Goal: Information Seeking & Learning: Find specific fact

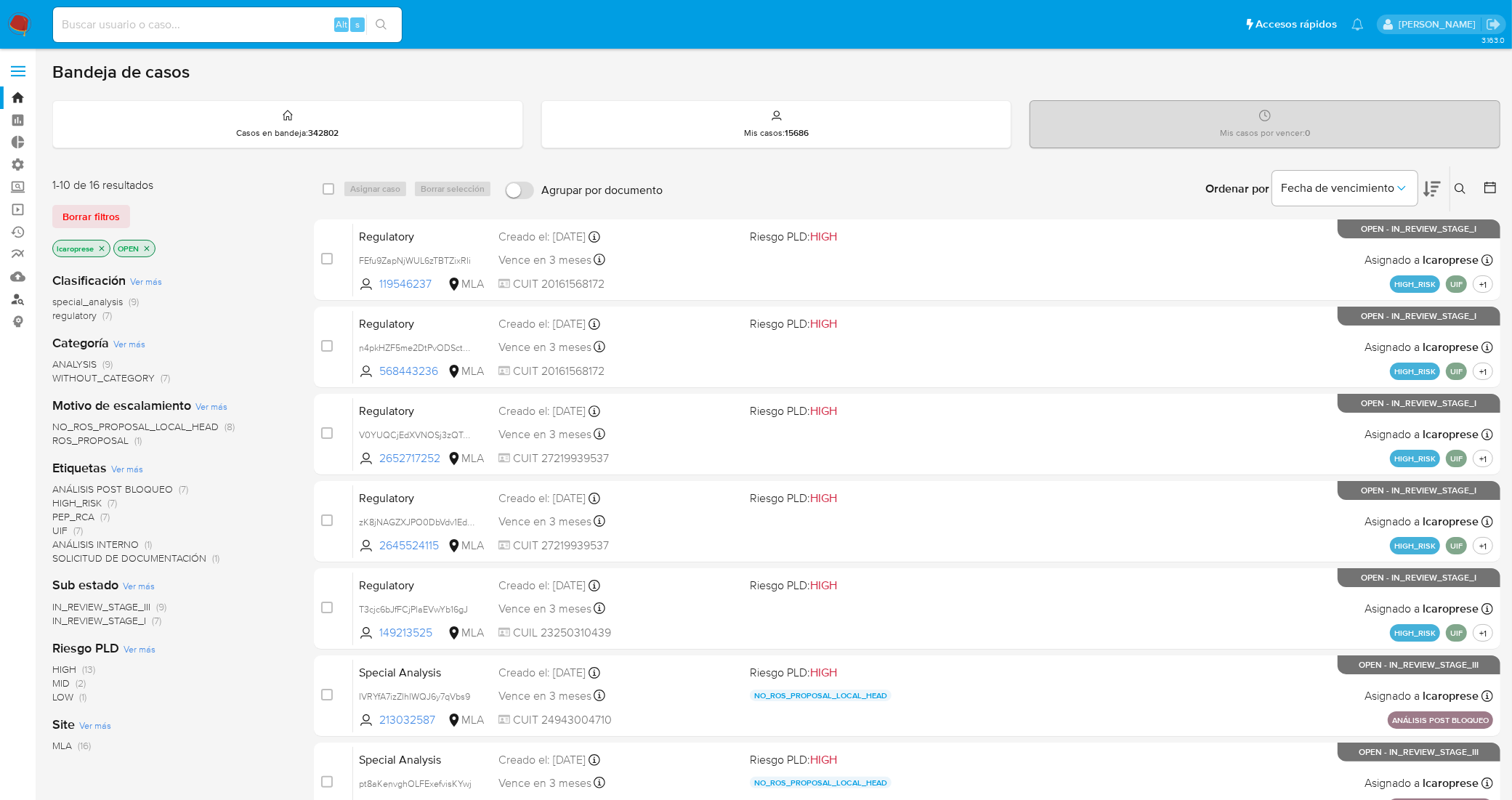
click at [18, 299] on link "Buscador de personas" at bounding box center [86, 299] width 173 height 23
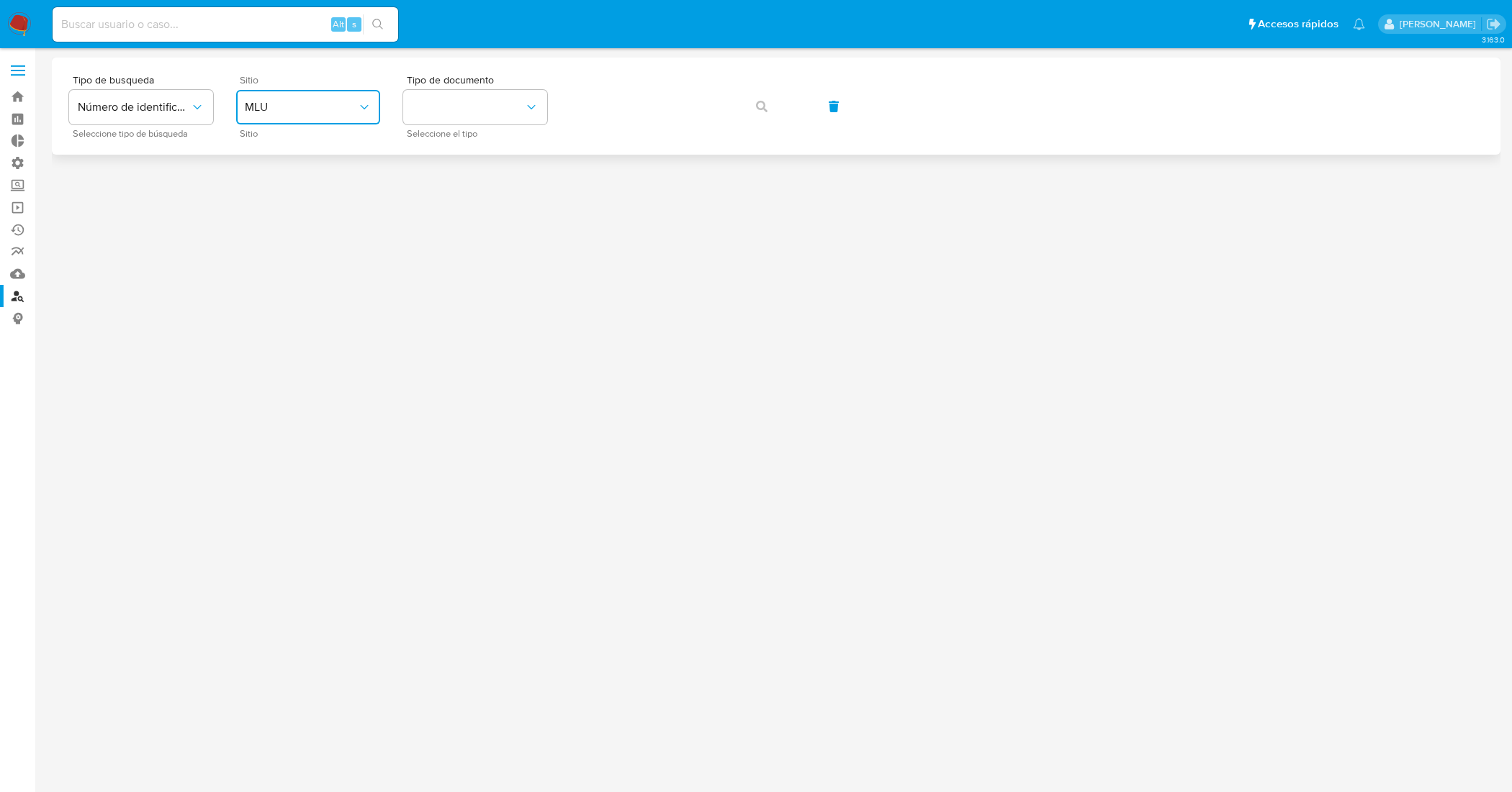
click at [350, 97] on button "MLU" at bounding box center [308, 106] width 144 height 34
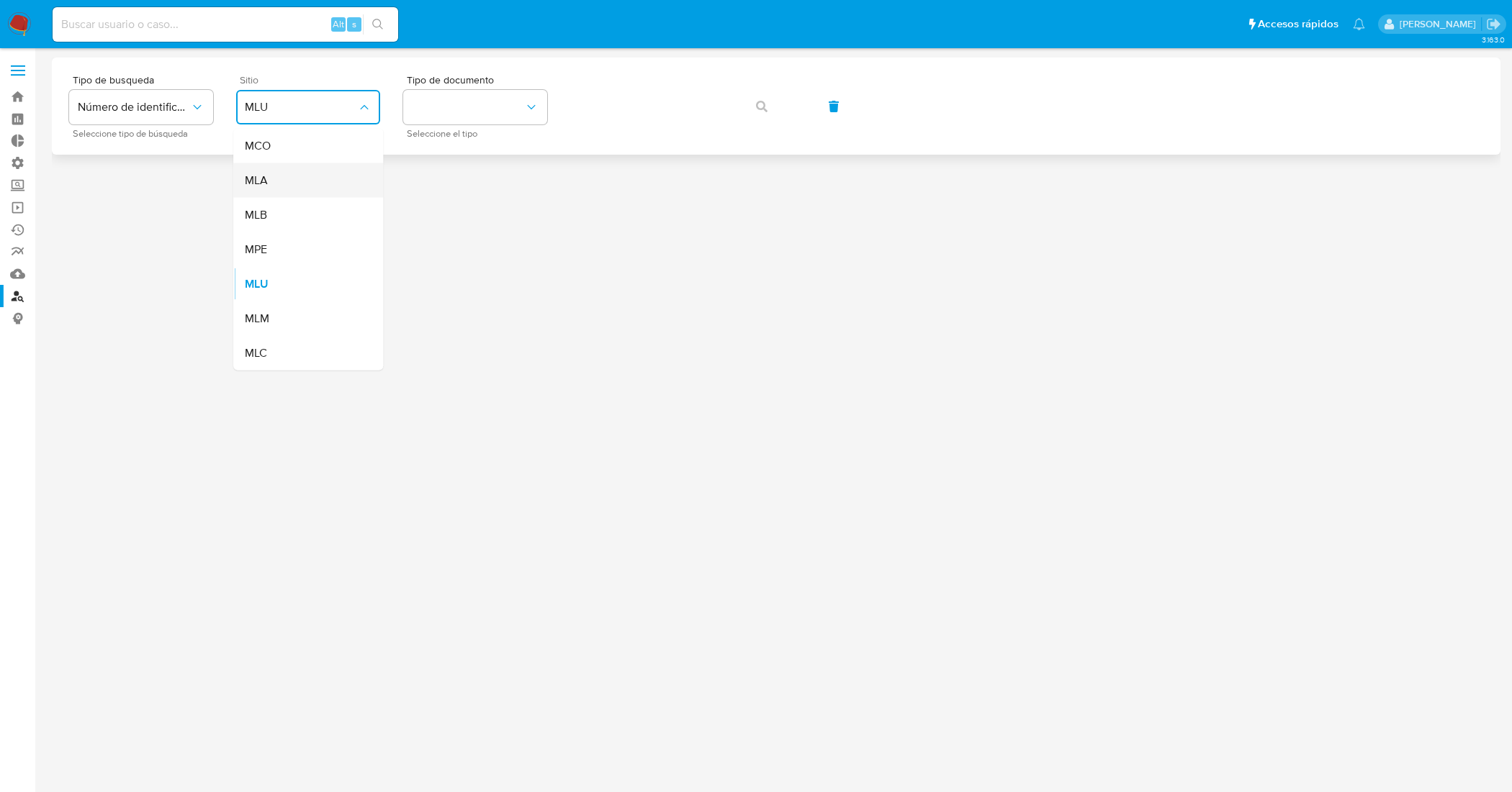
click at [308, 175] on div "MLA" at bounding box center [304, 180] width 118 height 34
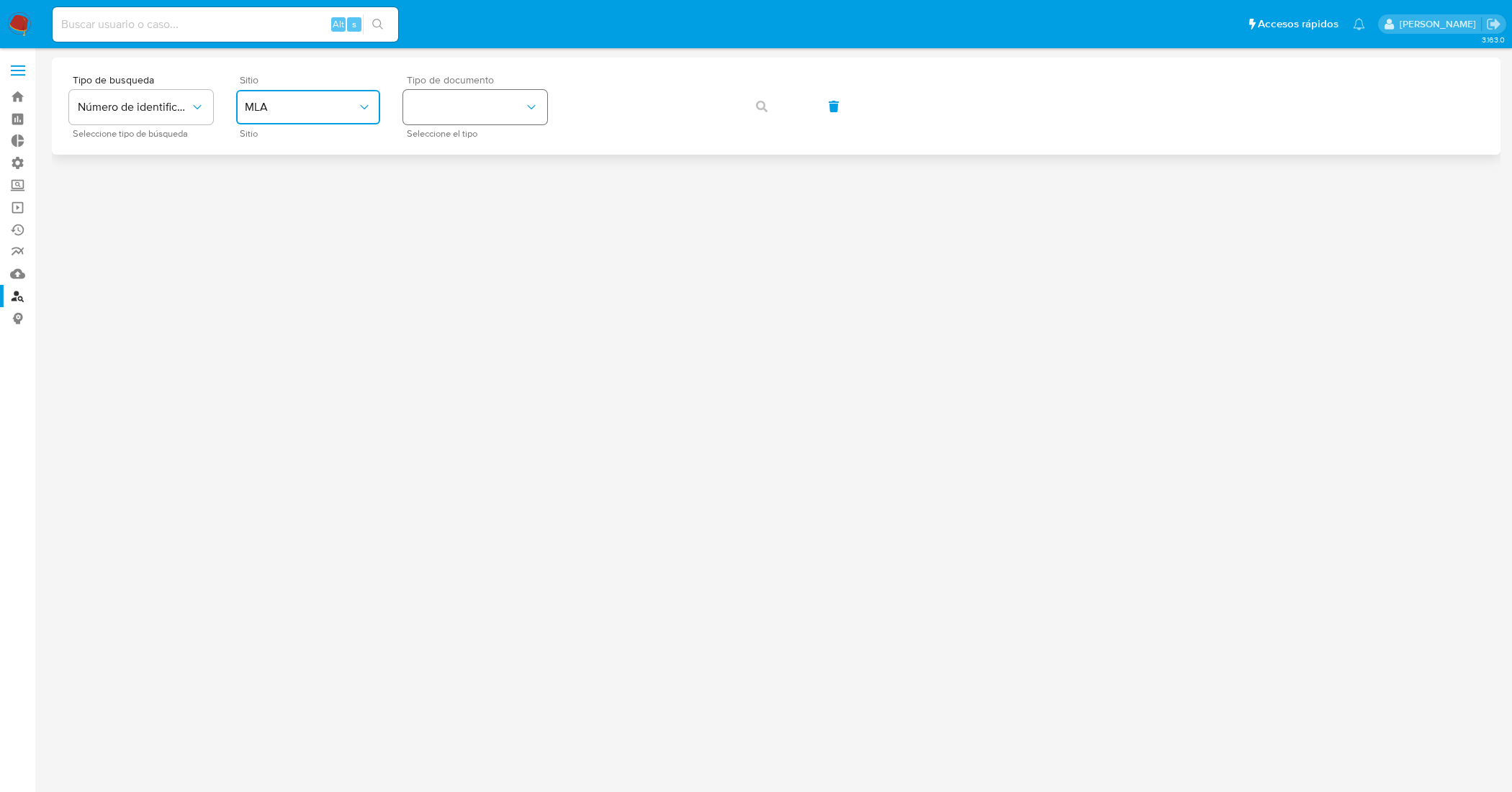
click at [455, 117] on button "identificationType" at bounding box center [475, 106] width 144 height 34
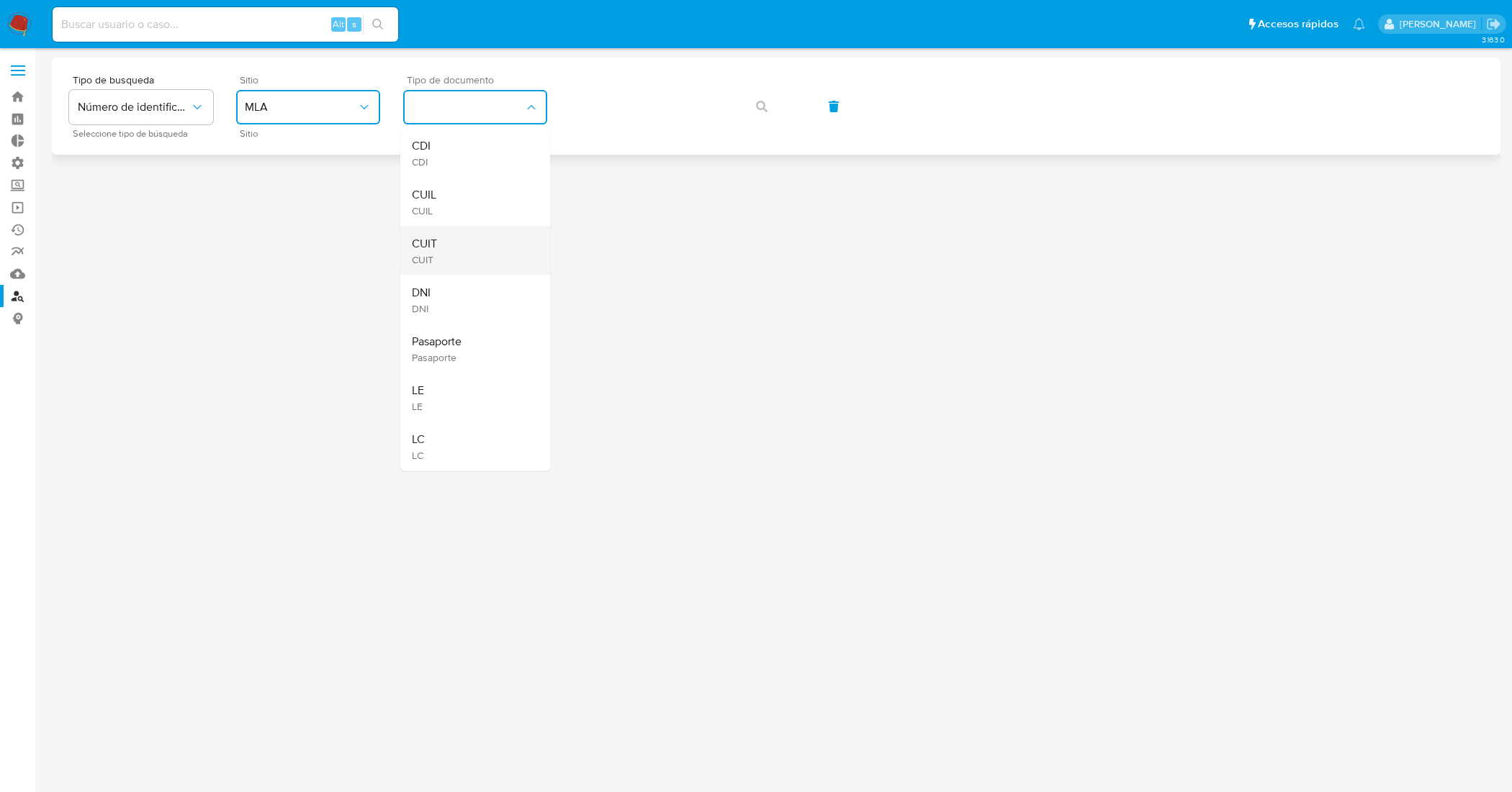
click at [480, 268] on div "CUIT CUIT" at bounding box center [471, 251] width 118 height 49
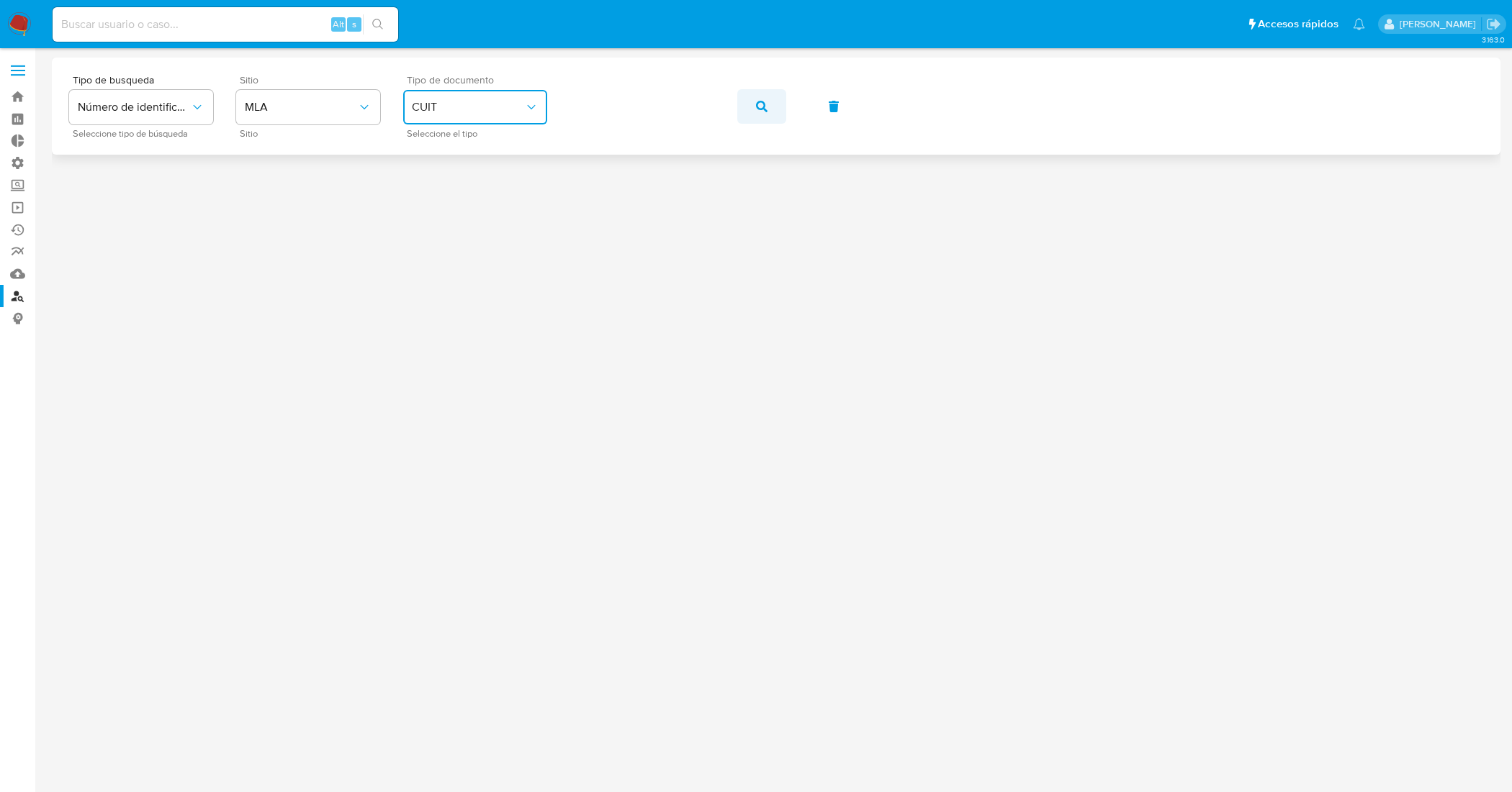
click at [758, 108] on icon "button" at bounding box center [762, 106] width 12 height 12
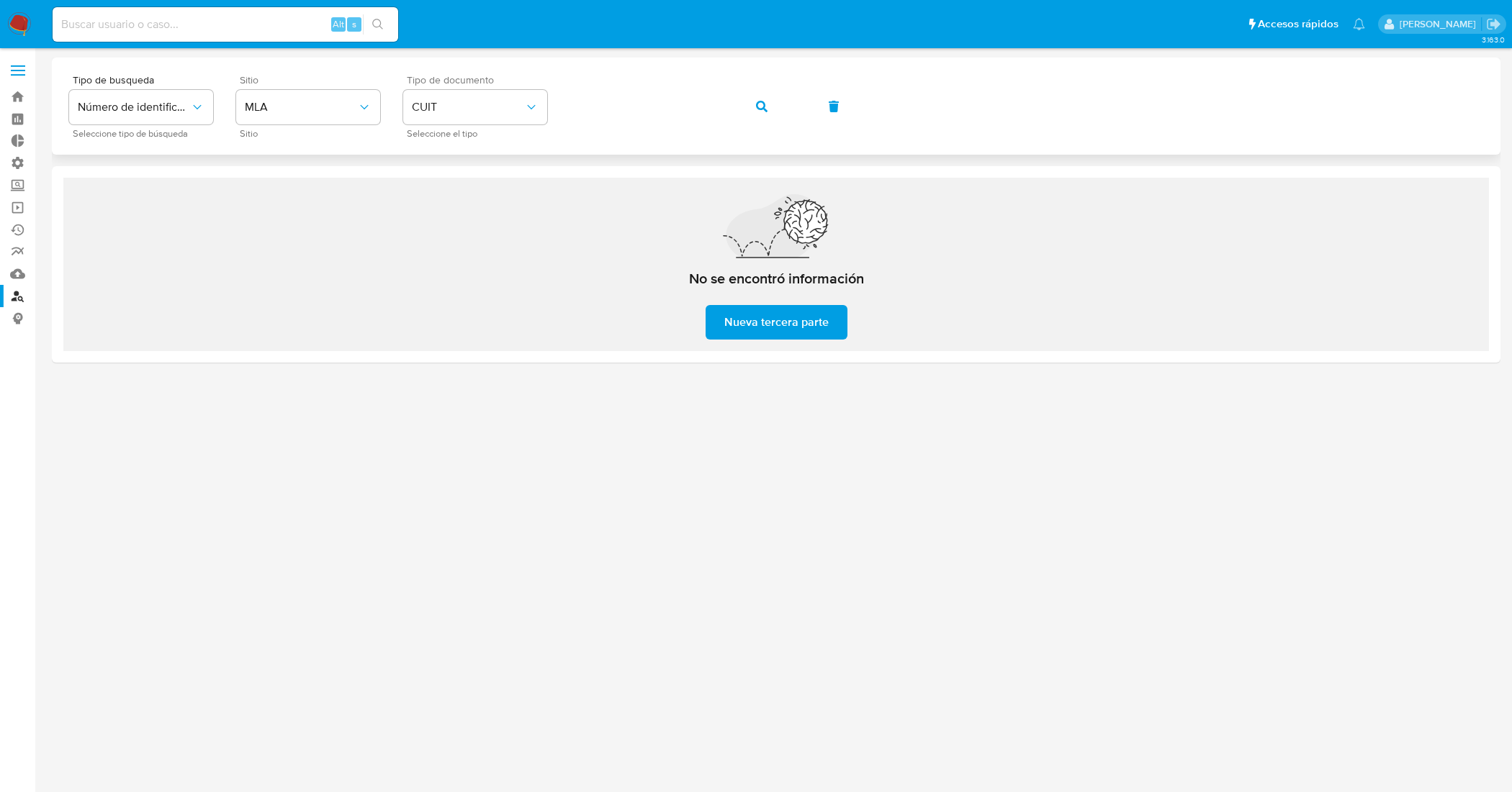
click at [773, 106] on button "button" at bounding box center [762, 106] width 49 height 34
click at [527, 106] on div "Tipo de busqueda Número de identificación Seleccione tipo de búsqueda Sitio MLA…" at bounding box center [776, 106] width 1415 height 63
click at [769, 103] on button "button" at bounding box center [762, 106] width 49 height 34
click at [763, 105] on icon "button" at bounding box center [762, 106] width 12 height 12
click at [534, 113] on div "Tipo de busqueda Número de identificación Seleccione tipo de búsqueda Sitio MLA…" at bounding box center [776, 106] width 1415 height 63
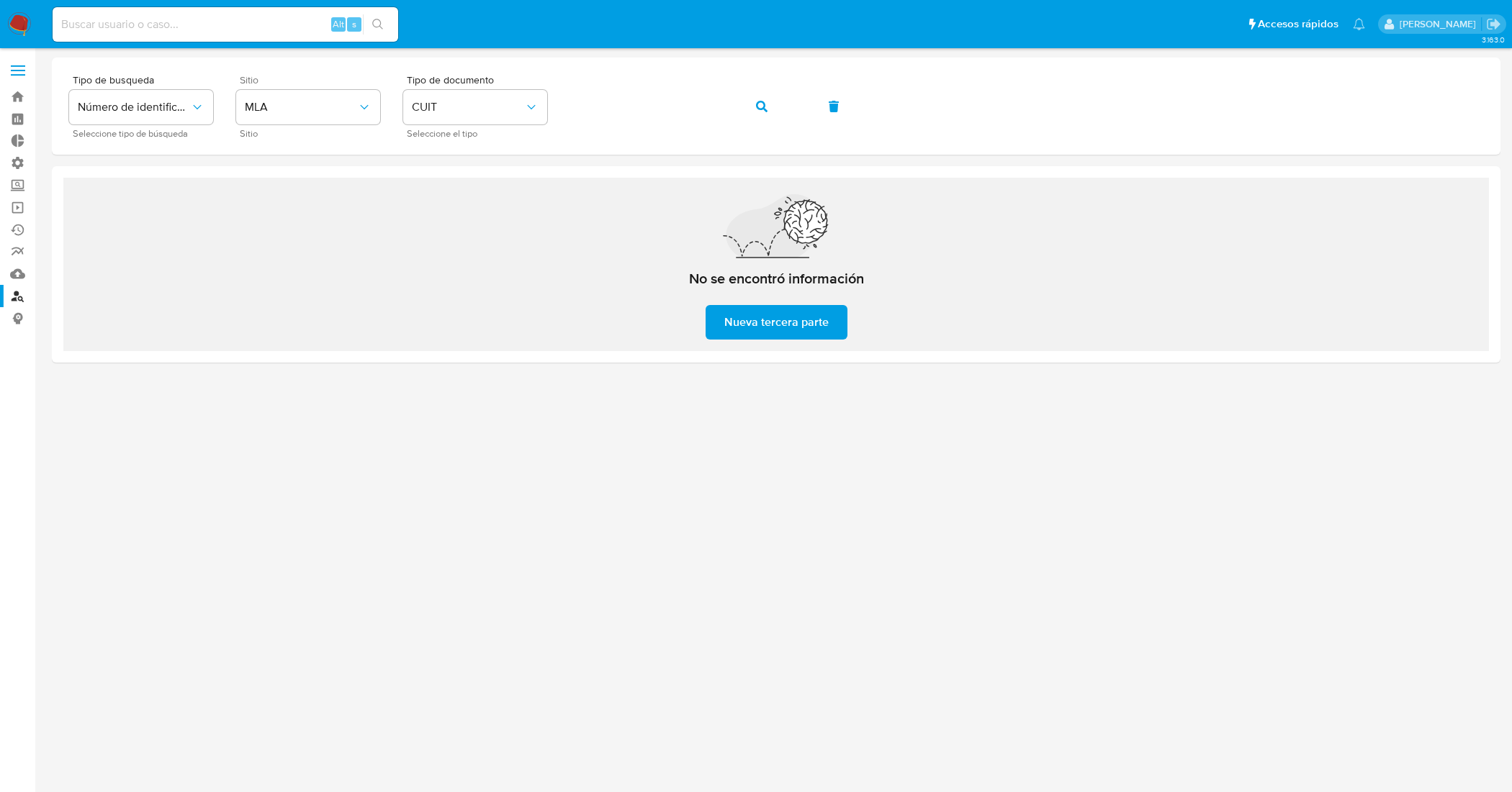
click at [764, 105] on icon "button" at bounding box center [762, 106] width 12 height 12
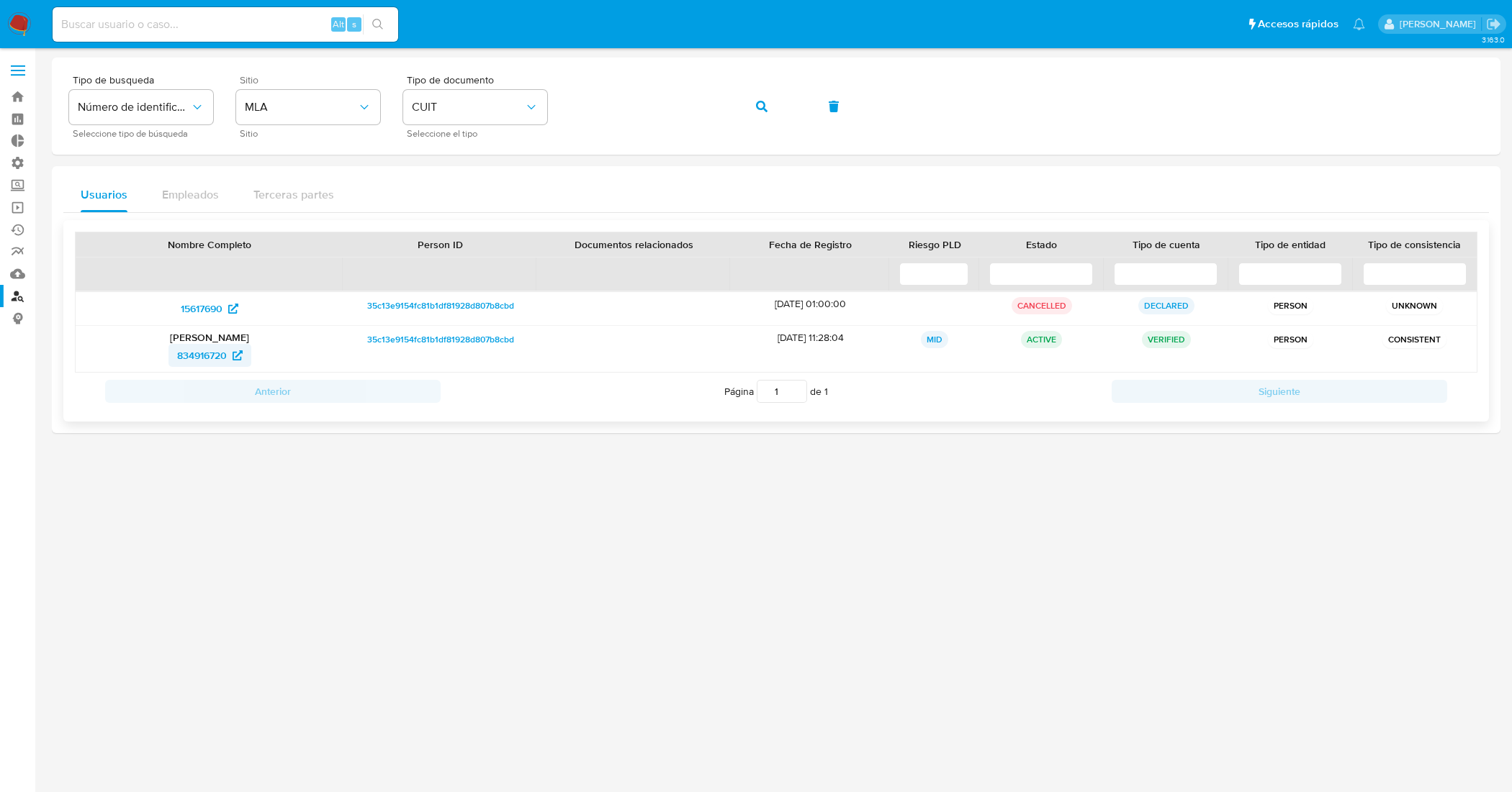
click at [216, 360] on span "834916720" at bounding box center [202, 355] width 49 height 23
click at [516, 104] on div "Tipo de busqueda Número de identificación Seleccione tipo de búsqueda Sitio MLA…" at bounding box center [776, 106] width 1415 height 63
click at [773, 113] on button "button" at bounding box center [762, 106] width 49 height 34
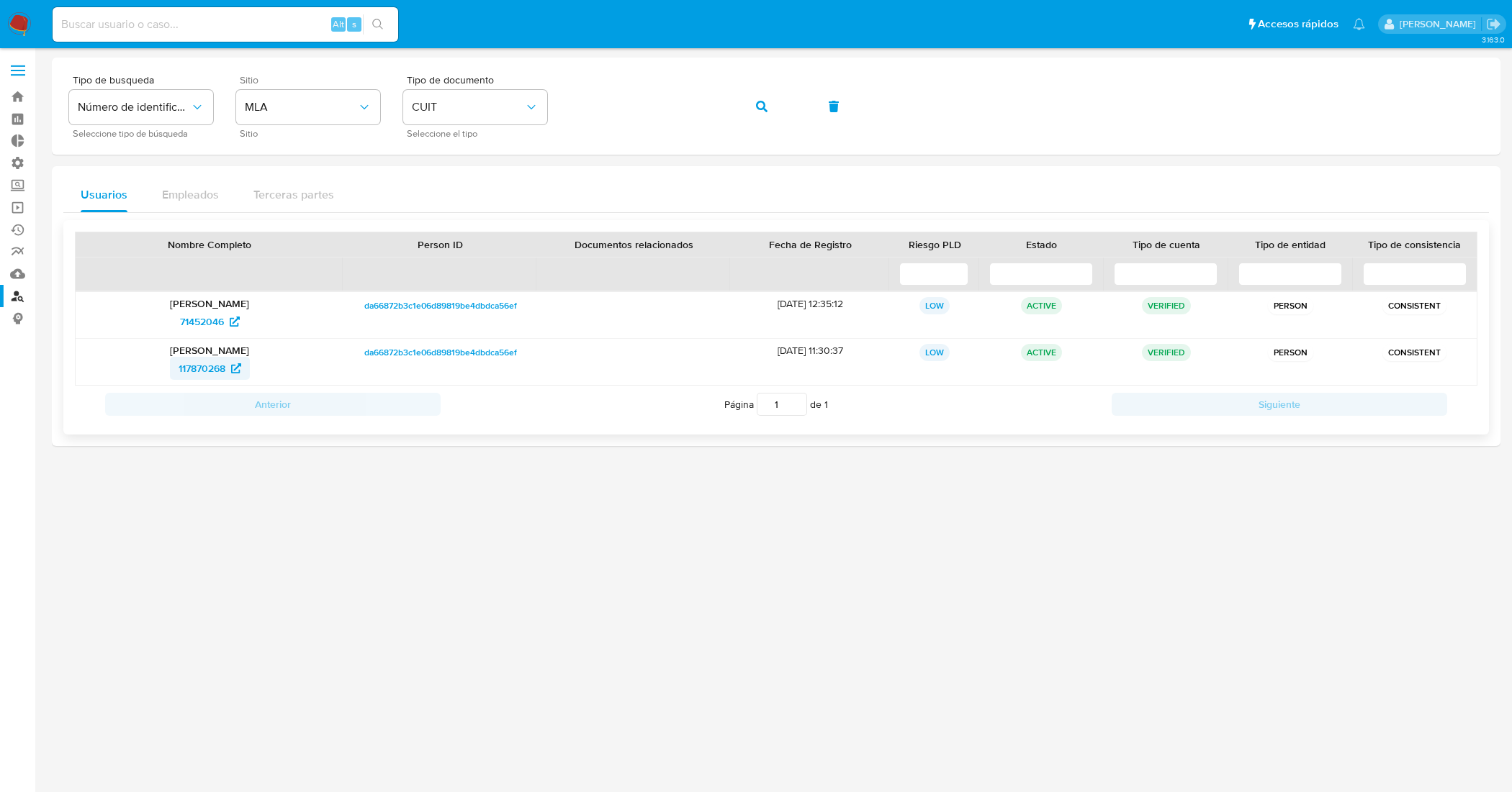
click at [184, 371] on span "117870268" at bounding box center [202, 368] width 47 height 23
click at [207, 324] on span "71452046" at bounding box center [202, 321] width 44 height 23
click at [503, 91] on div "Tipo de busqueda Número de identificación Seleccione tipo de búsqueda Sitio MLA…" at bounding box center [776, 106] width 1415 height 63
click at [775, 101] on button "button" at bounding box center [762, 106] width 49 height 34
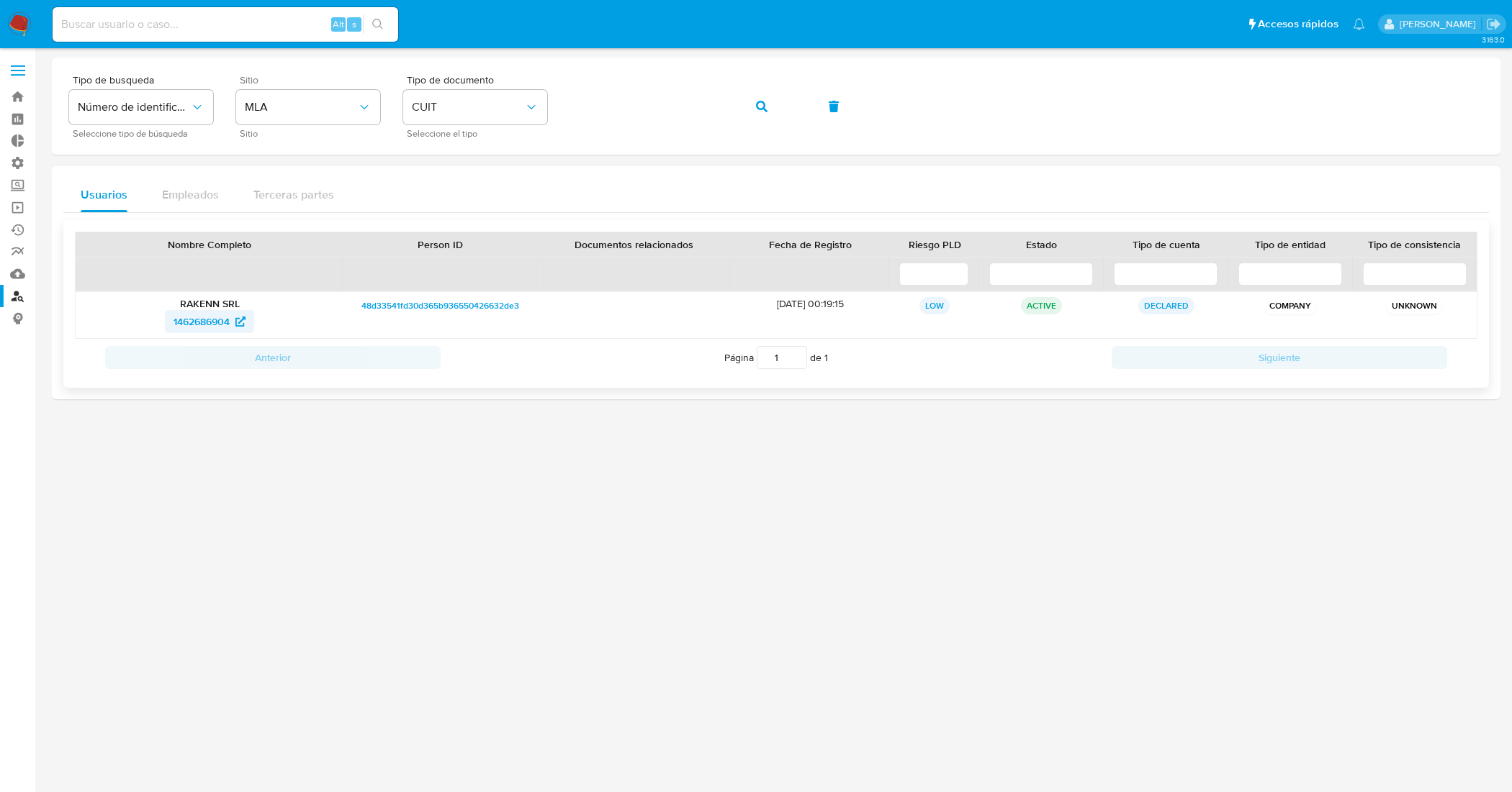
click at [213, 326] on span "1462686904" at bounding box center [201, 321] width 56 height 23
click at [554, 102] on div "Tipo de busqueda Número de identificación Seleccione tipo de búsqueda Sitio MLA…" at bounding box center [776, 106] width 1415 height 63
click at [766, 95] on span "button" at bounding box center [762, 106] width 12 height 31
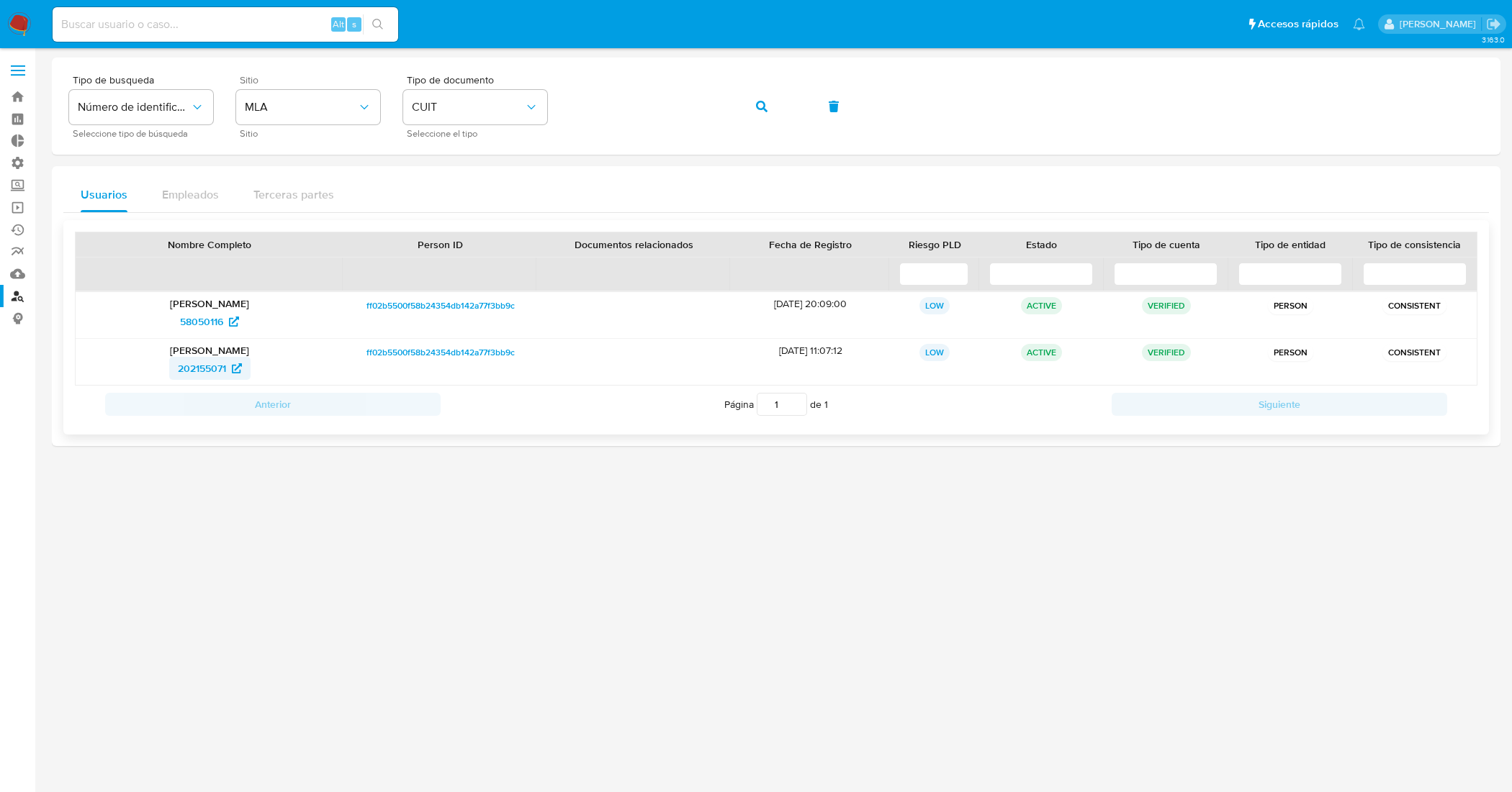
click at [217, 366] on span "202155071" at bounding box center [202, 368] width 48 height 23
click at [186, 369] on span "202155071" at bounding box center [202, 368] width 48 height 23
click at [210, 321] on span "58050116" at bounding box center [202, 321] width 43 height 23
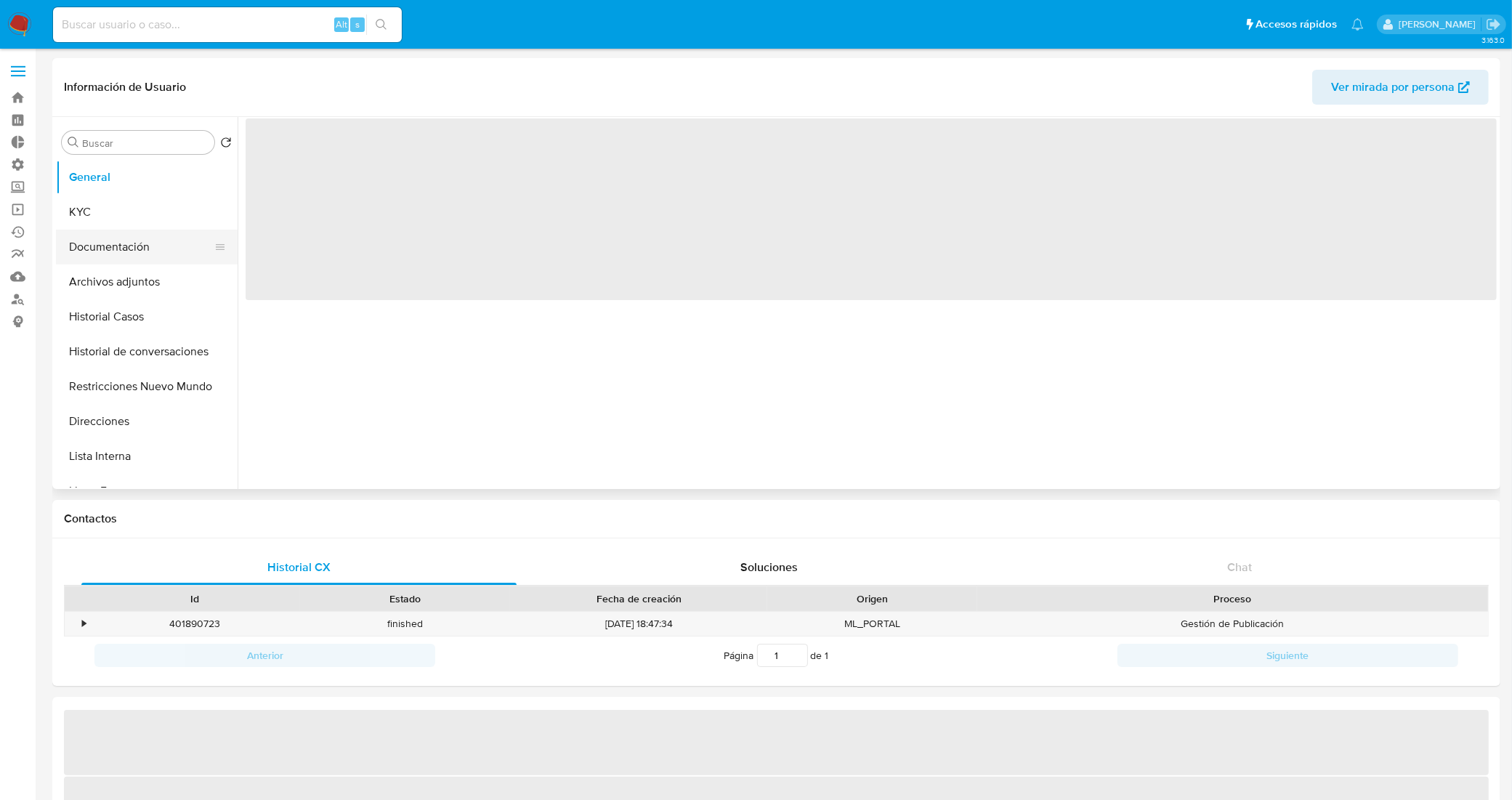
click at [143, 240] on button "Documentación" at bounding box center [140, 246] width 170 height 35
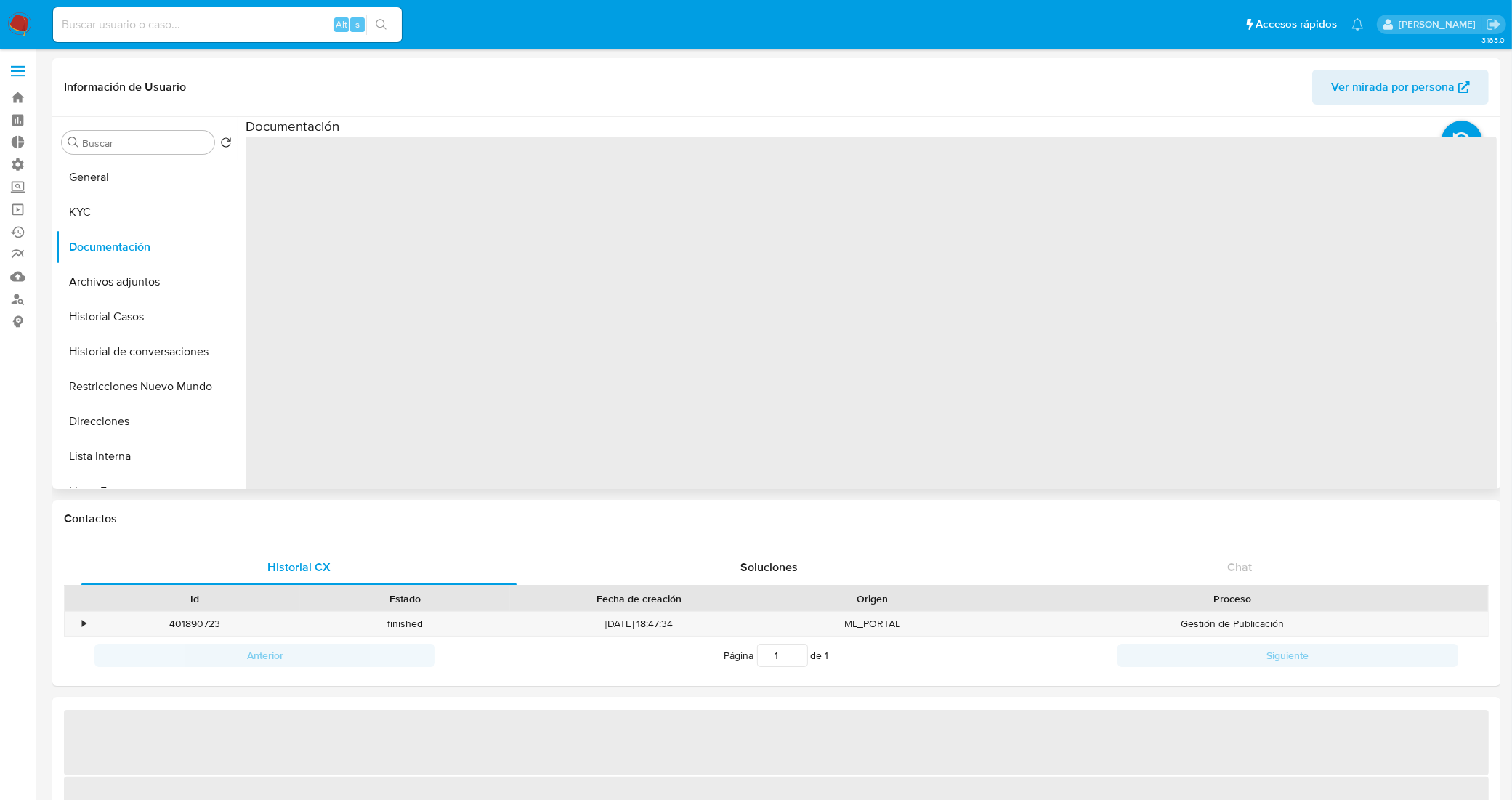
select select "10"
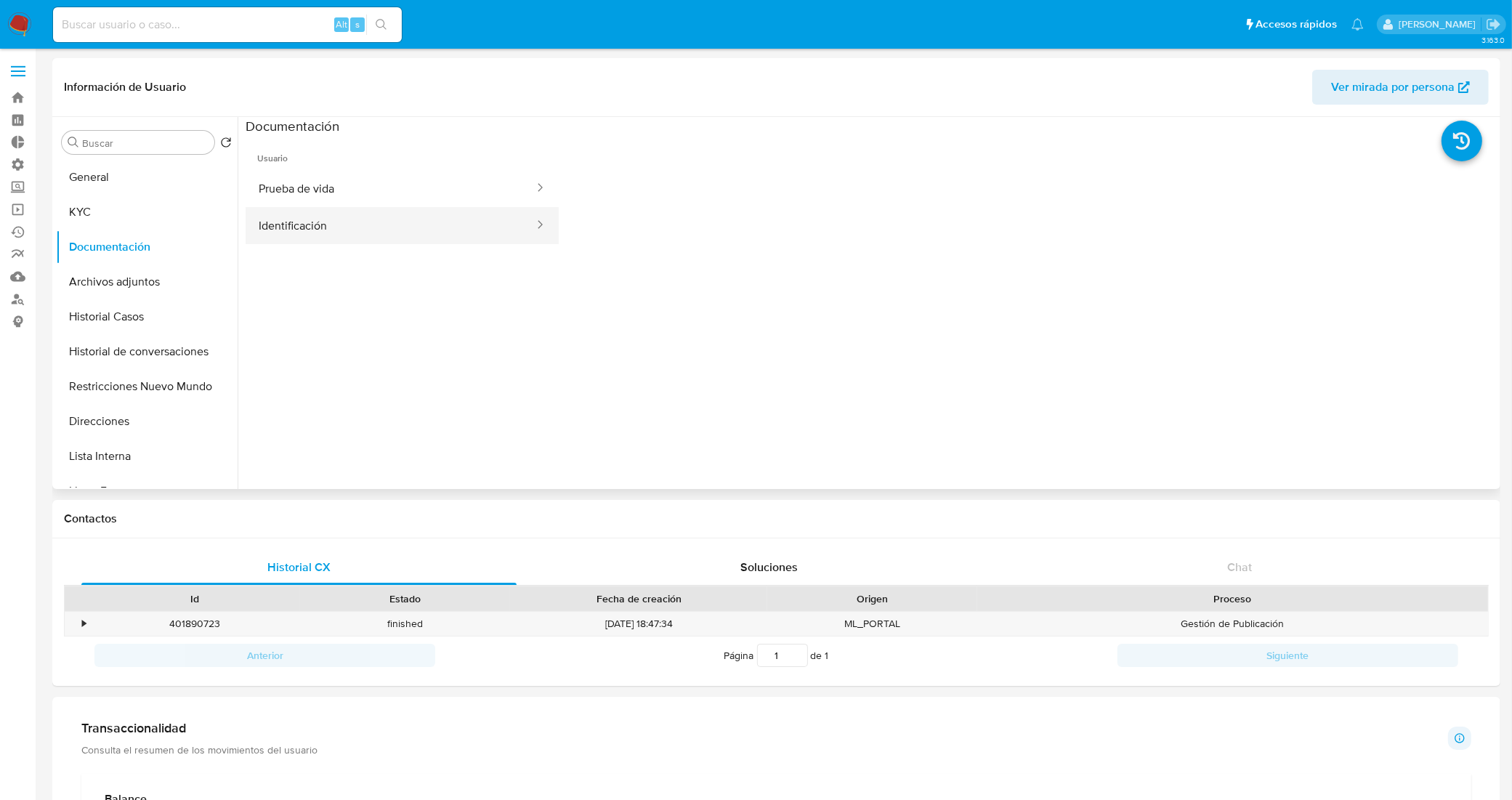
click at [378, 211] on button "Identificación" at bounding box center [390, 225] width 290 height 37
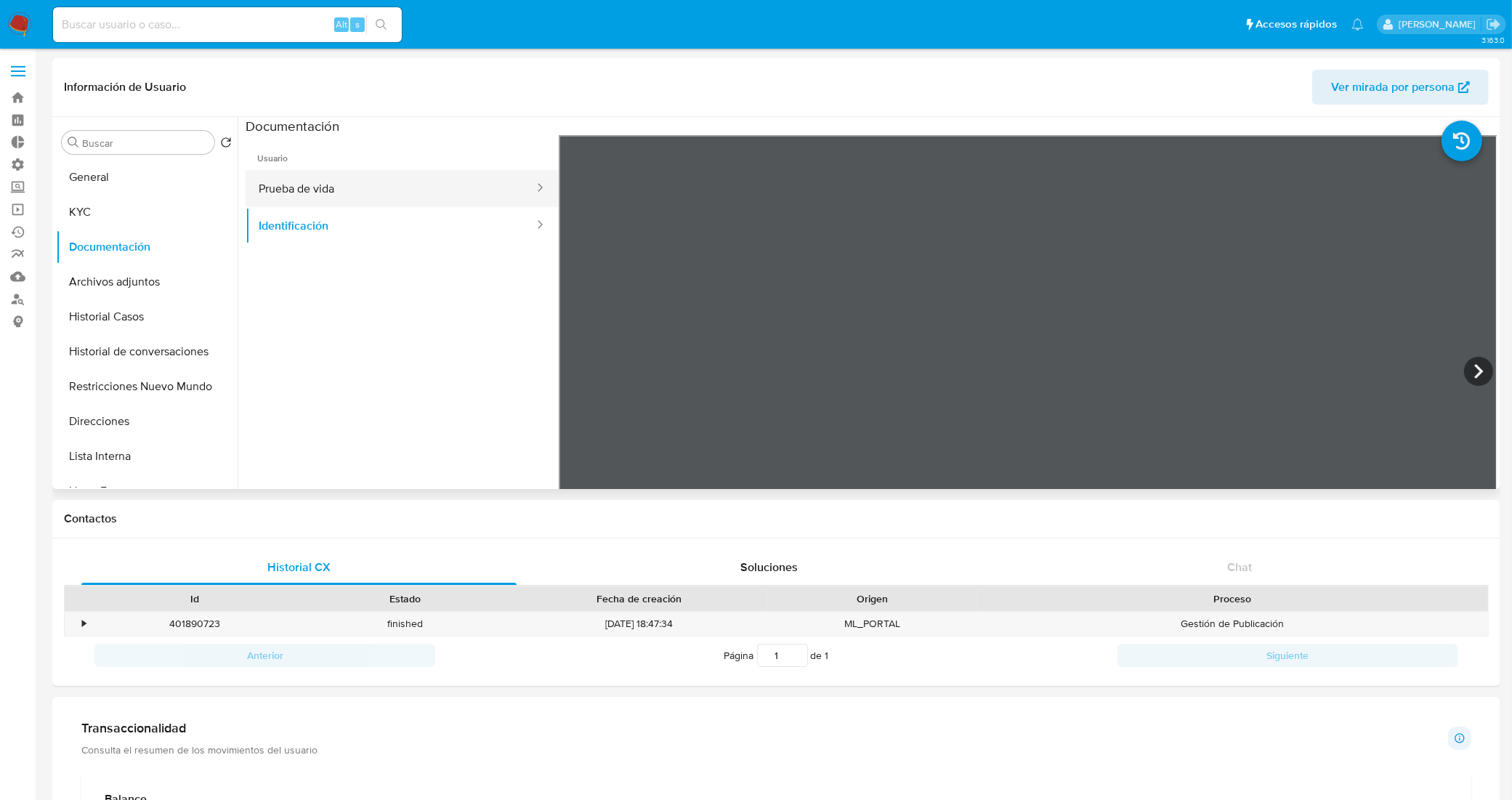
click at [396, 197] on button "Prueba de vida" at bounding box center [390, 188] width 290 height 37
click at [362, 190] on button "Prueba de vida" at bounding box center [390, 188] width 290 height 37
click at [357, 230] on button "Identificación" at bounding box center [390, 225] width 290 height 37
click at [1476, 370] on icon at bounding box center [1478, 371] width 29 height 29
click at [580, 373] on icon at bounding box center [576, 371] width 29 height 29
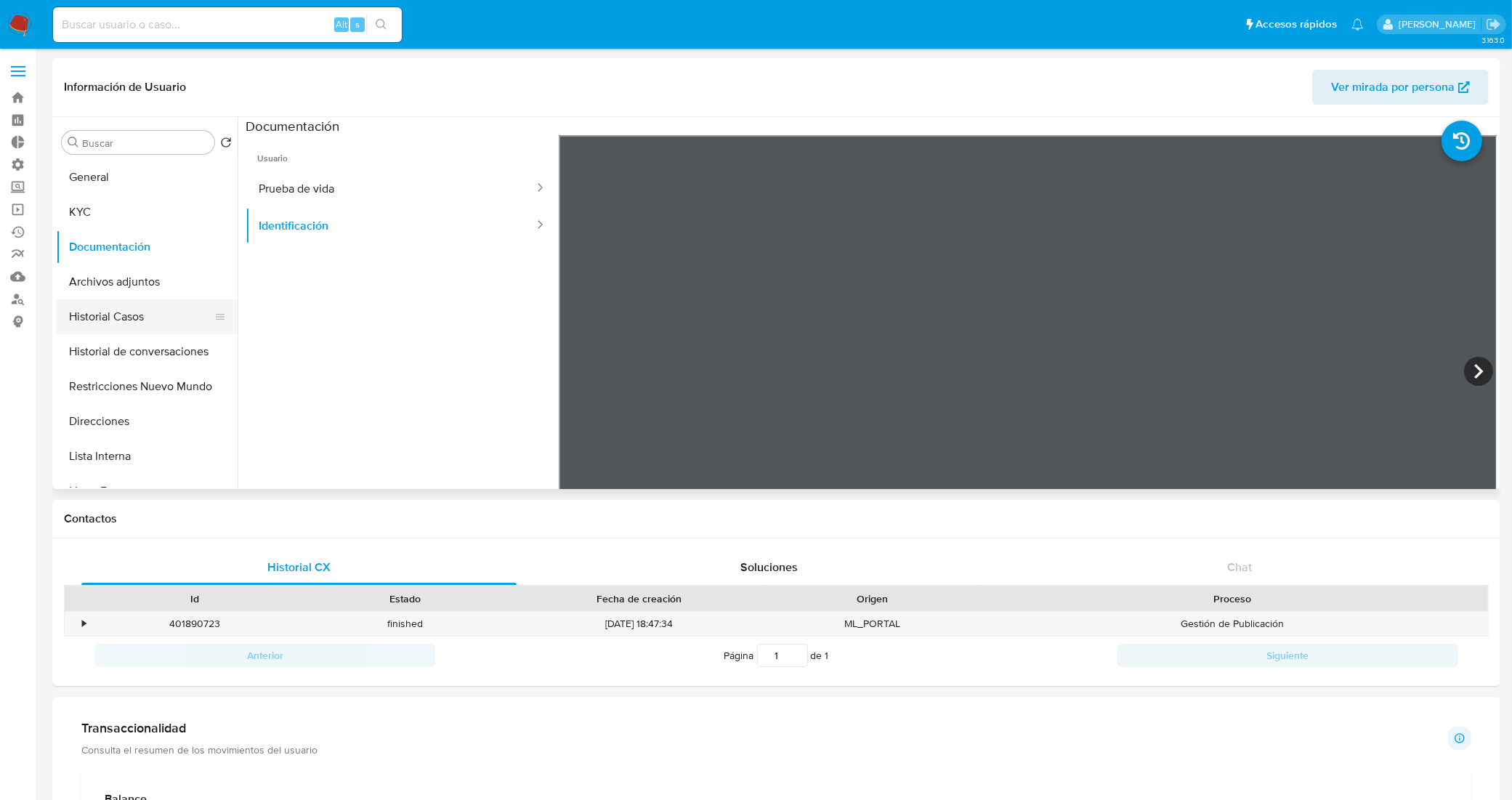
click at [168, 314] on button "Historial Casos" at bounding box center [140, 316] width 170 height 35
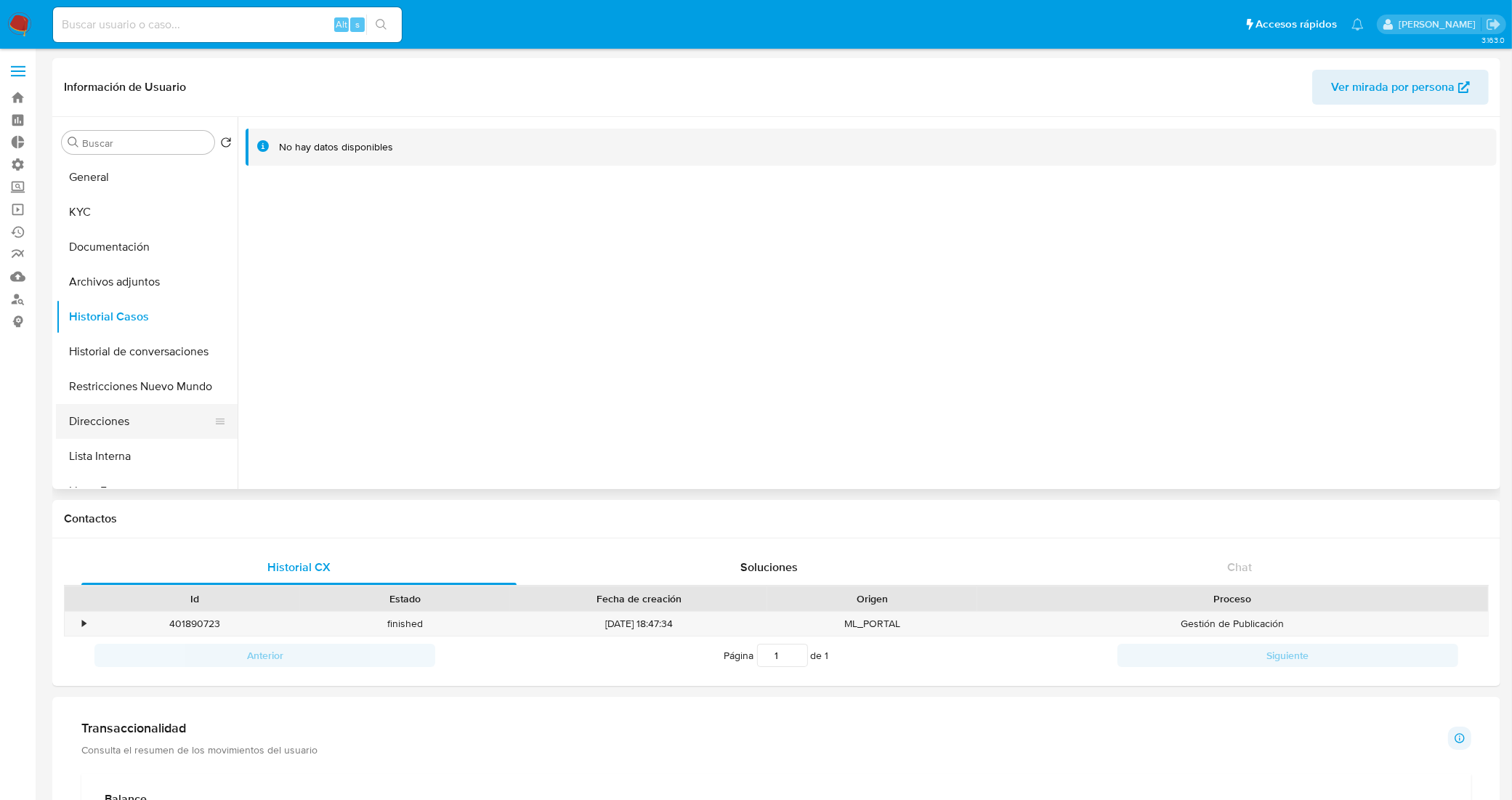
click at [93, 418] on button "Direcciones" at bounding box center [140, 421] width 170 height 35
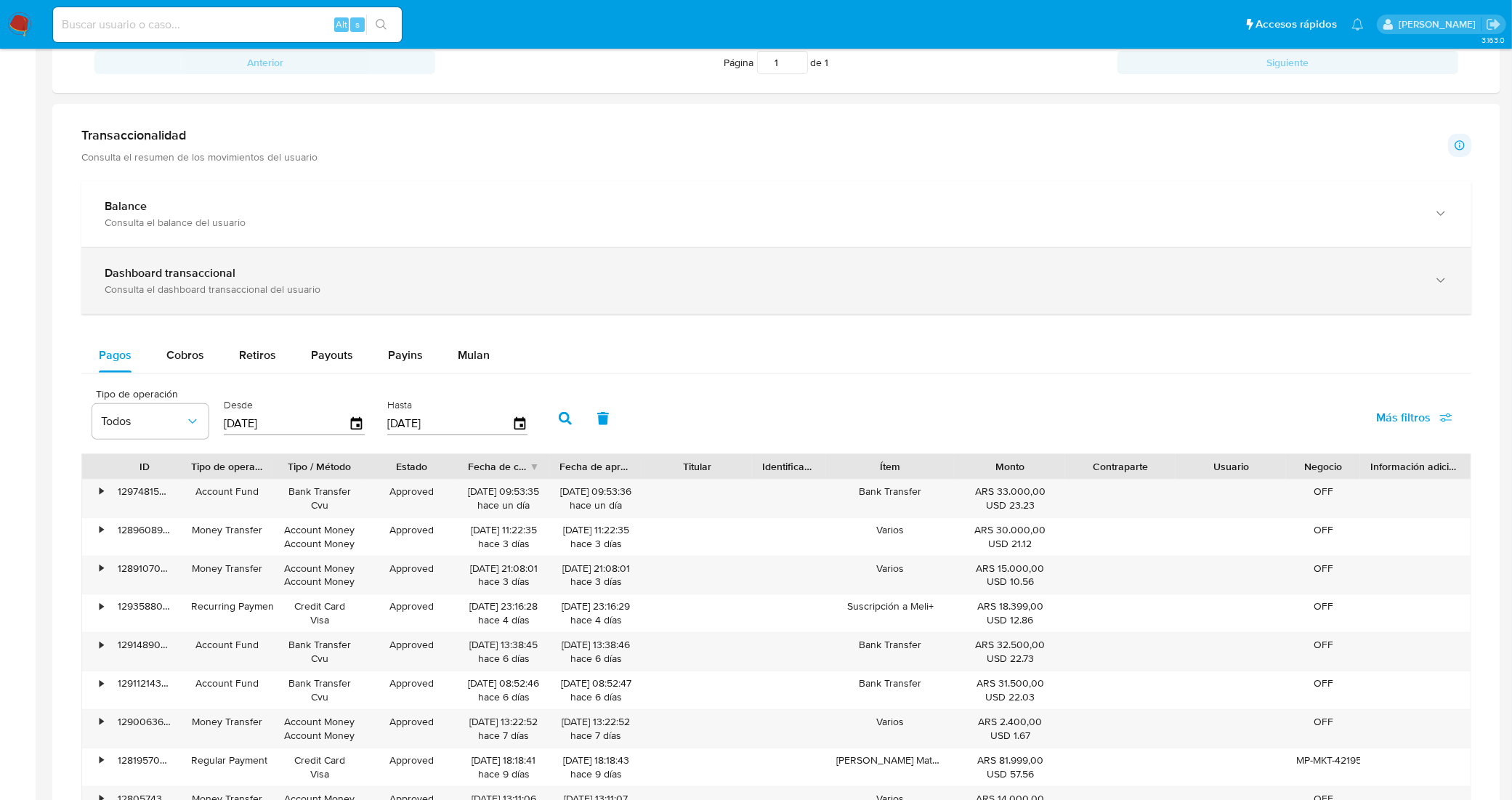
scroll to position [589, 0]
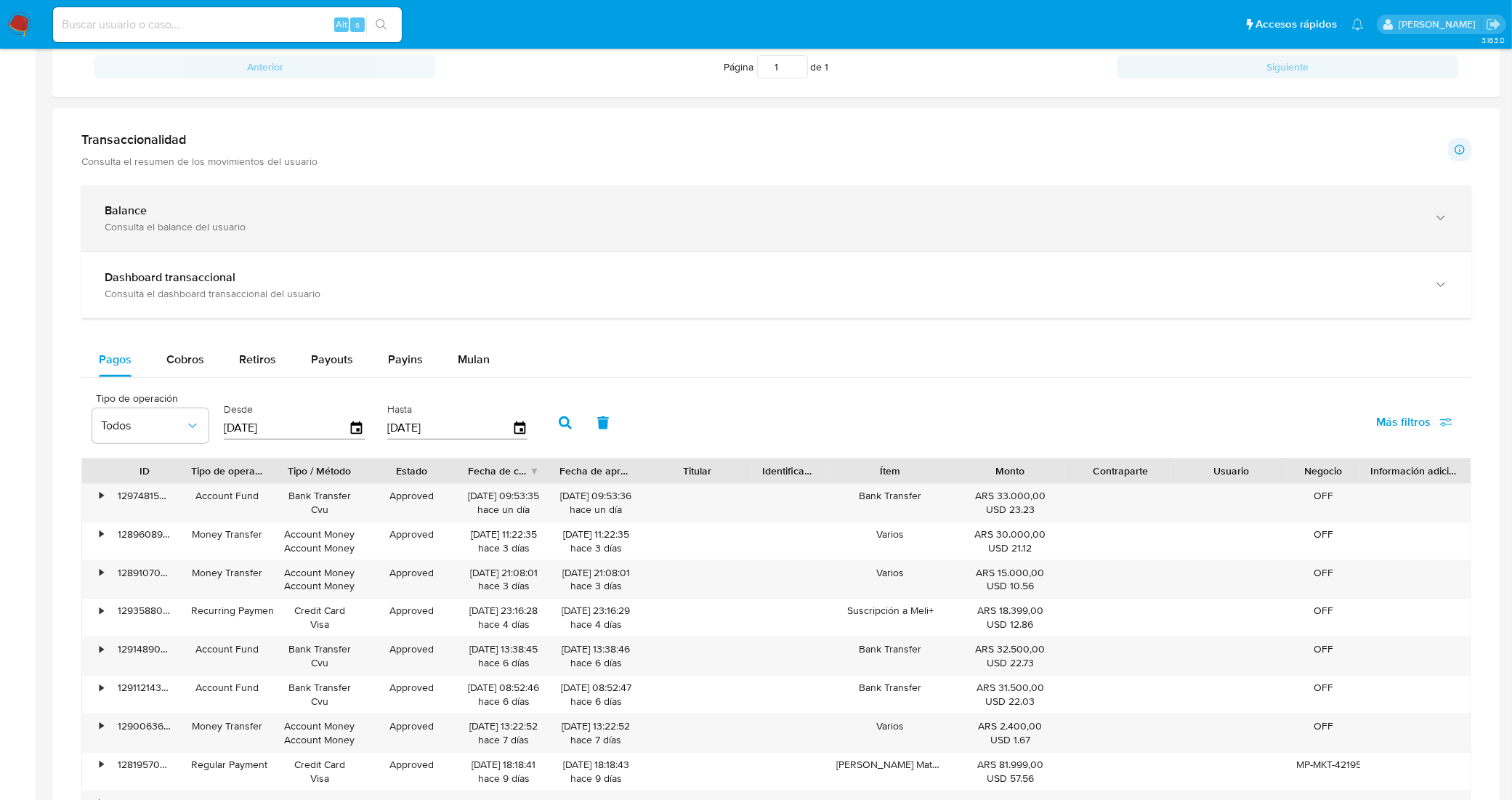
click at [313, 218] on div "Balance" at bounding box center [761, 211] width 1314 height 15
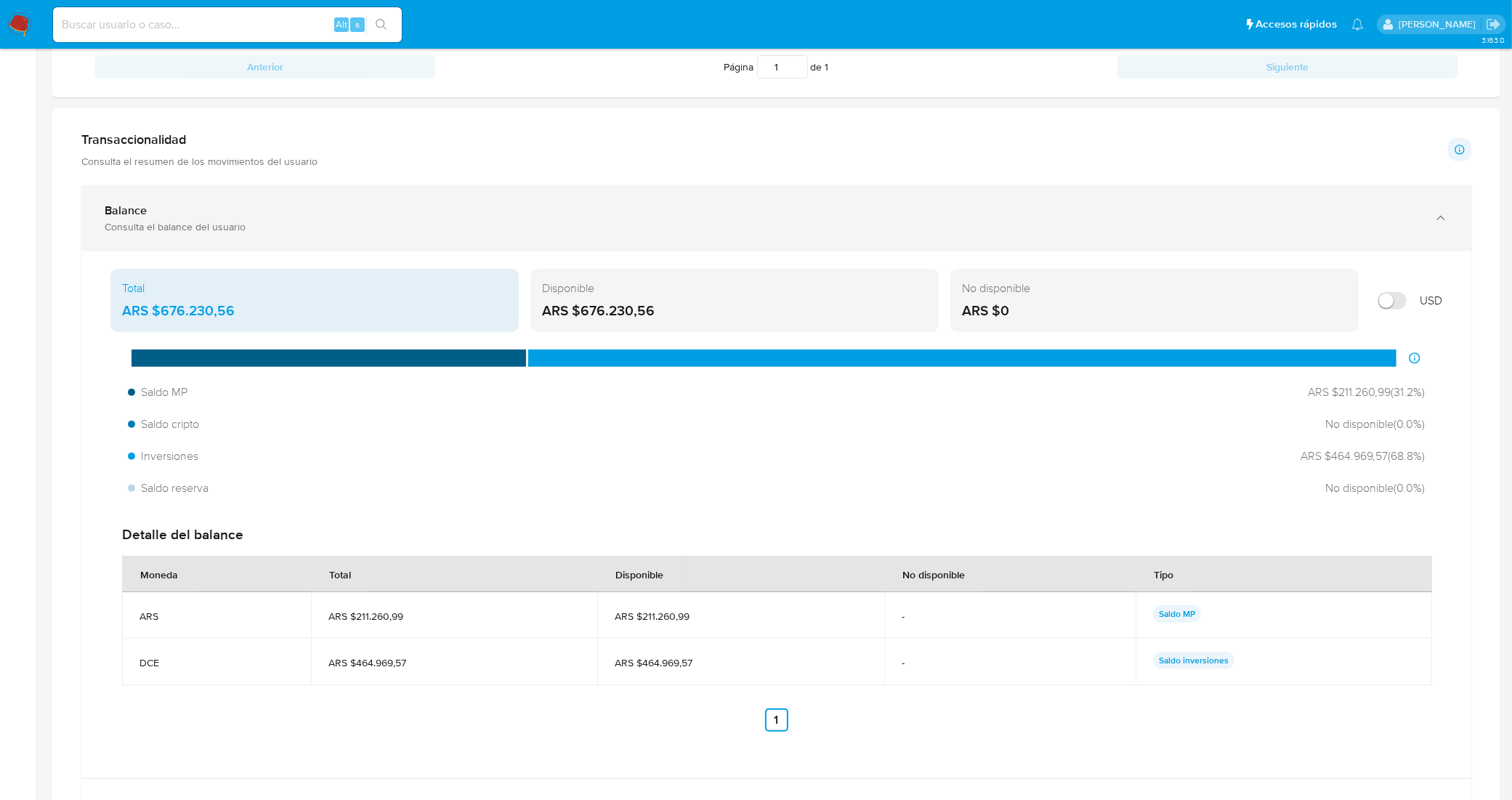
click at [326, 210] on div "Balance" at bounding box center [761, 211] width 1314 height 15
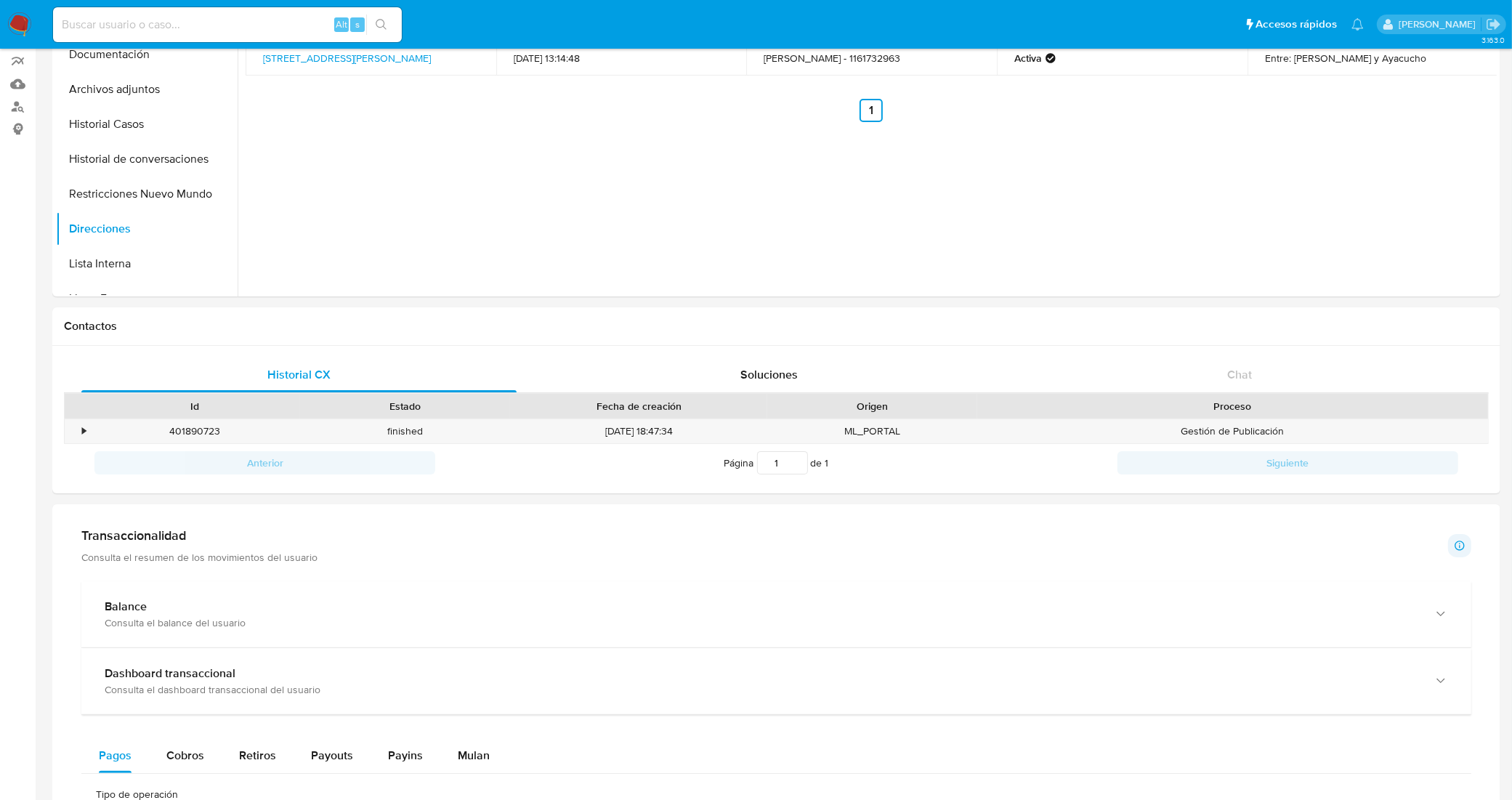
scroll to position [0, 0]
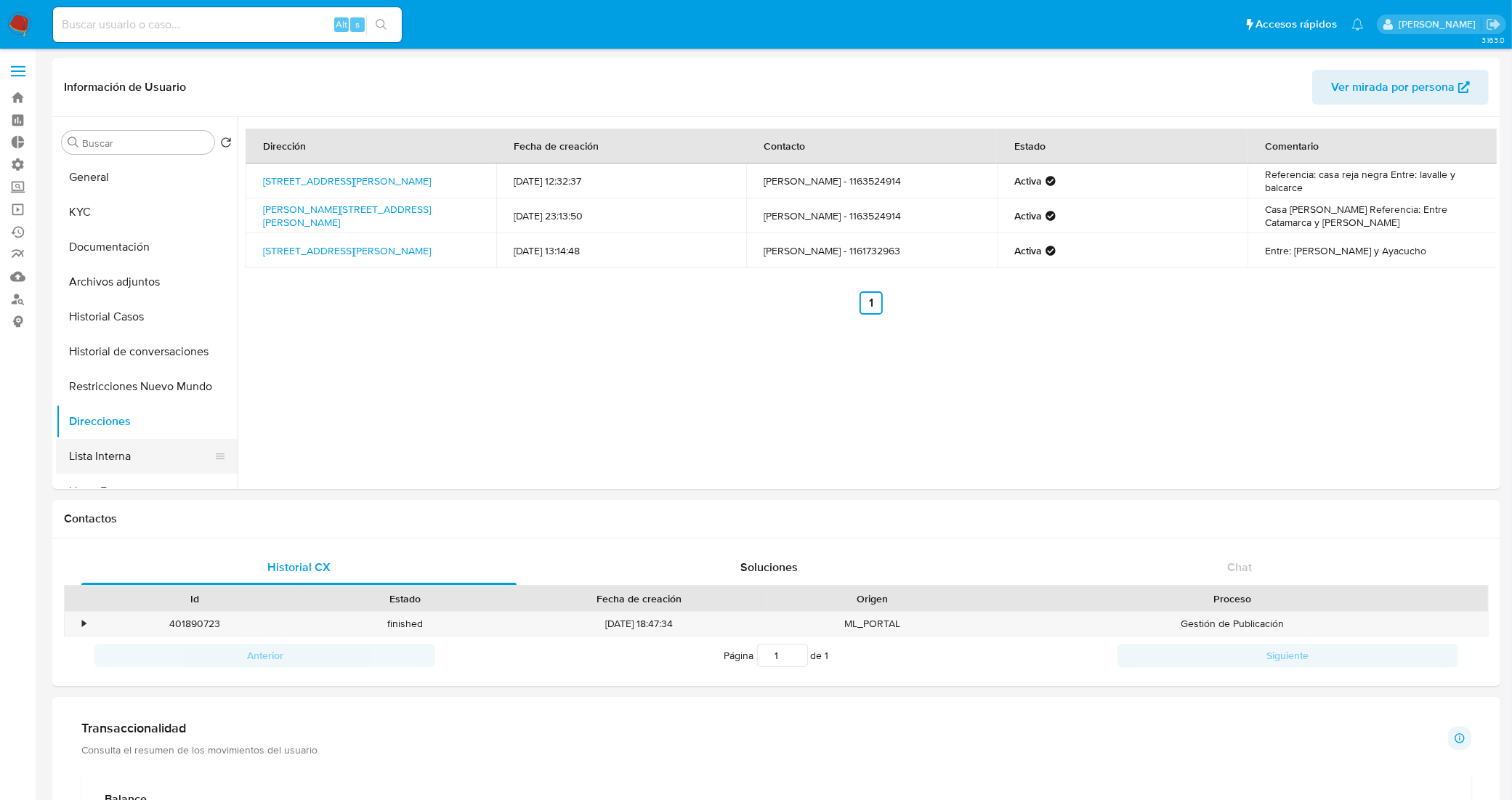
click at [118, 453] on button "Lista Interna" at bounding box center [140, 456] width 170 height 35
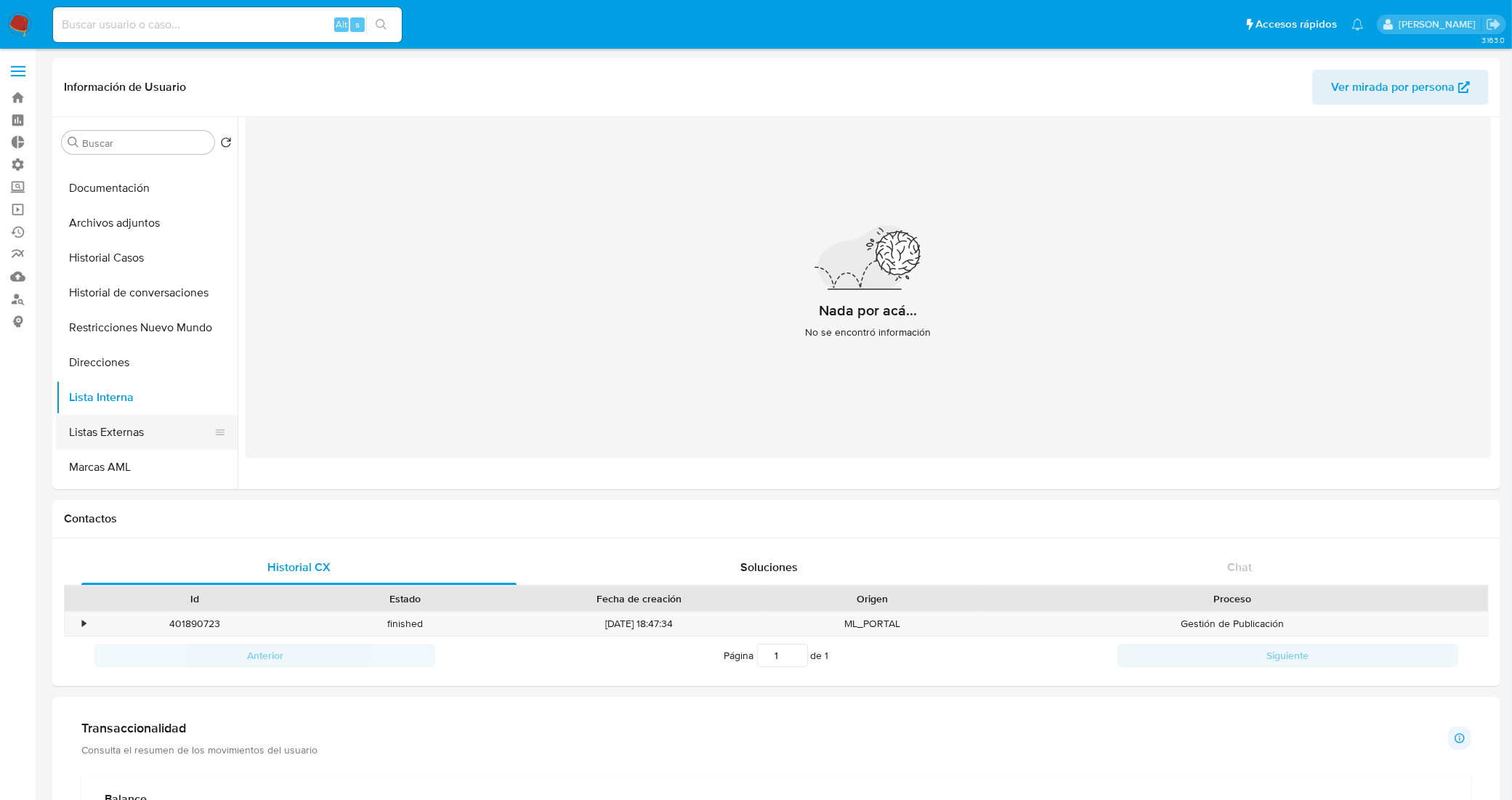
scroll to position [90, 0]
click at [149, 404] on button "Listas Externas" at bounding box center [140, 400] width 170 height 35
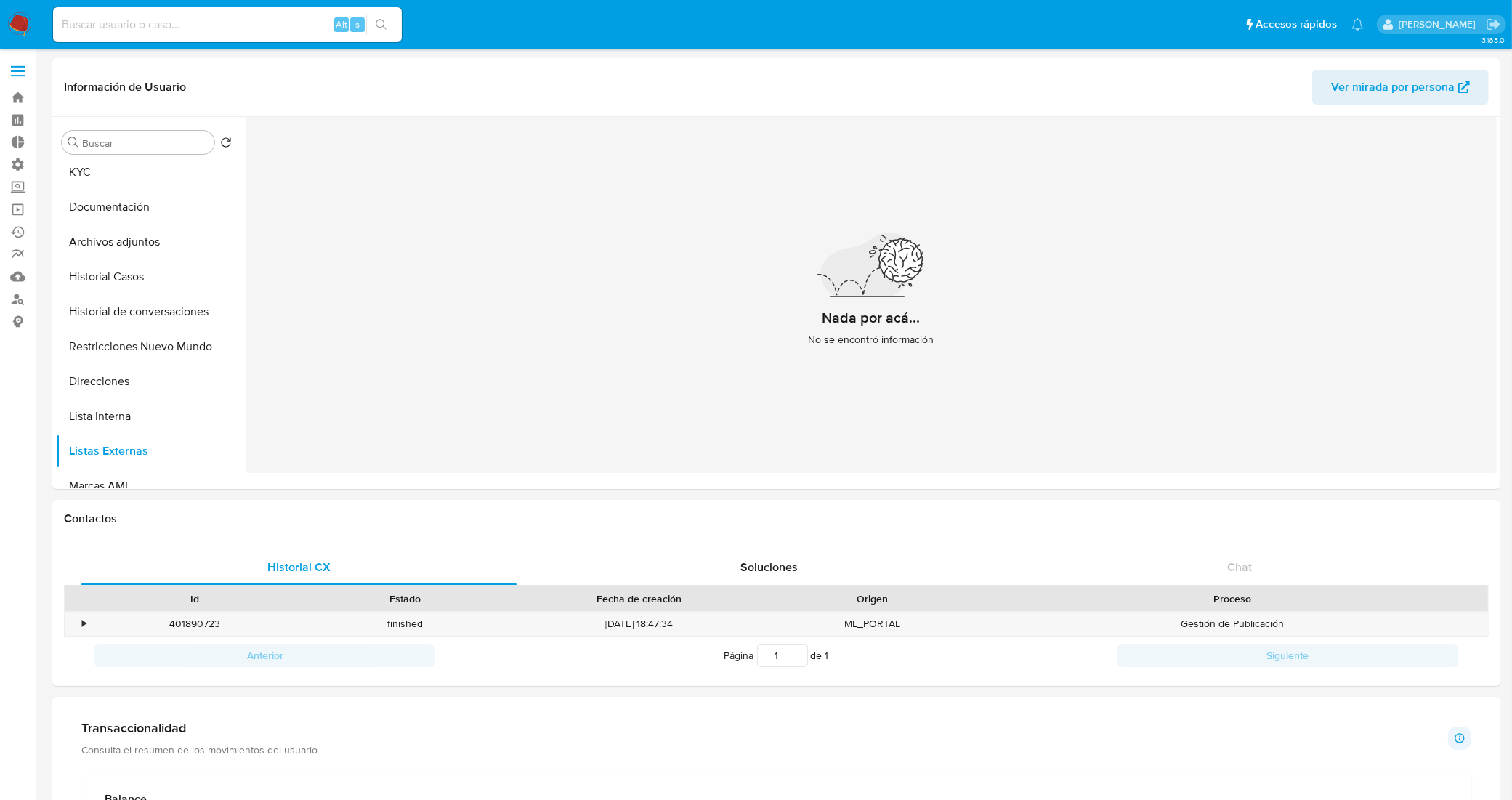
scroll to position [0, 0]
click at [150, 183] on button "General" at bounding box center [140, 177] width 170 height 35
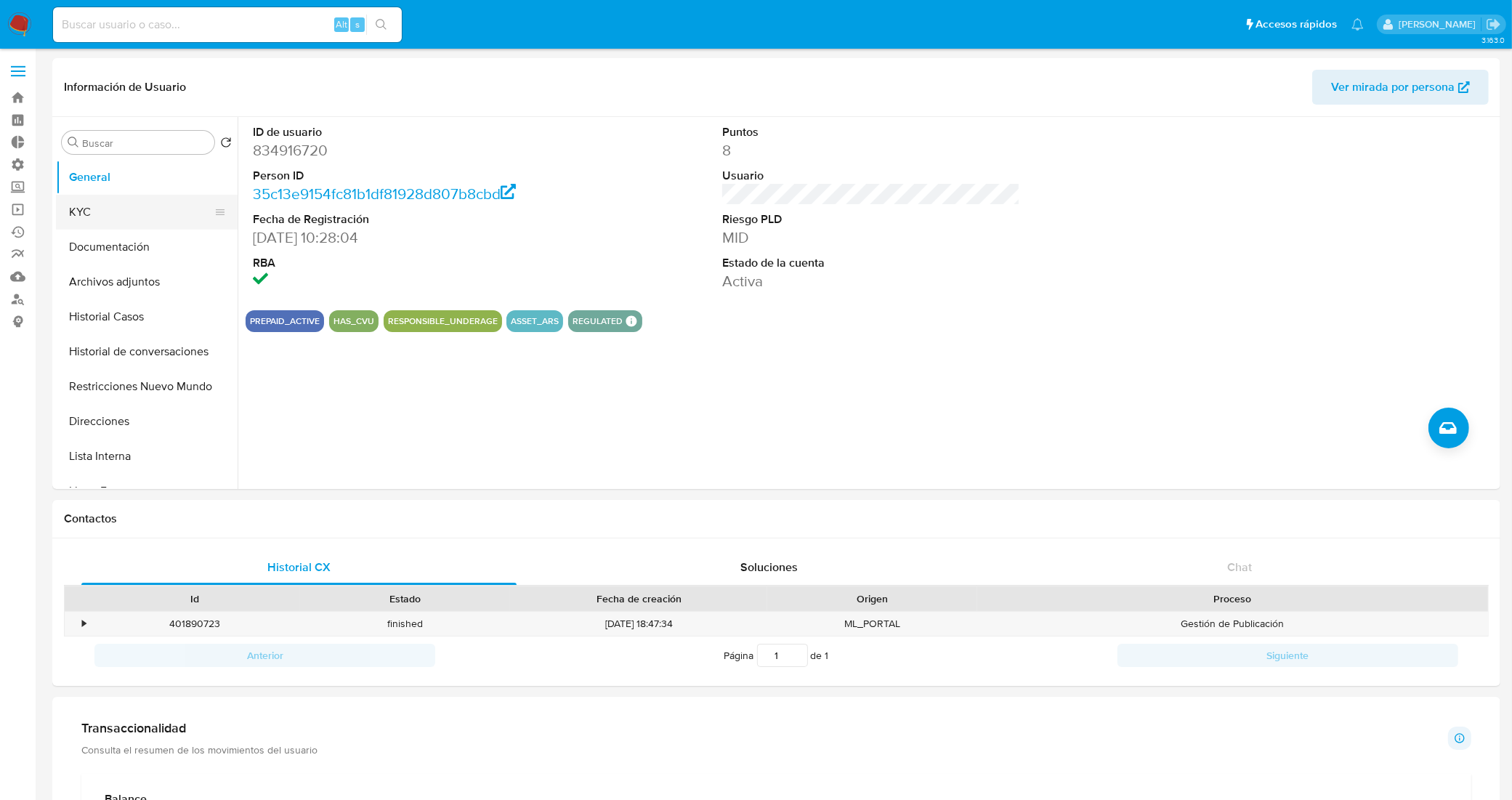
click at [102, 205] on button "KYC" at bounding box center [140, 212] width 170 height 35
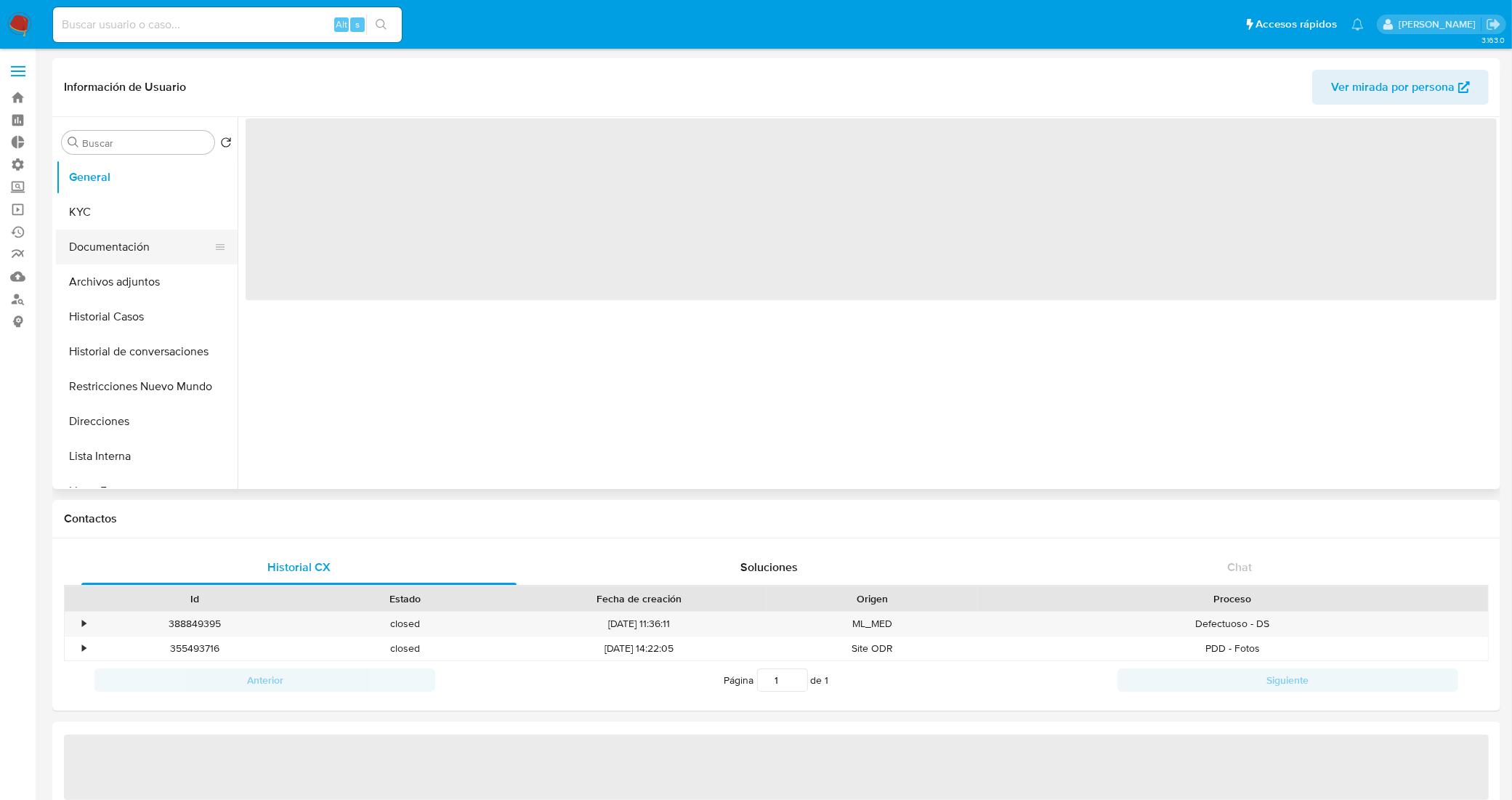
click at [120, 242] on button "Documentación" at bounding box center [140, 246] width 170 height 35
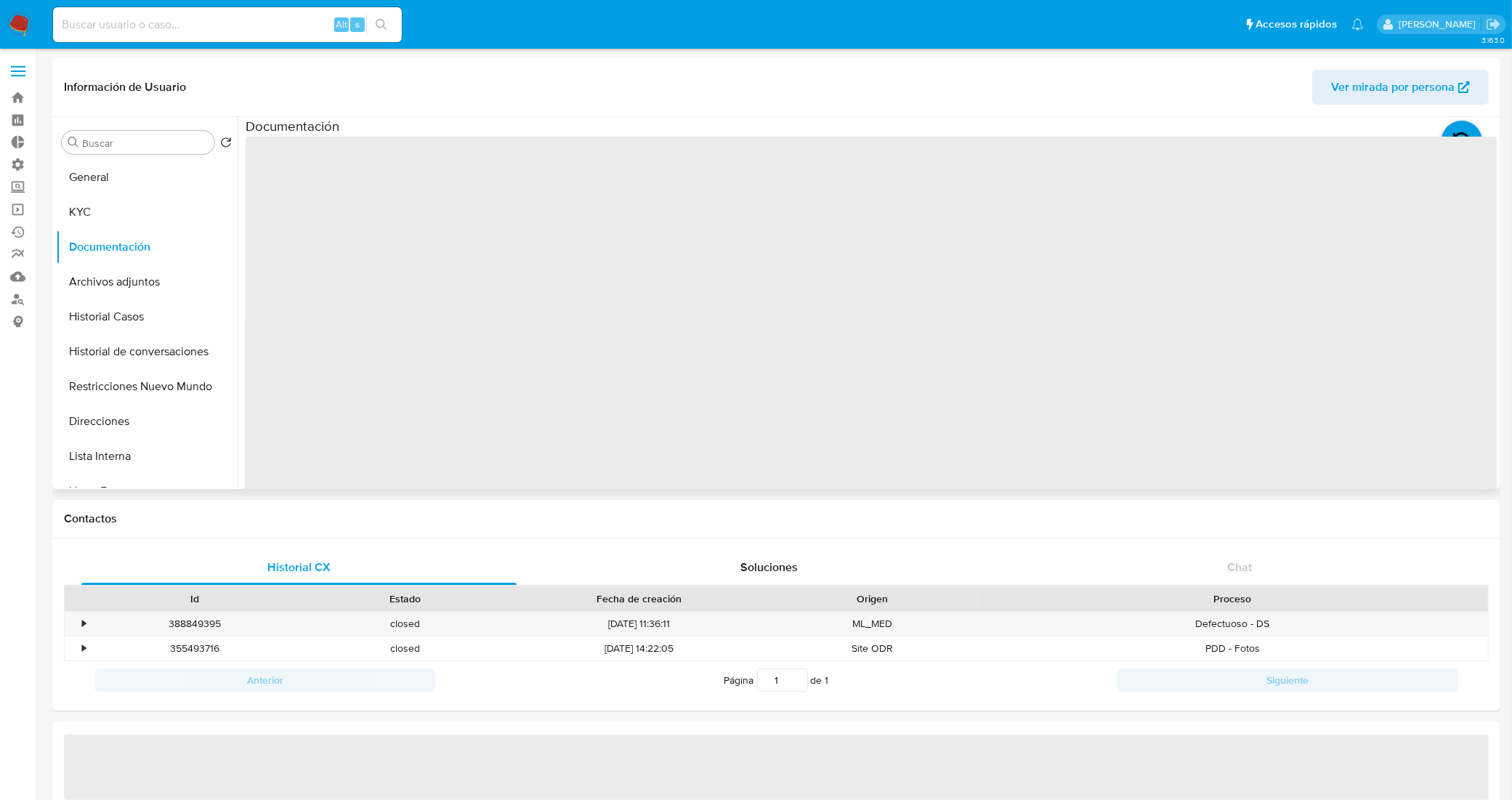
select select "10"
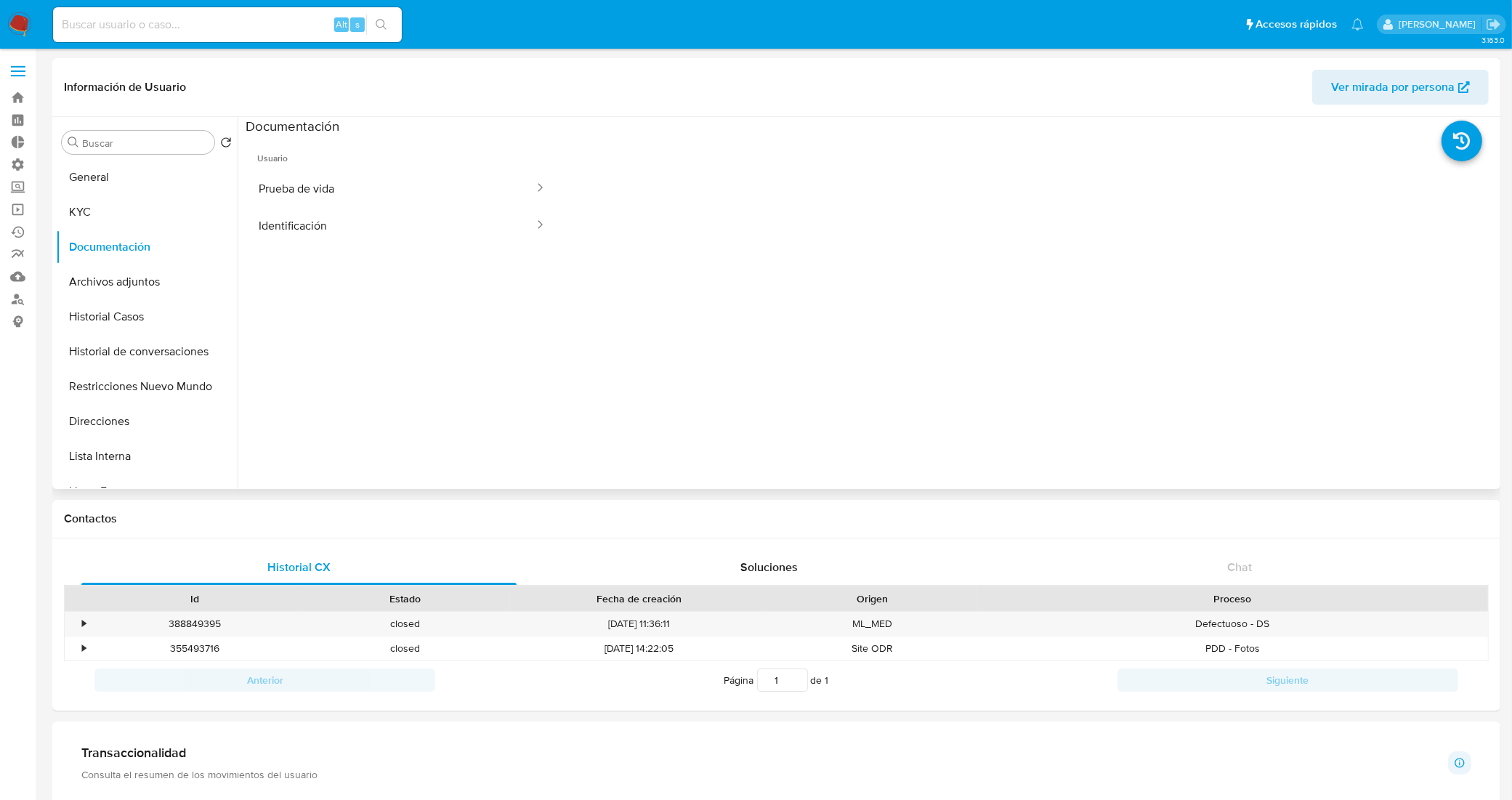
click at [368, 227] on button "Identificación" at bounding box center [390, 225] width 290 height 37
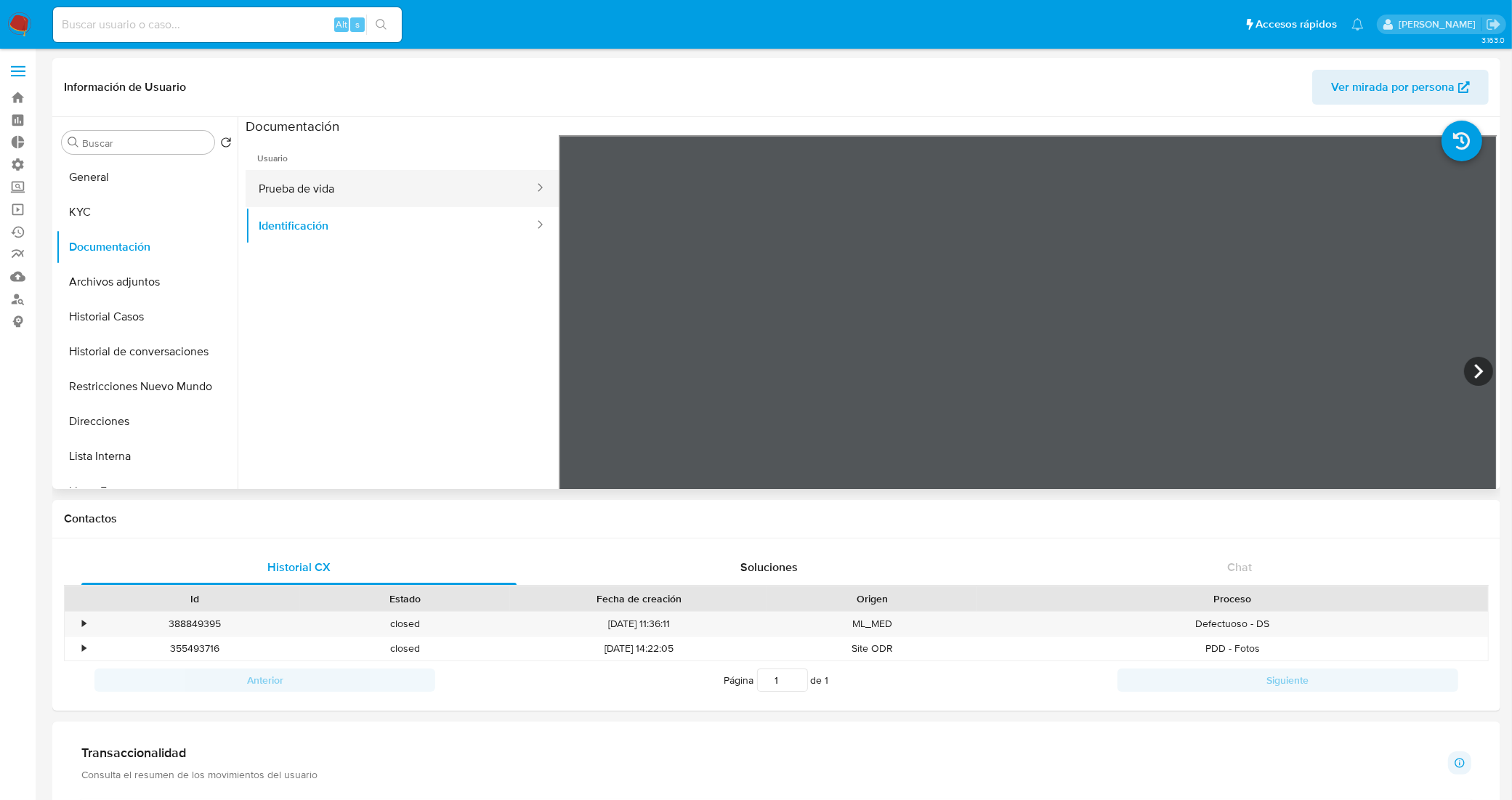
click at [390, 202] on button "Prueba de vida" at bounding box center [390, 188] width 290 height 37
click at [313, 232] on button "Identificación" at bounding box center [390, 225] width 290 height 37
click at [1481, 362] on icon at bounding box center [1478, 371] width 29 height 29
click at [120, 407] on button "Direcciones" at bounding box center [140, 421] width 170 height 35
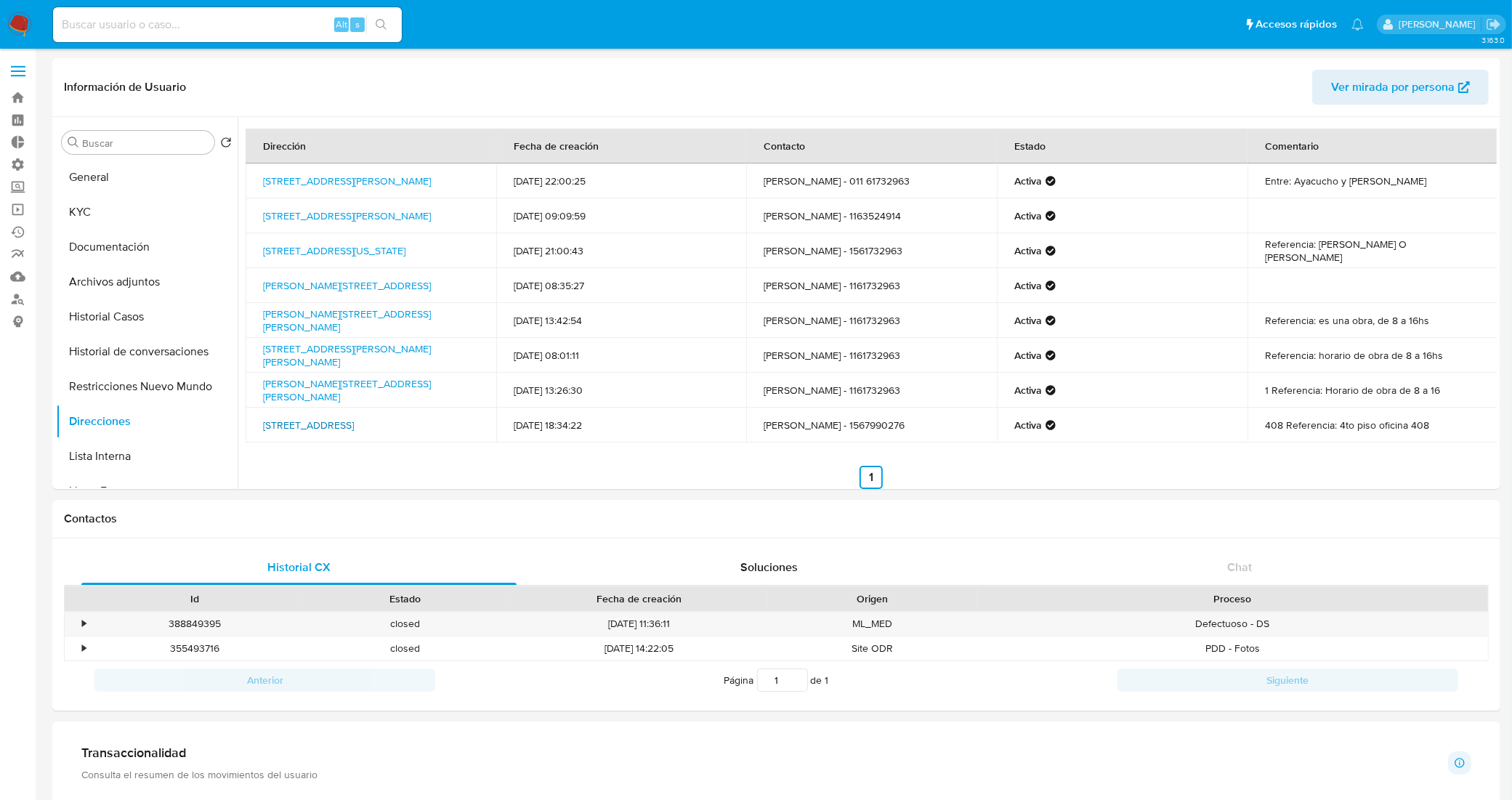
click at [354, 420] on link "Juramento 2059, Caba, Capital Federal, 1428, Argentina 2059" at bounding box center [308, 425] width 90 height 15
drag, startPoint x: 362, startPoint y: 437, endPoint x: 260, endPoint y: 423, distance: 103.0
click at [260, 423] on td "Juramento 2059, Caba, Capital Federal, 1428, Argentina 2059" at bounding box center [371, 424] width 250 height 35
copy link "Juramento 2059, Caba, Capital Federal, 1428, Argentina 2059"
click at [632, 466] on ul "Anterior 1 Siguiente" at bounding box center [871, 477] width 1252 height 23
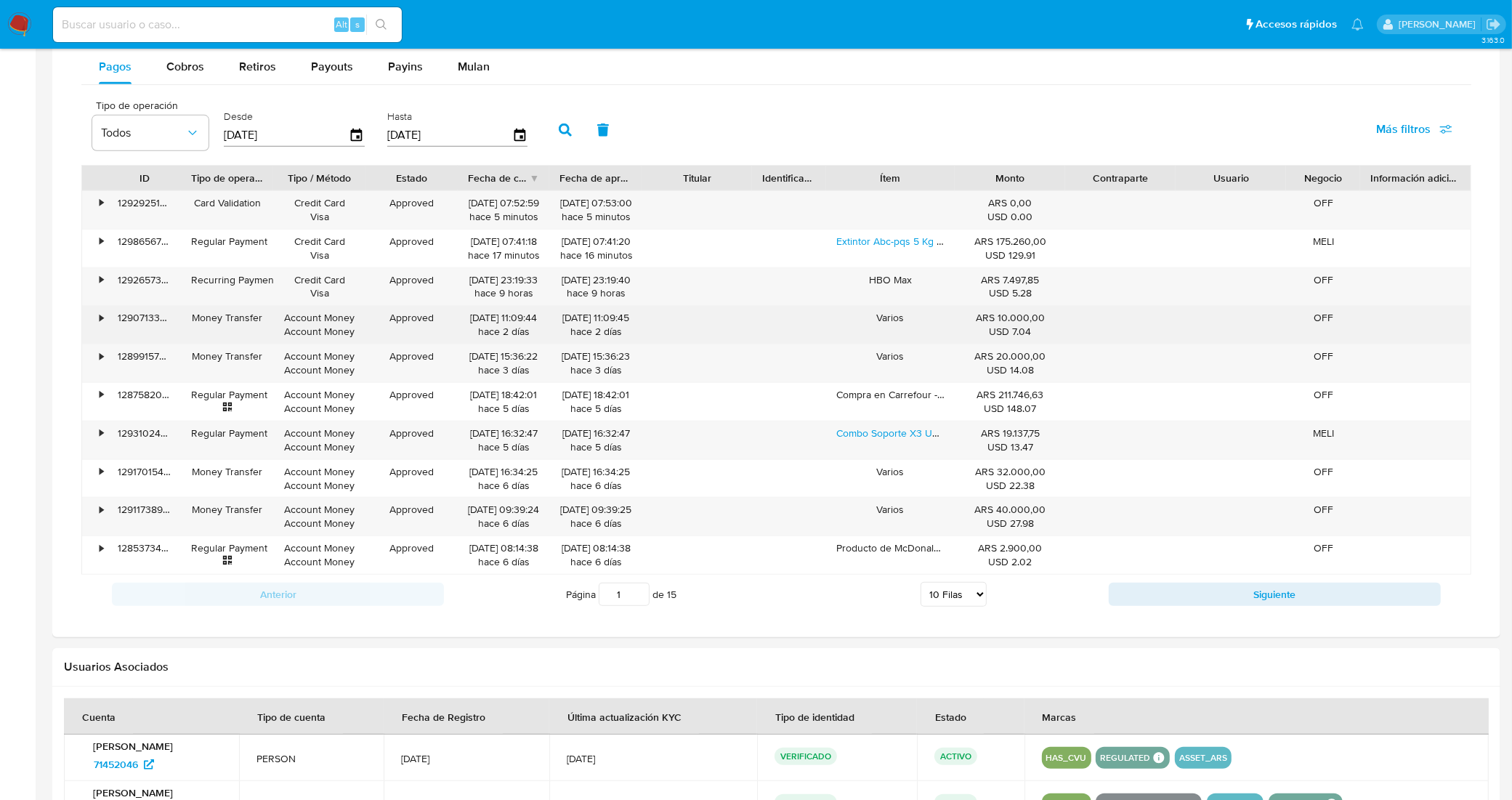
scroll to position [908, 0]
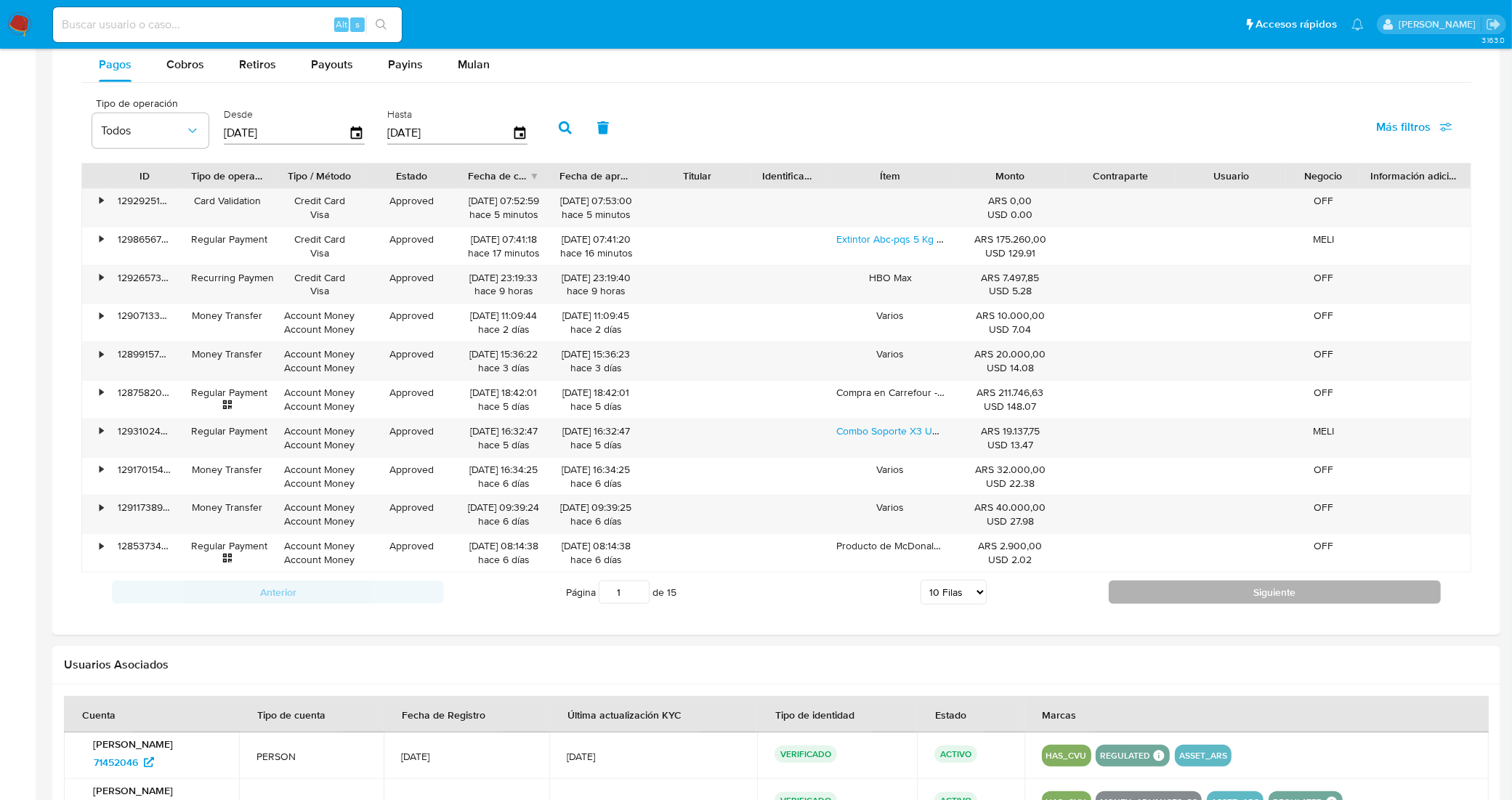
click at [1140, 598] on button "Siguiente" at bounding box center [1275, 591] width 332 height 23
type input "2"
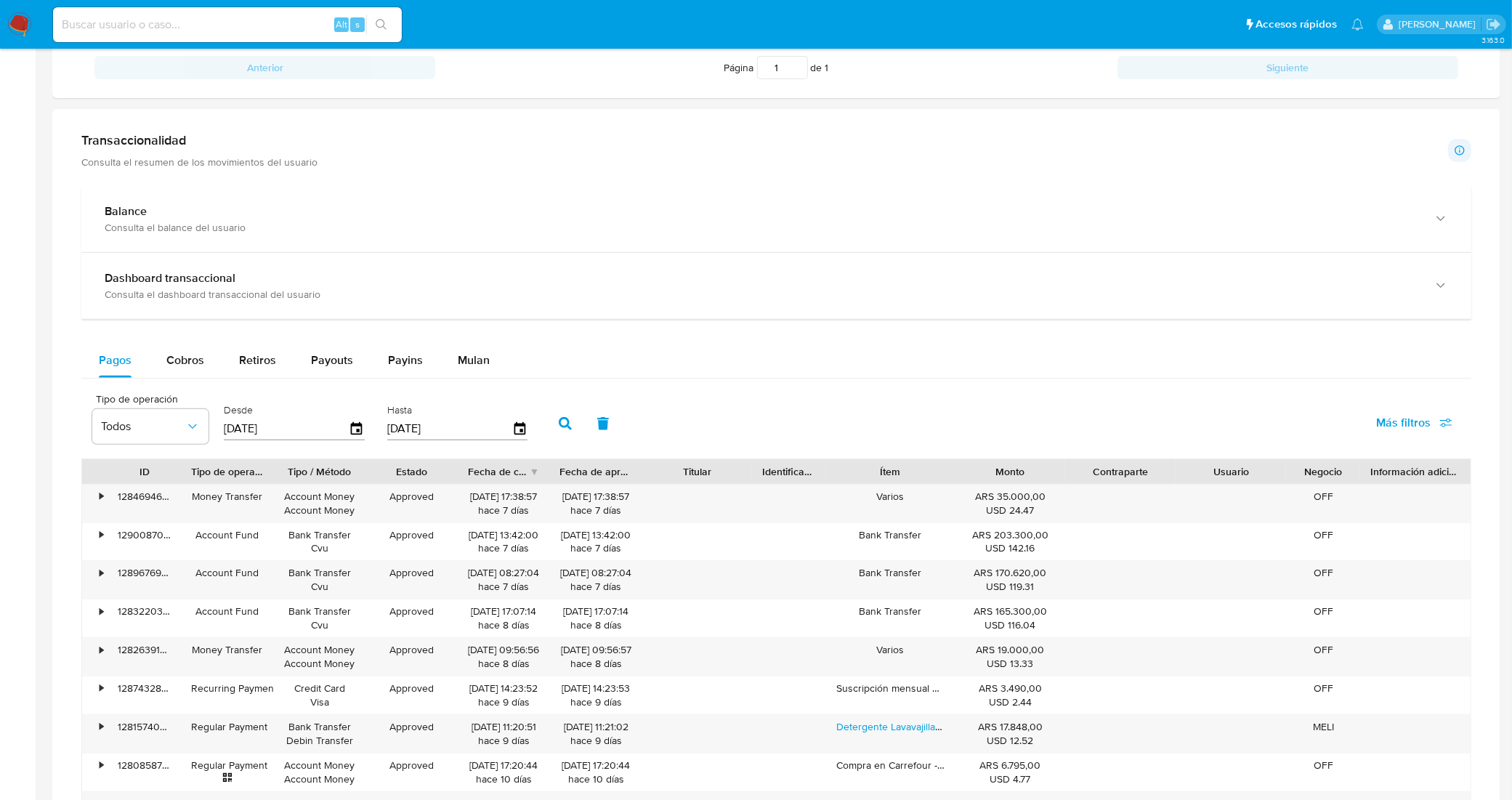
scroll to position [522, 0]
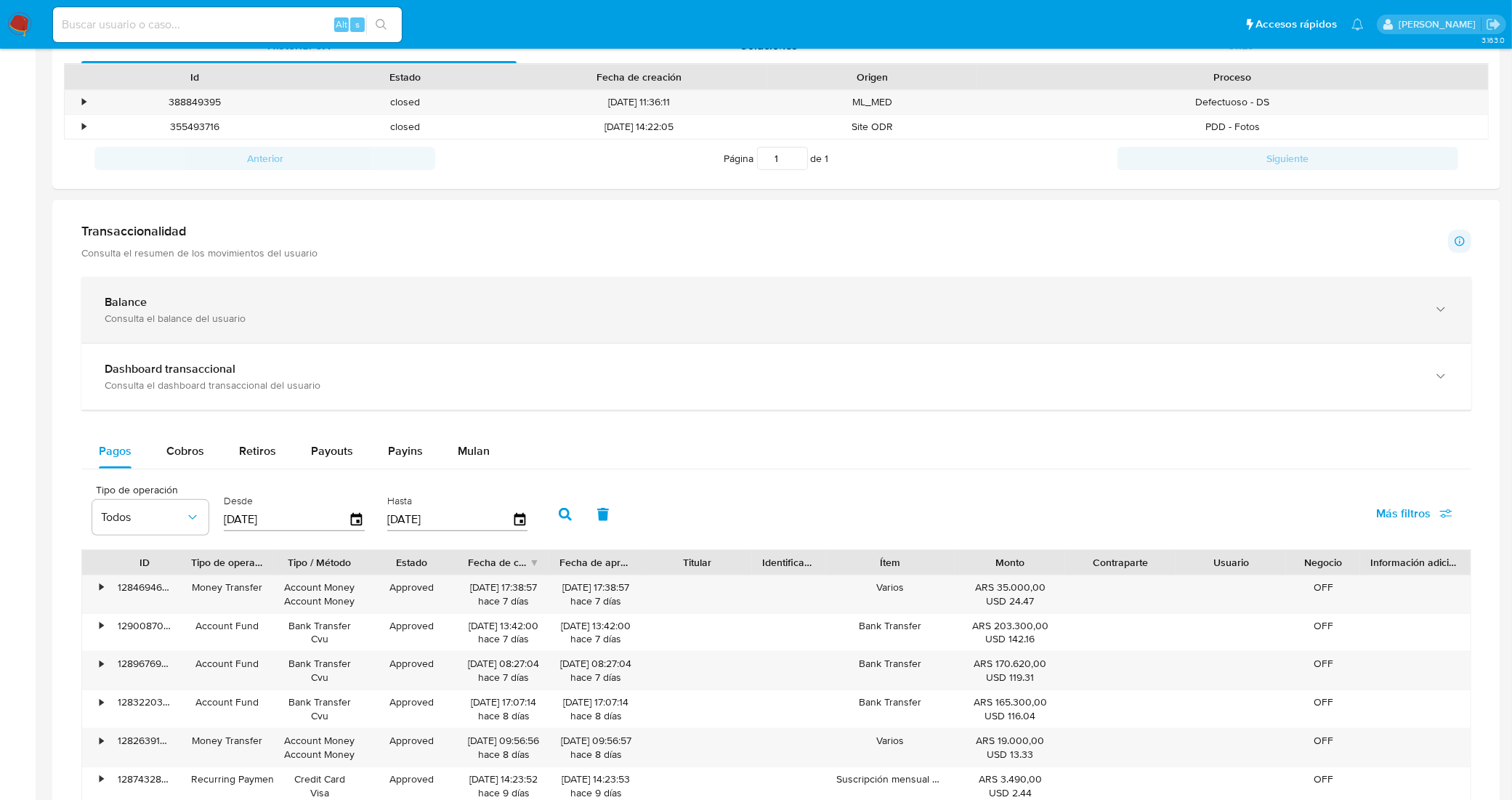
click at [608, 318] on div "Consulta el balance del usuario" at bounding box center [761, 318] width 1314 height 13
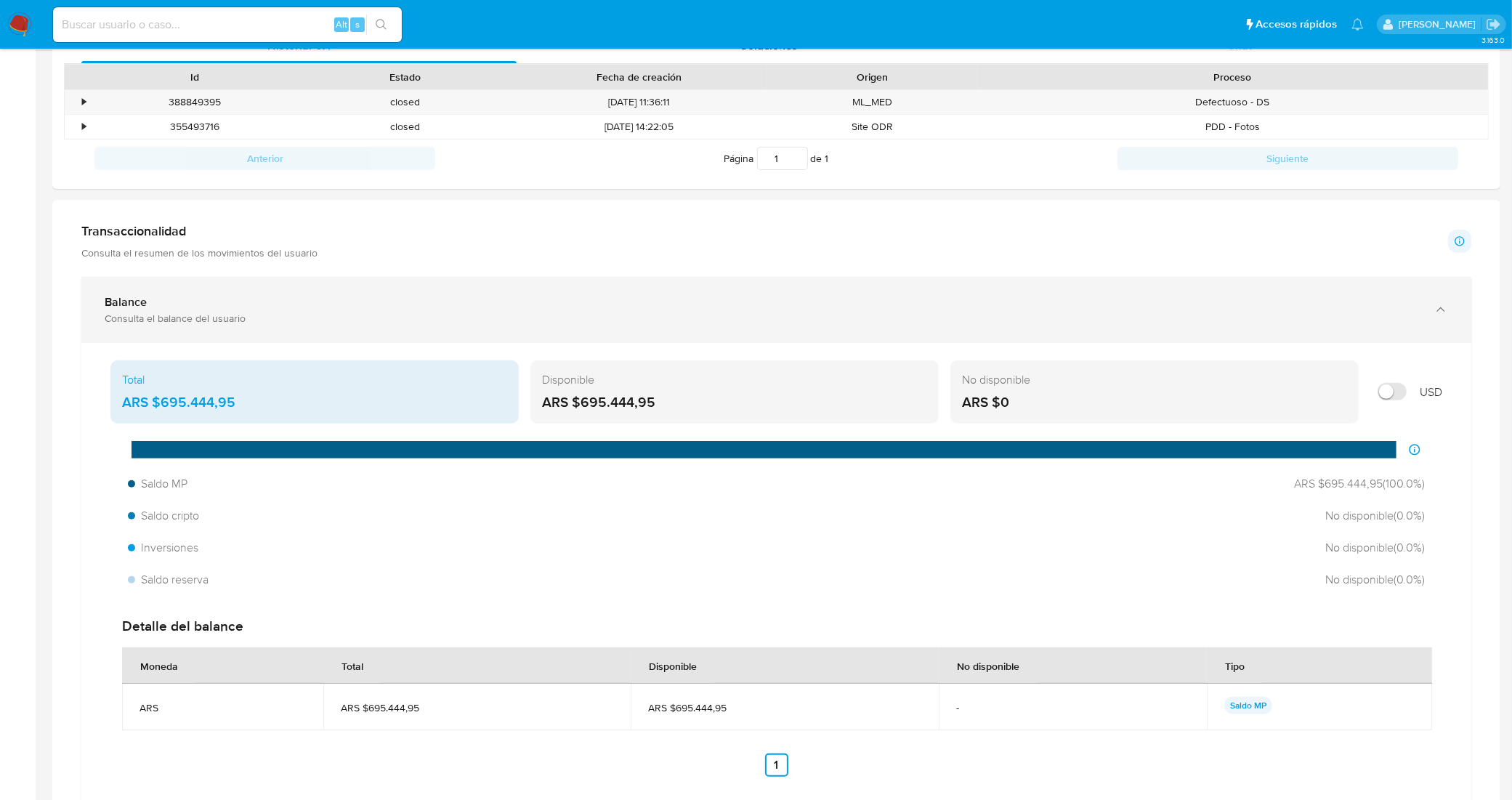
click at [608, 318] on div "Consulta el balance del usuario" at bounding box center [761, 318] width 1314 height 13
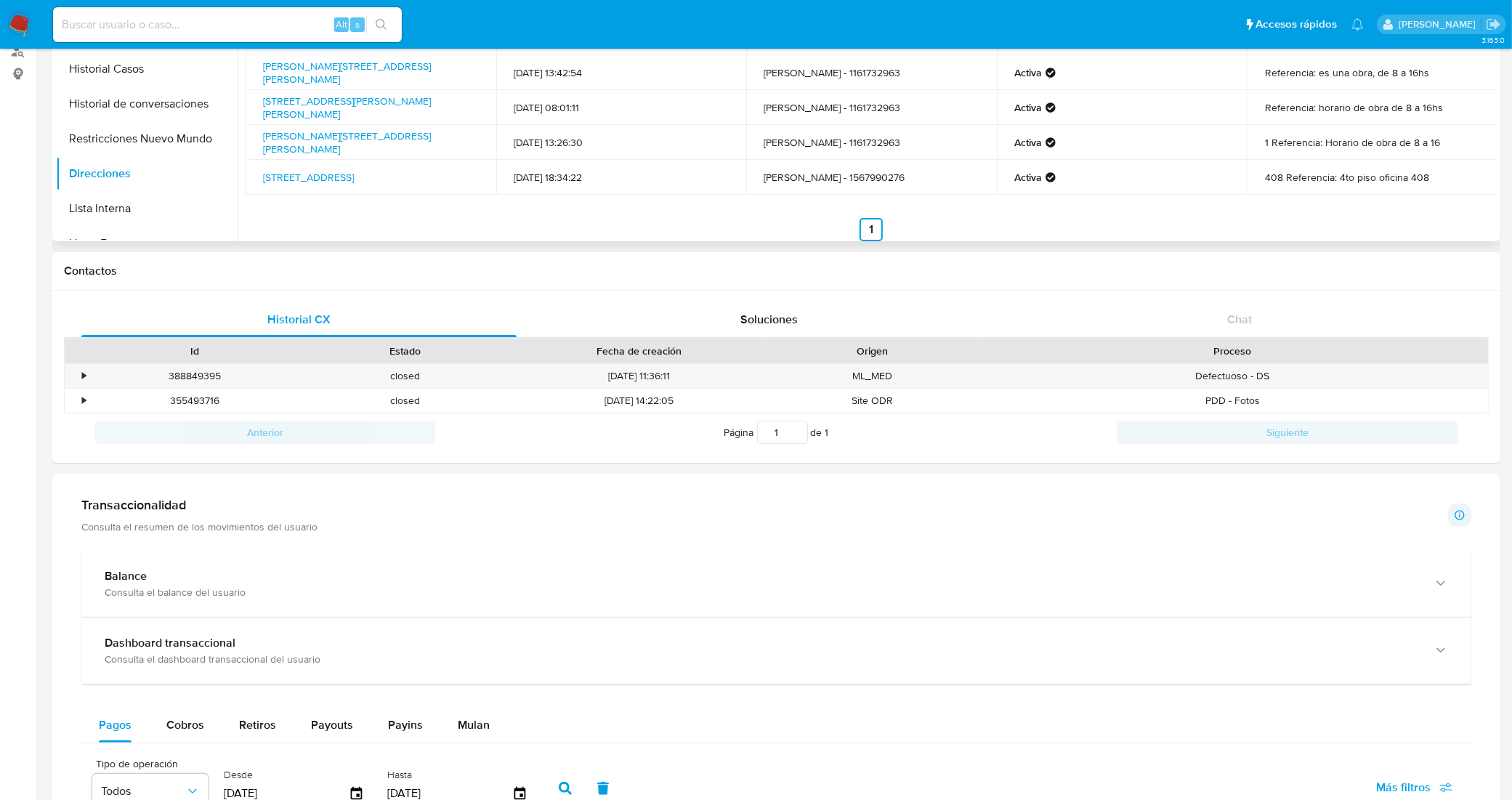
scroll to position [0, 0]
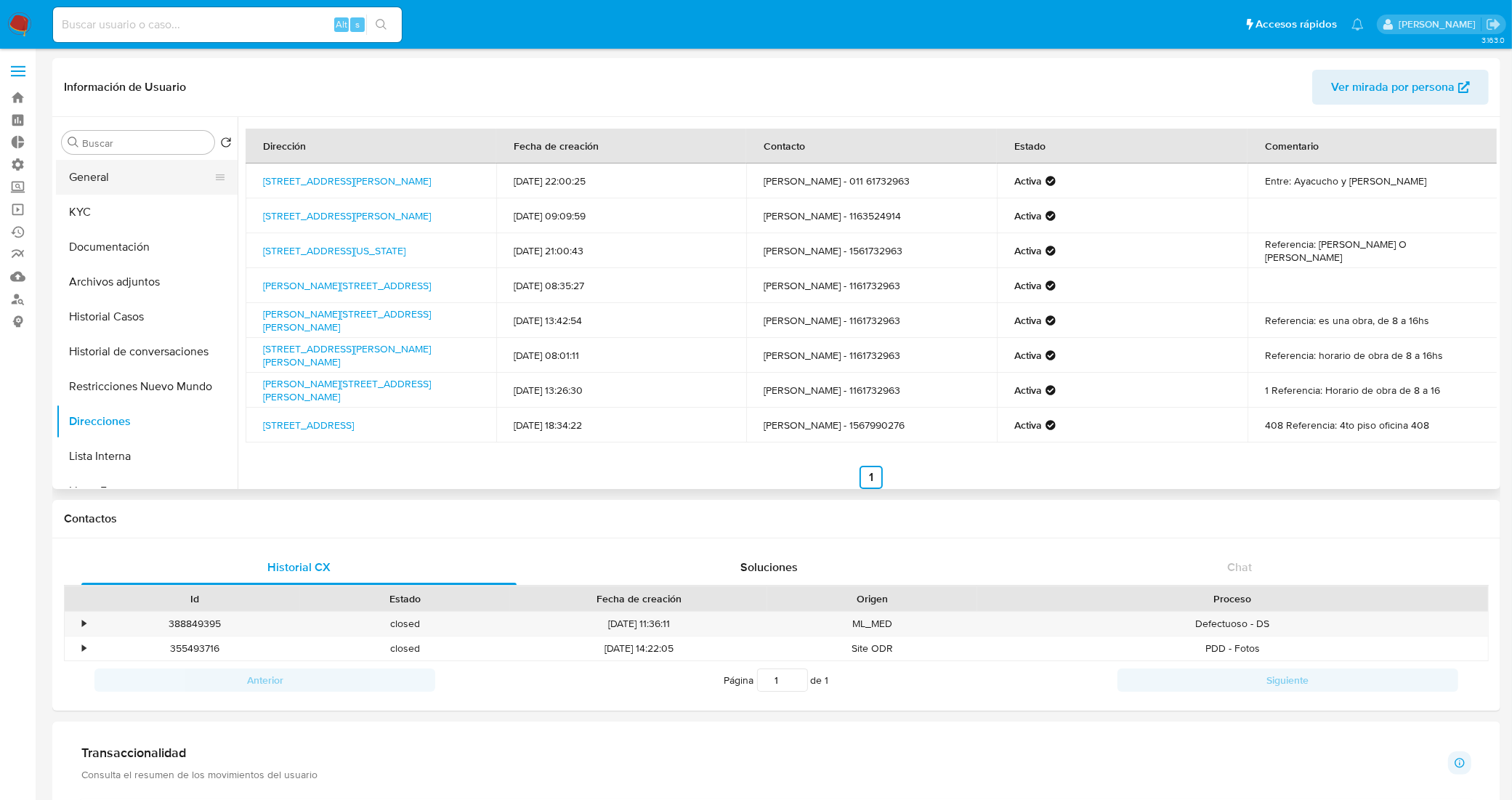
click at [132, 165] on button "General" at bounding box center [140, 177] width 170 height 35
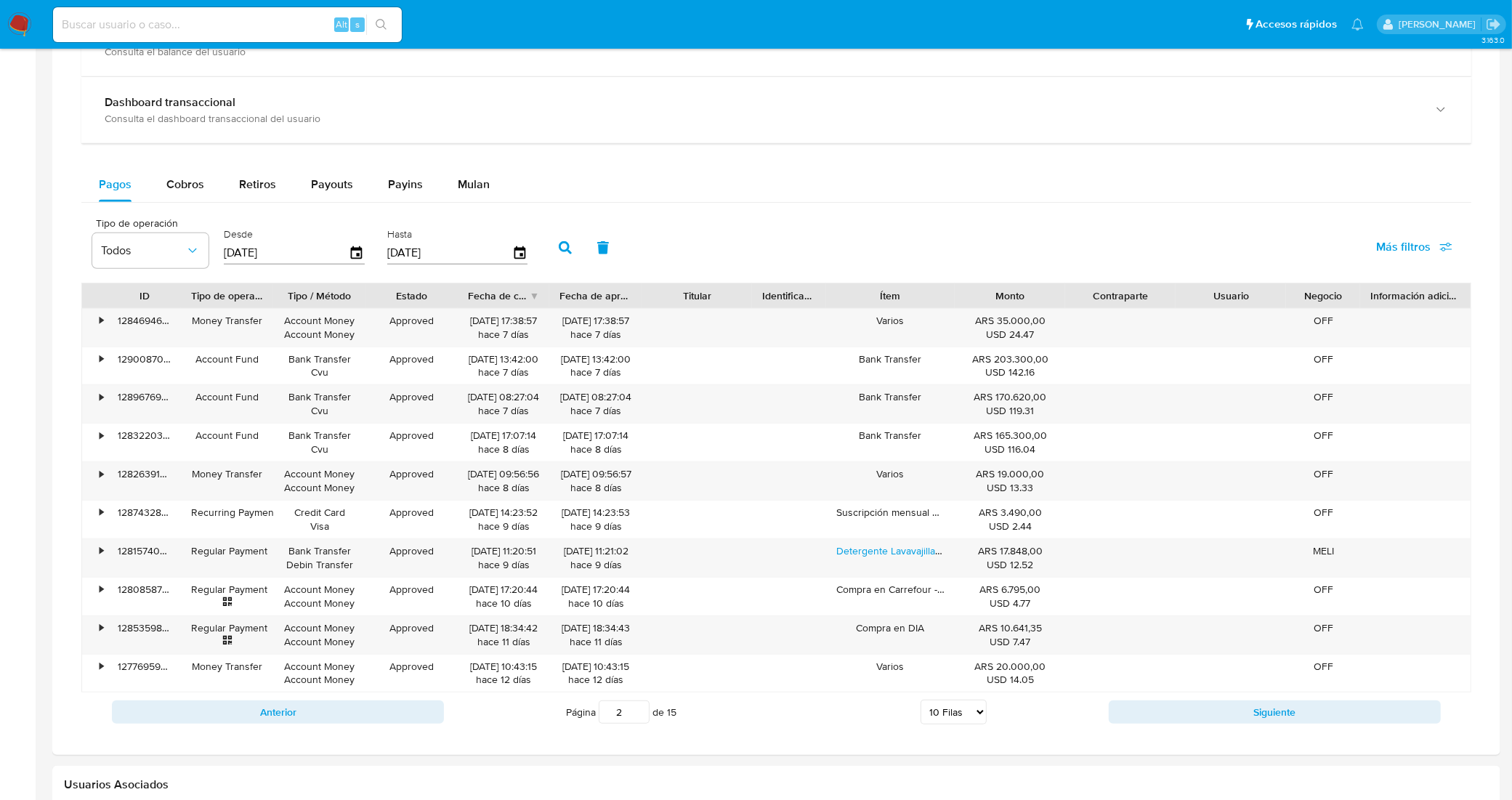
scroll to position [818, 0]
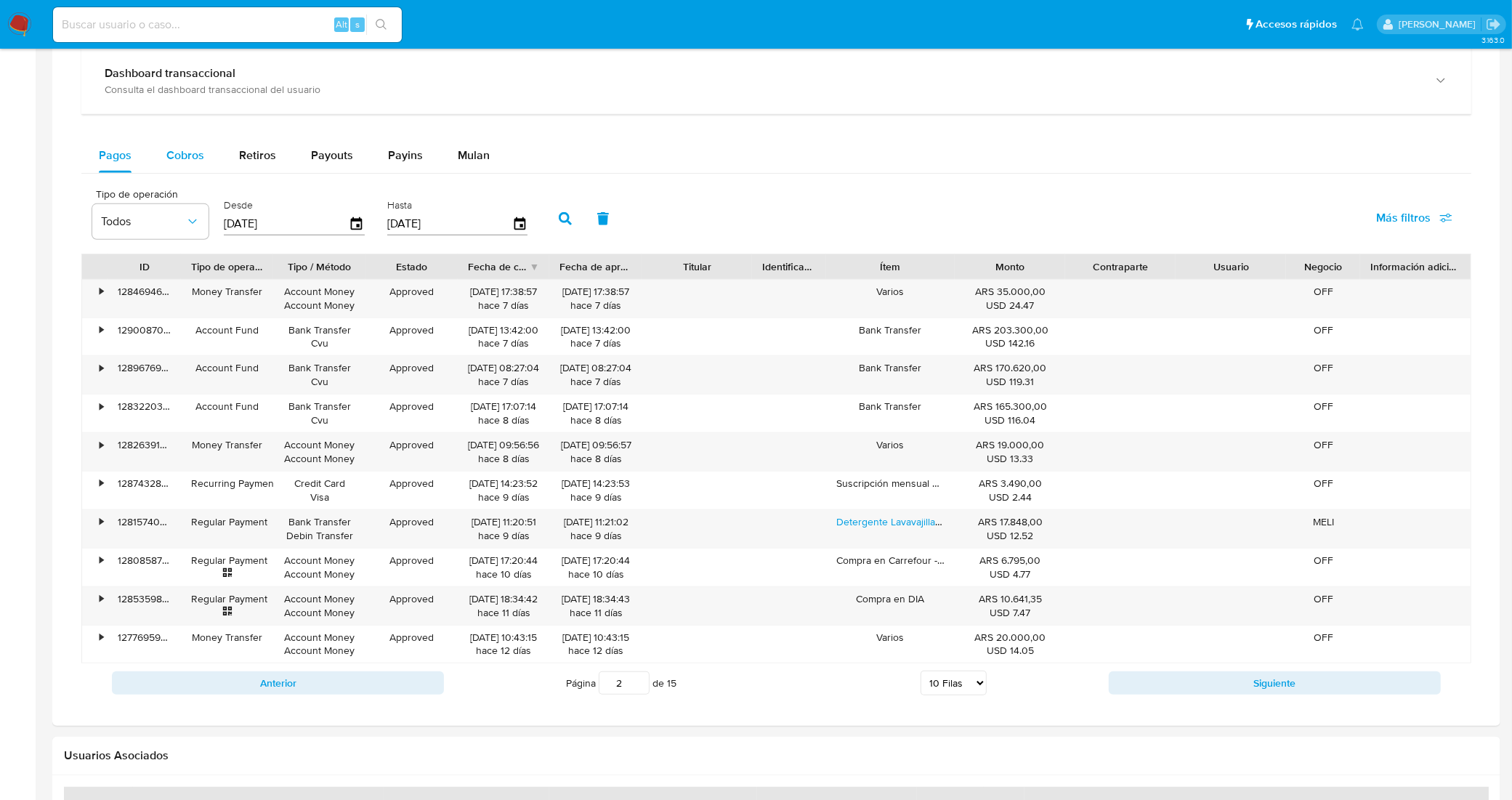
click at [197, 161] on span "Cobros" at bounding box center [186, 155] width 38 height 17
select select "10"
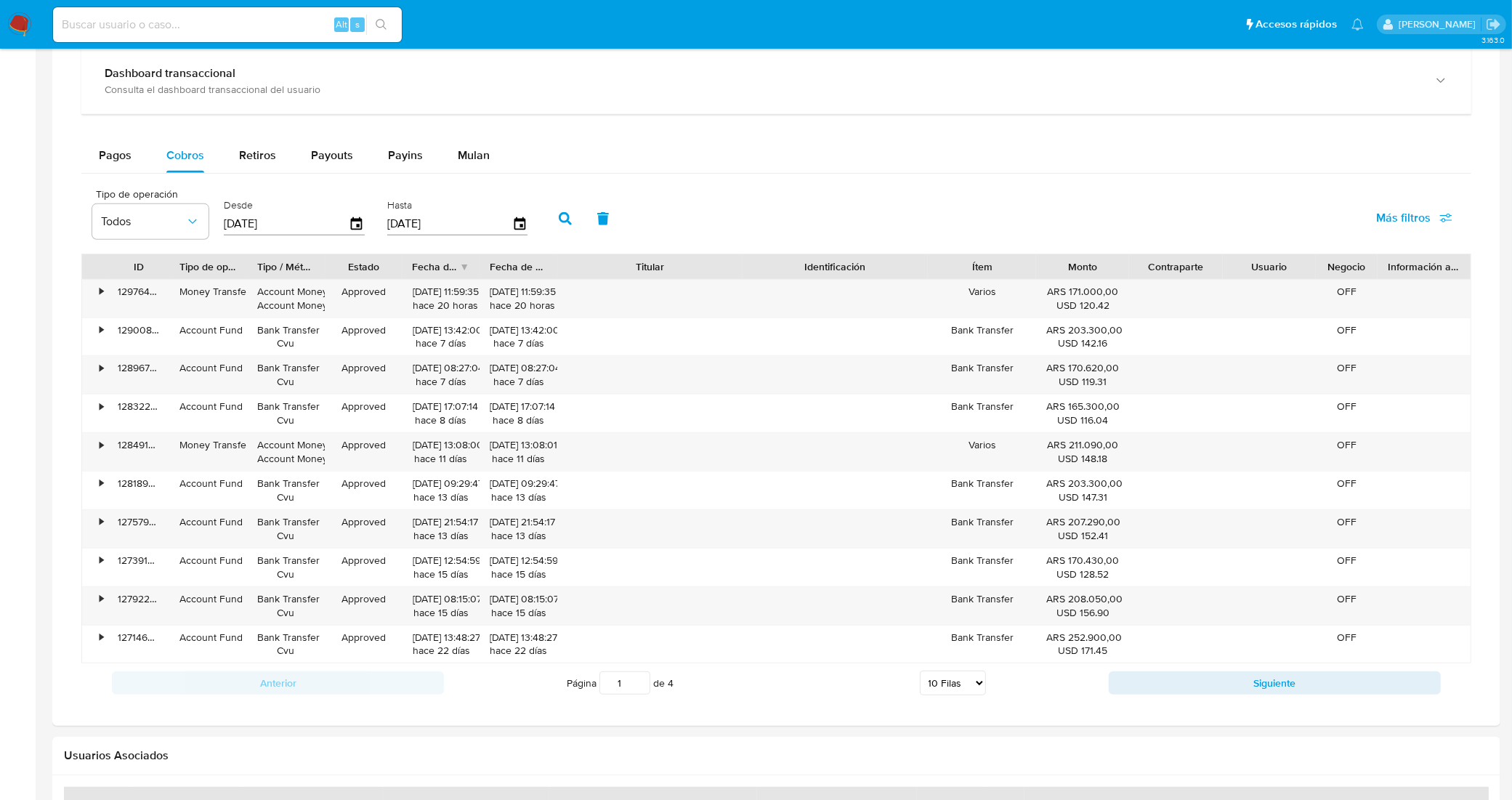
drag, startPoint x: 757, startPoint y: 269, endPoint x: 832, endPoint y: 262, distance: 75.3
click at [832, 262] on div "ID Tipo de operación Tipo / Método Estado Fecha de creación Fecha de aprobación…" at bounding box center [777, 266] width 1389 height 25
click at [1188, 691] on button "Siguiente" at bounding box center [1275, 683] width 332 height 23
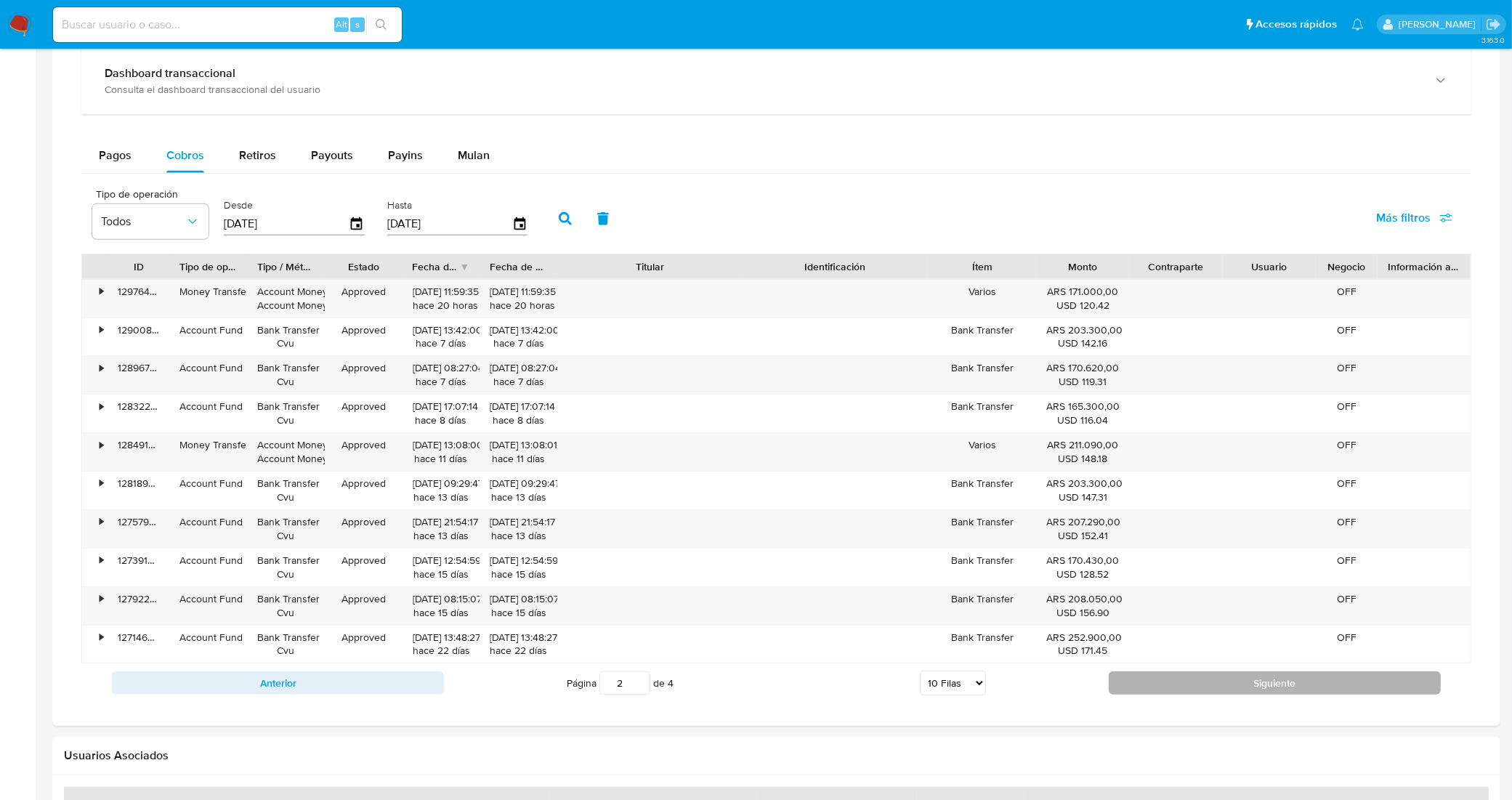
type input "2"
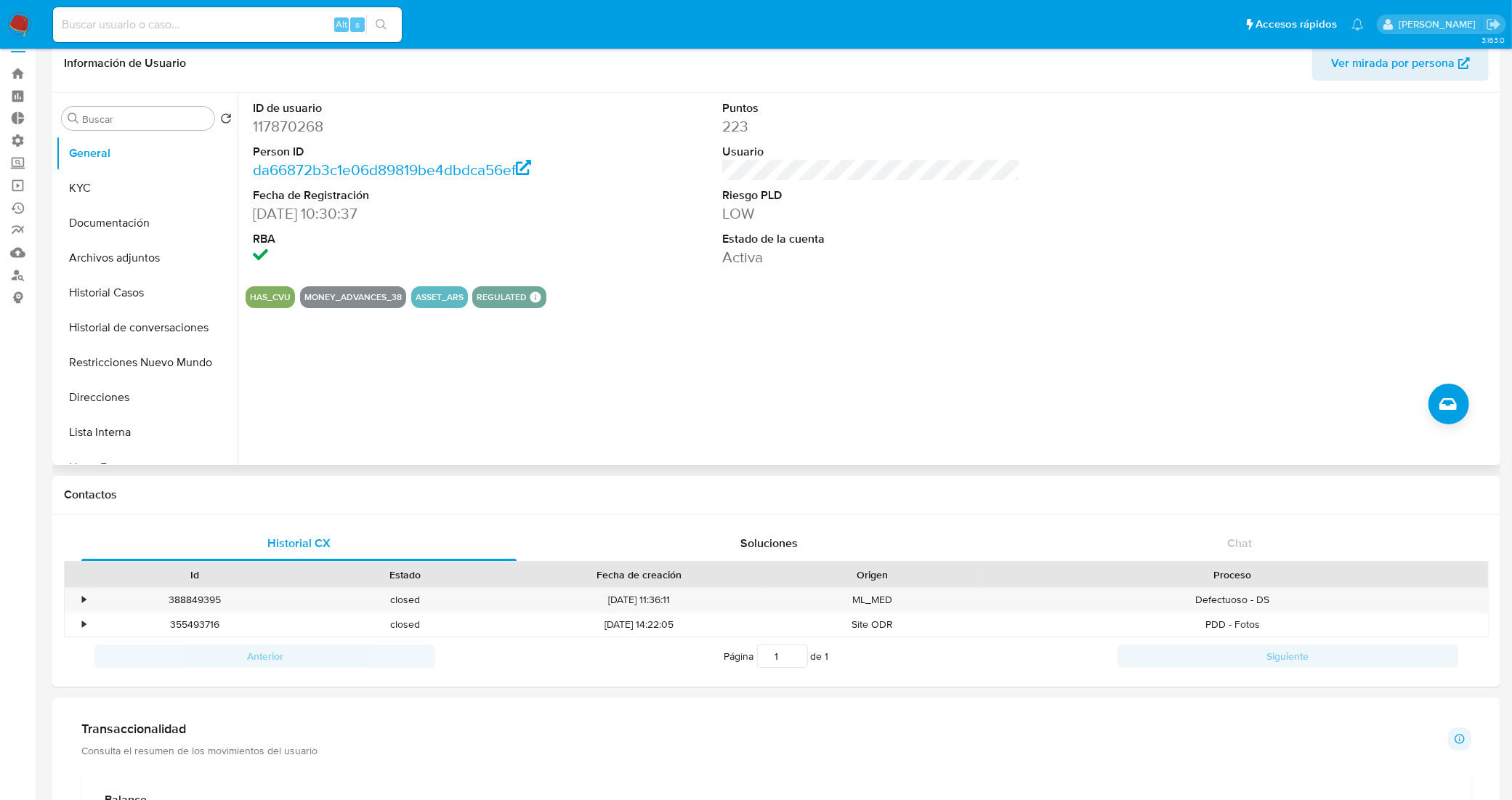
scroll to position [0, 0]
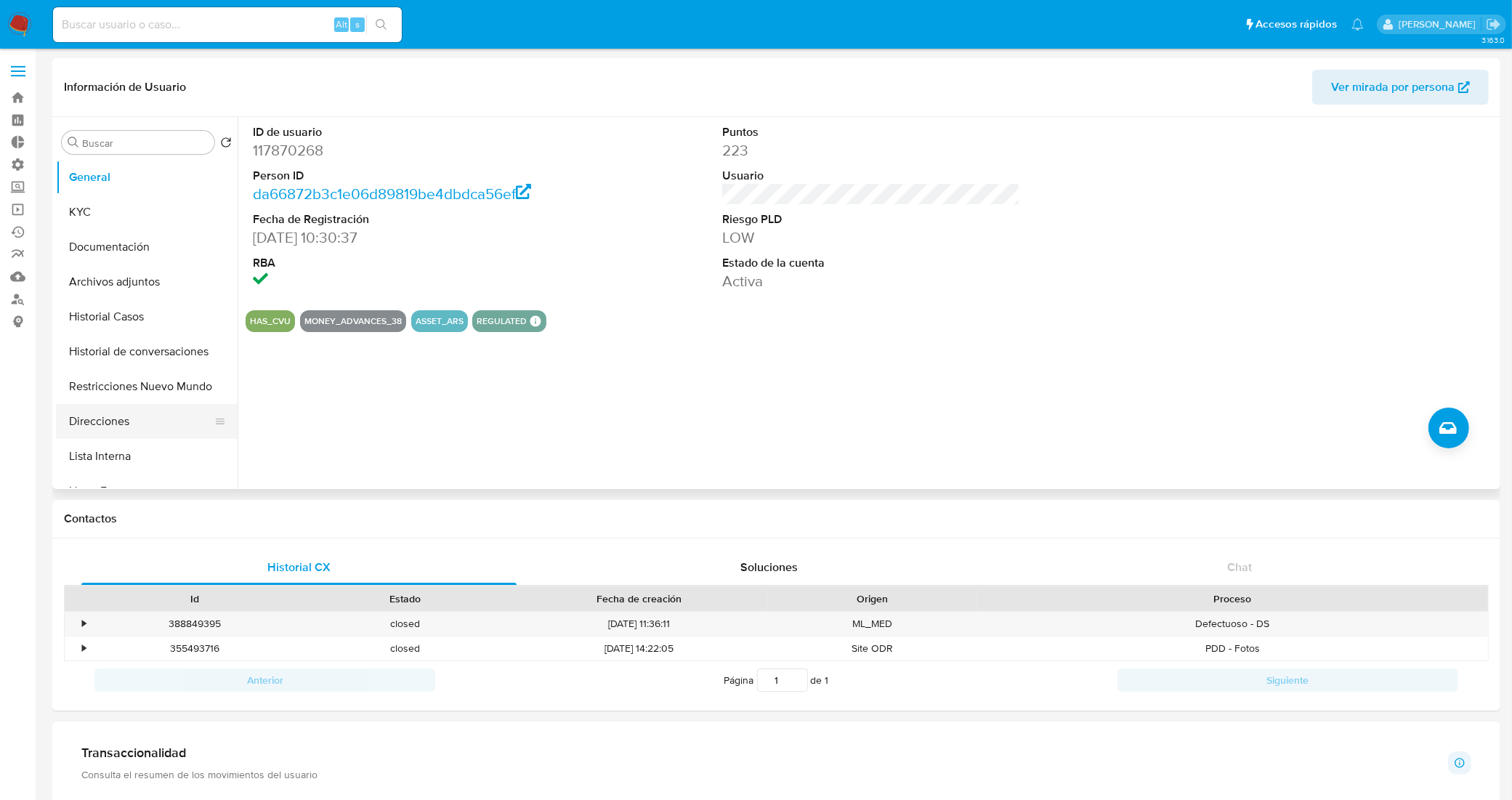
click at [142, 414] on button "Direcciones" at bounding box center [140, 421] width 170 height 35
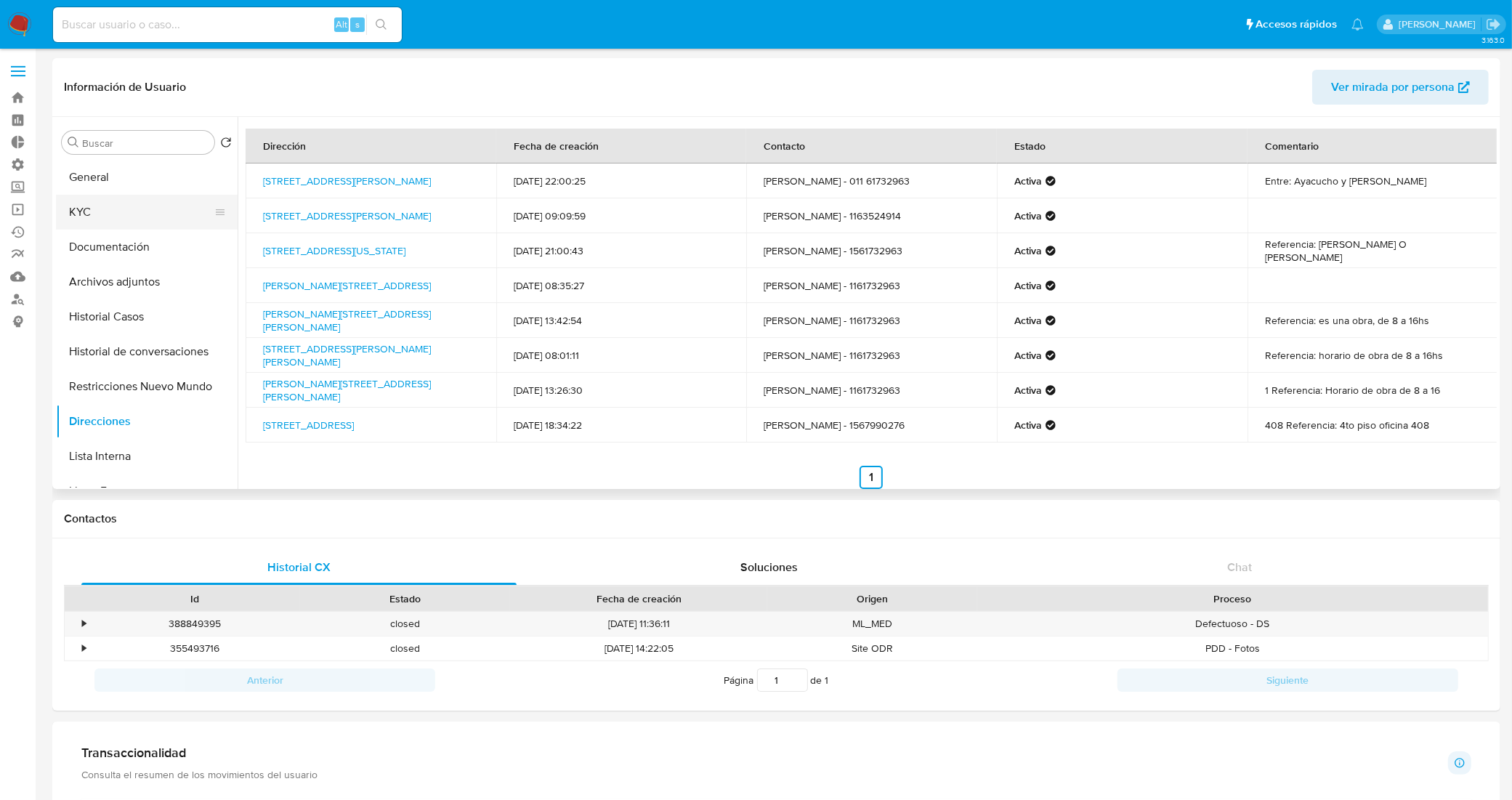
click at [100, 198] on button "KYC" at bounding box center [140, 212] width 170 height 35
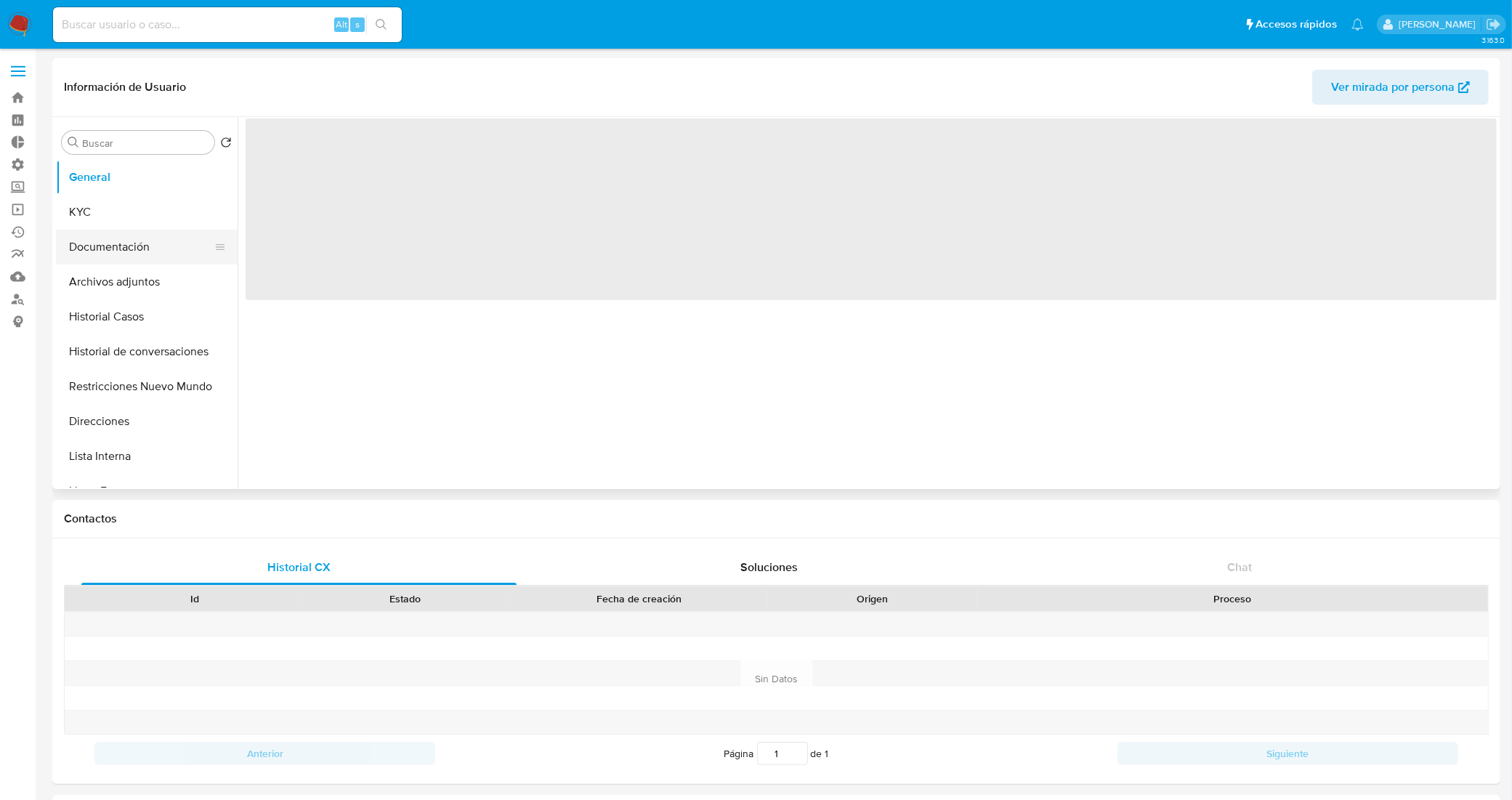
click at [131, 252] on button "Documentación" at bounding box center [140, 246] width 170 height 35
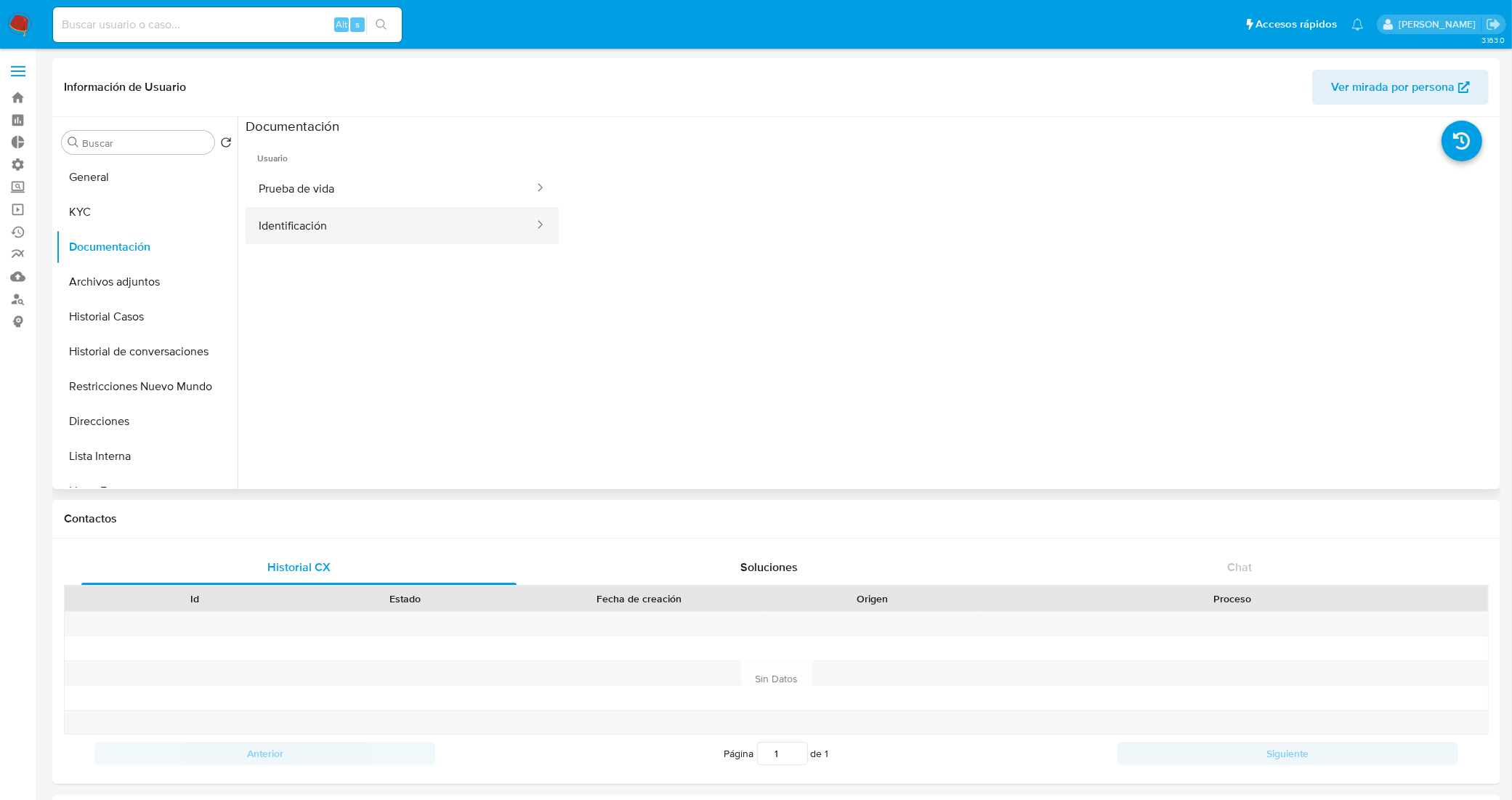
click at [410, 210] on button "Identificación" at bounding box center [390, 225] width 290 height 37
select select "10"
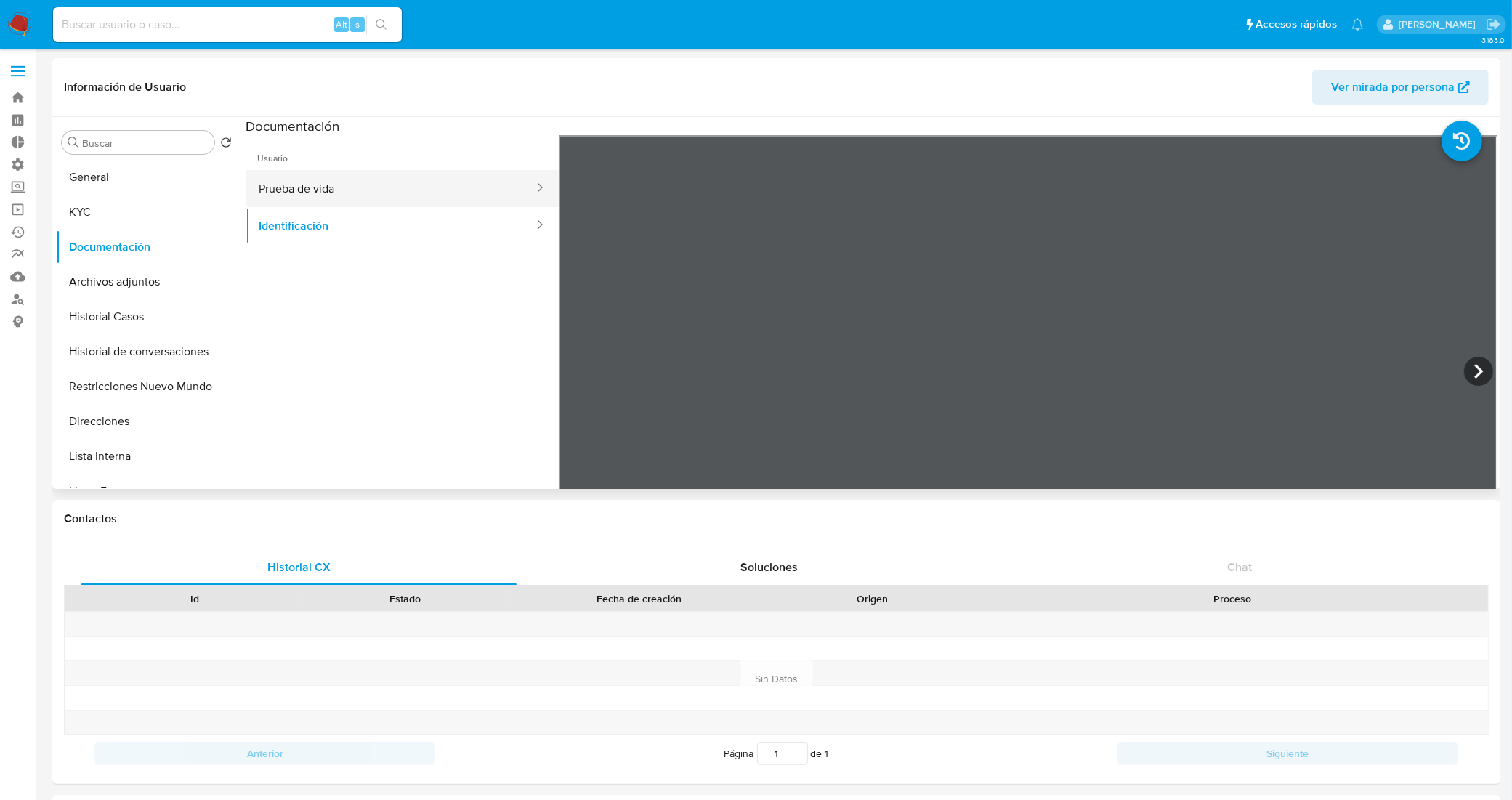
click at [355, 187] on button "Prueba de vida" at bounding box center [390, 188] width 290 height 37
click at [150, 310] on button "Historial Casos" at bounding box center [140, 316] width 170 height 35
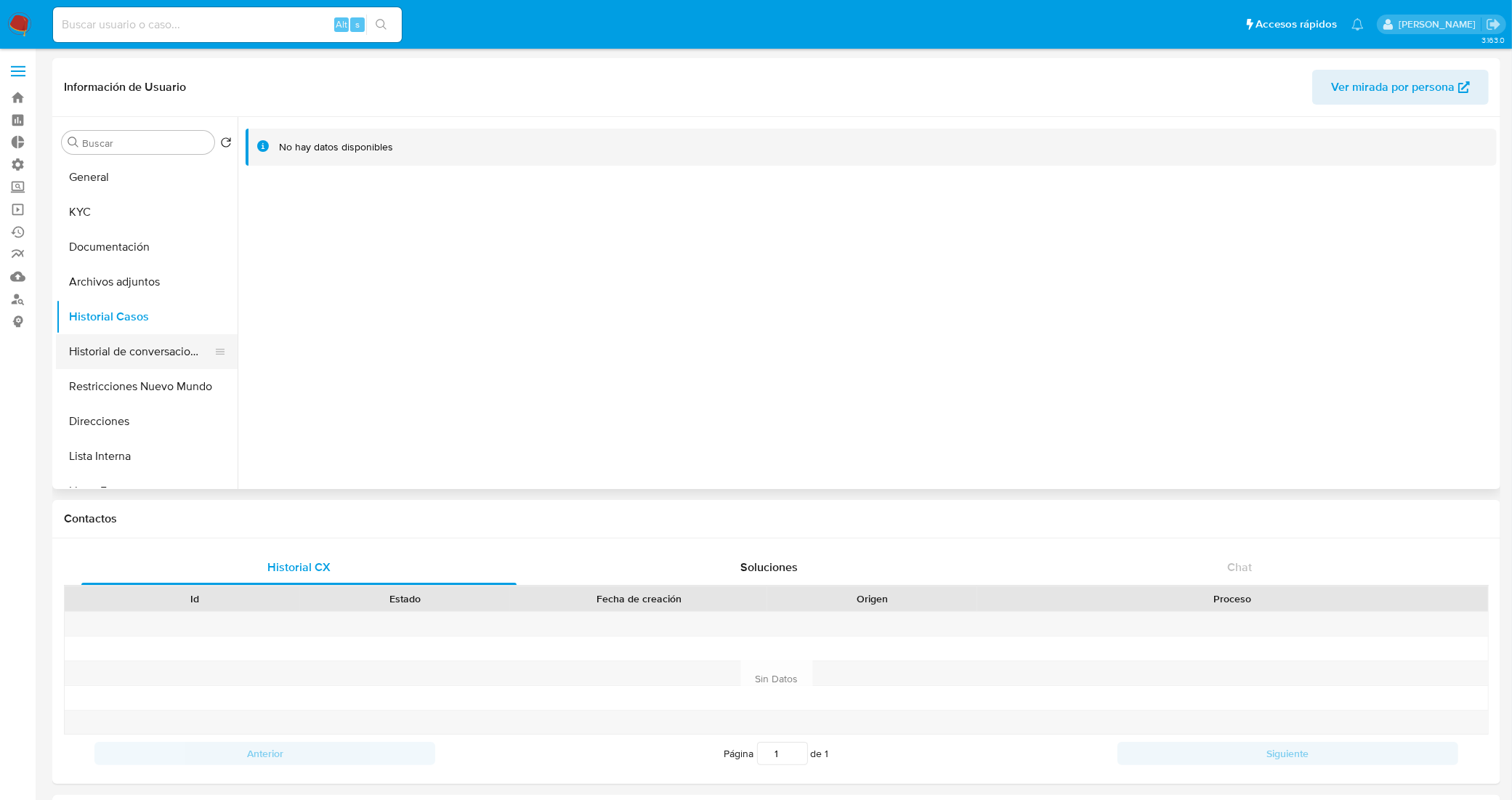
click at [118, 351] on button "Historial de conversaciones" at bounding box center [140, 352] width 170 height 35
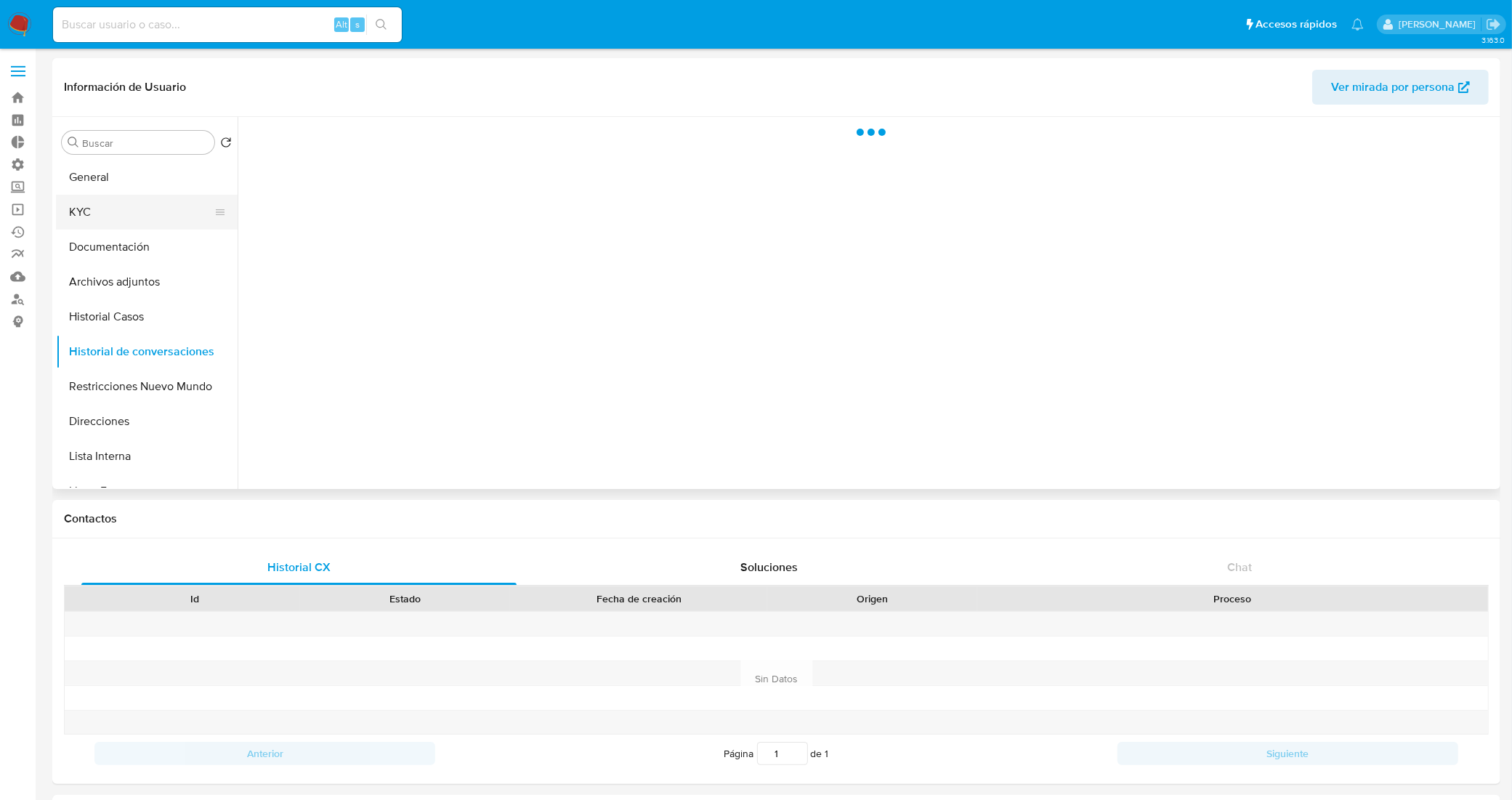
click at [147, 202] on button "KYC" at bounding box center [140, 212] width 170 height 35
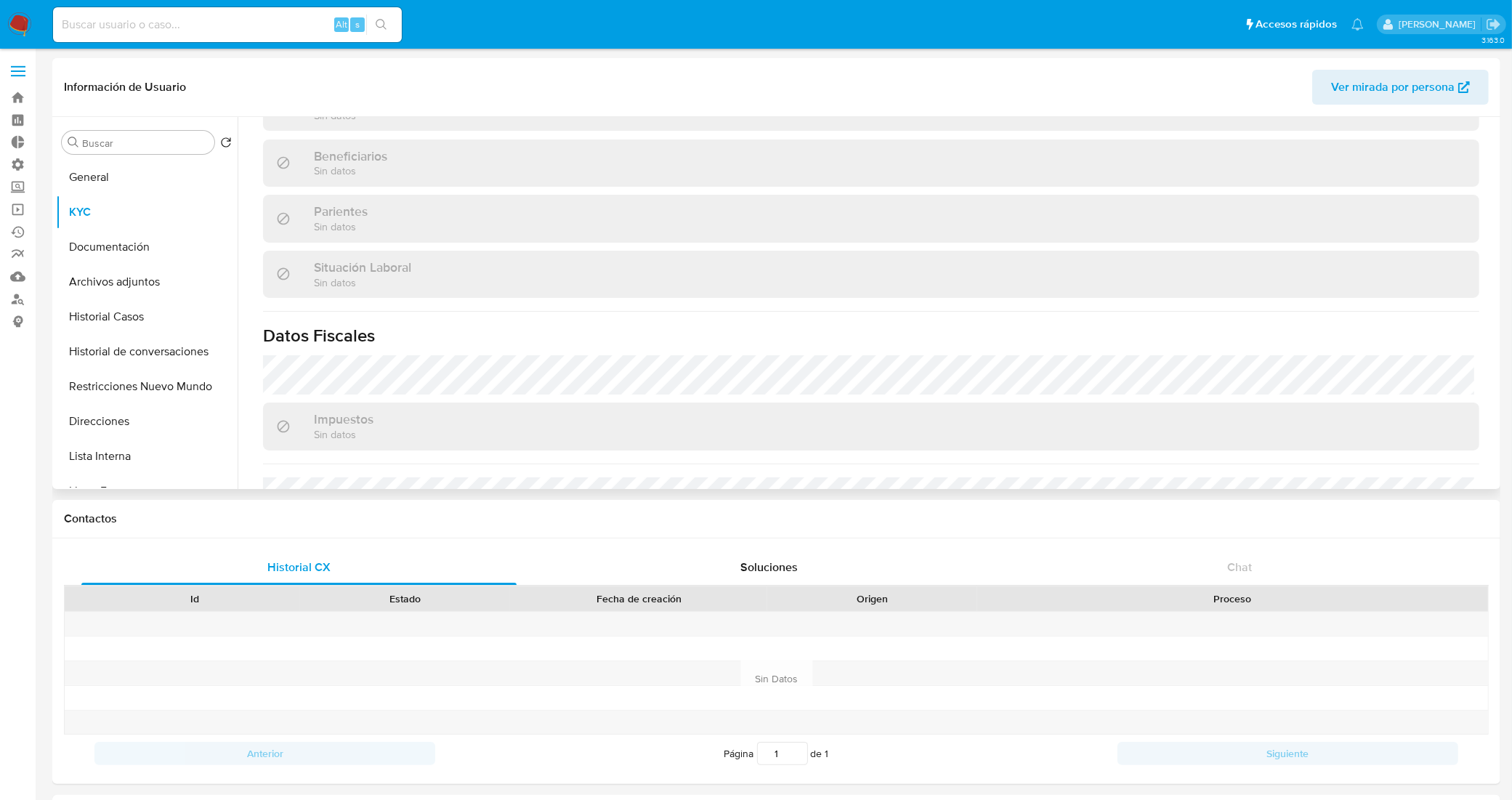
scroll to position [727, 0]
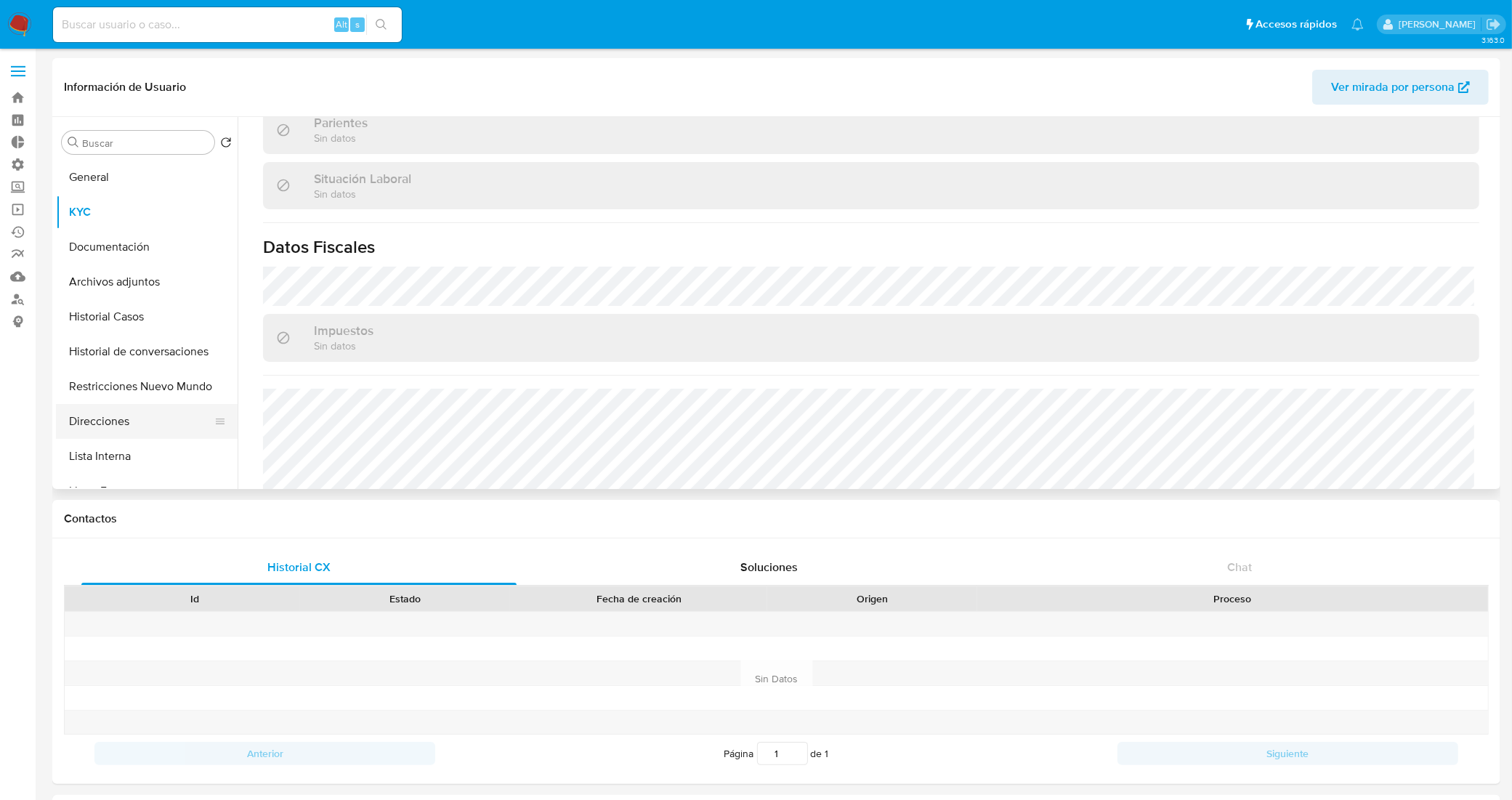
click at [200, 411] on button "Direcciones" at bounding box center [140, 421] width 170 height 35
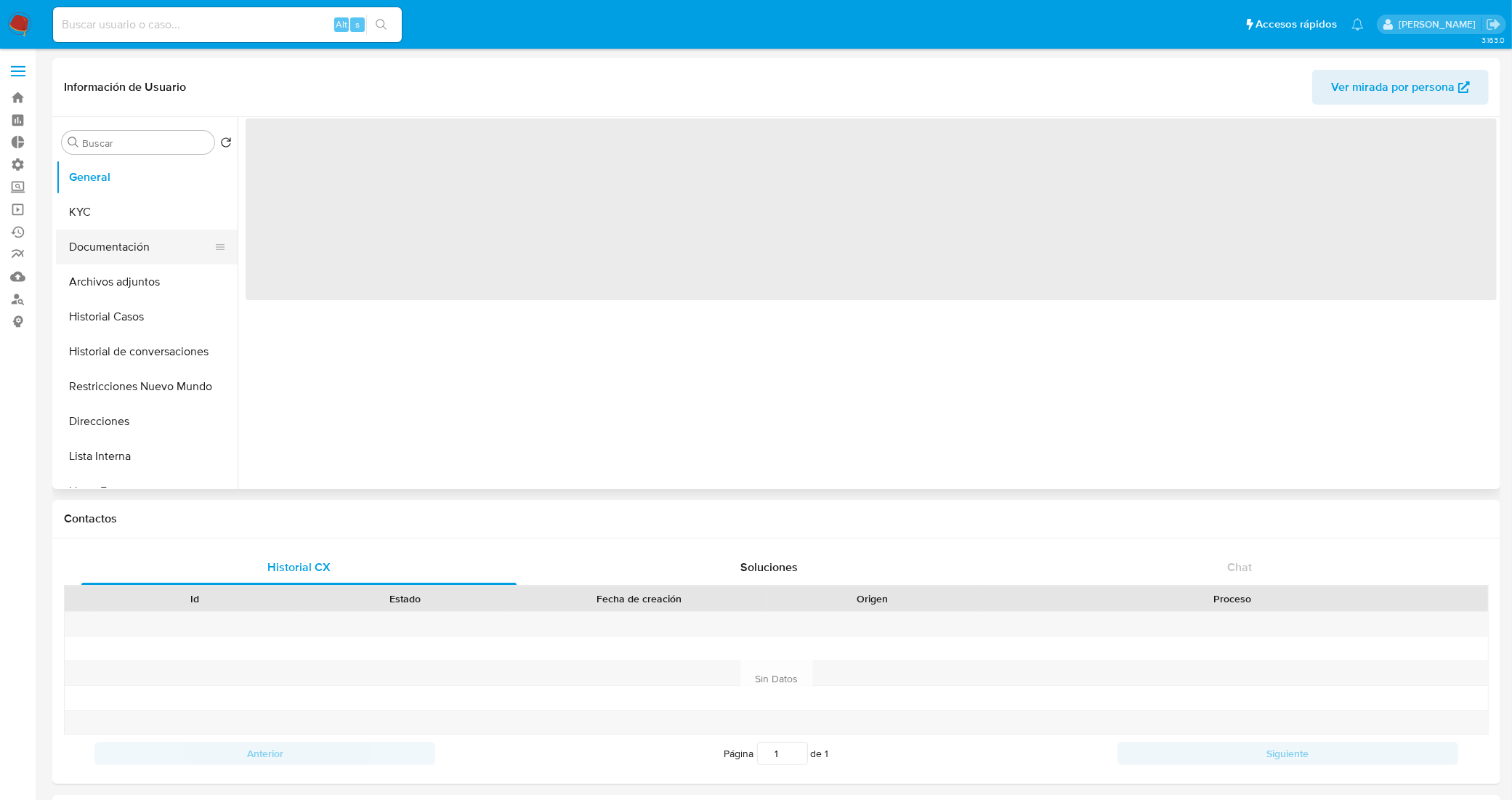
select select "10"
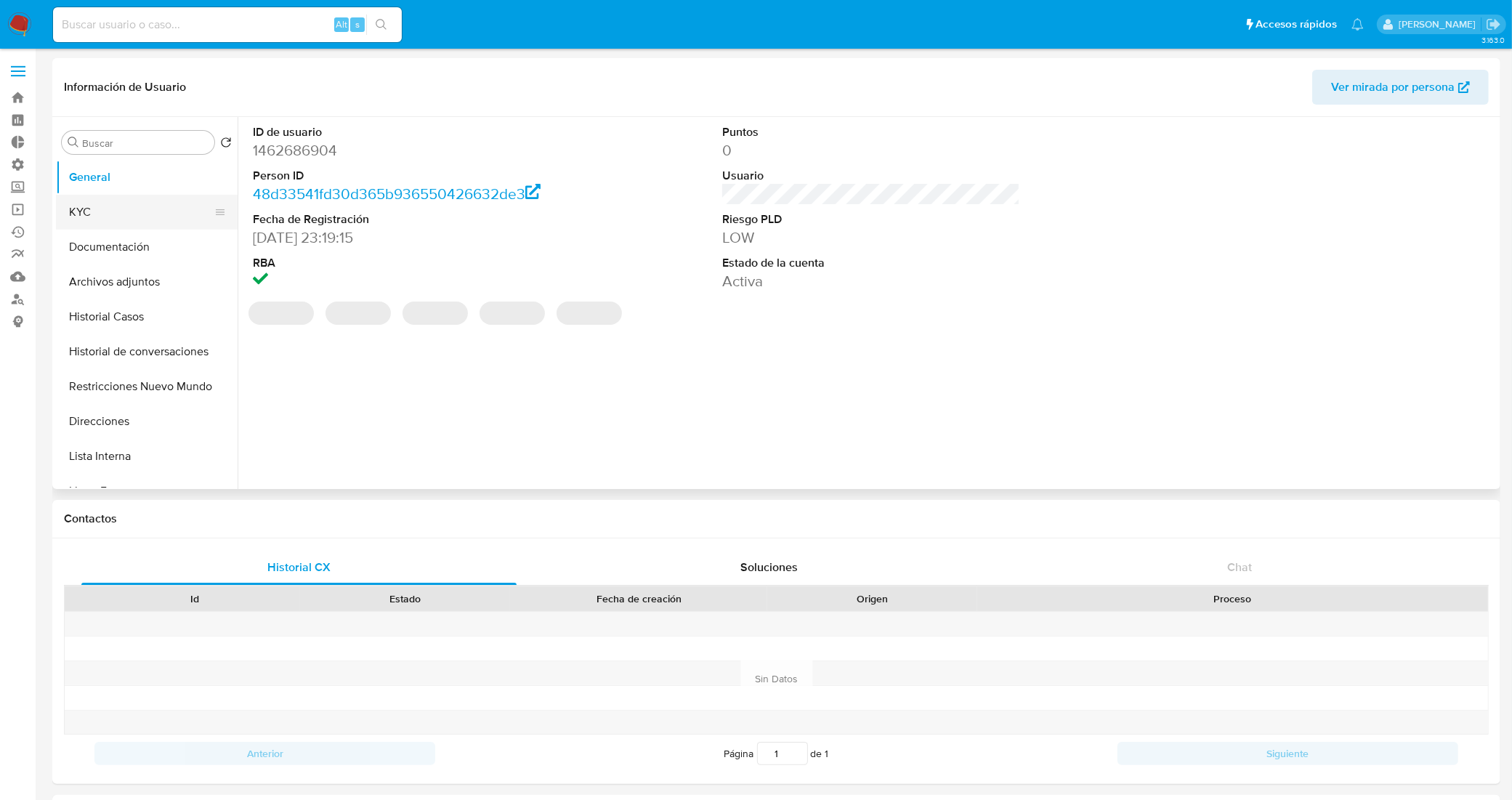
click at [127, 216] on button "KYC" at bounding box center [140, 212] width 170 height 35
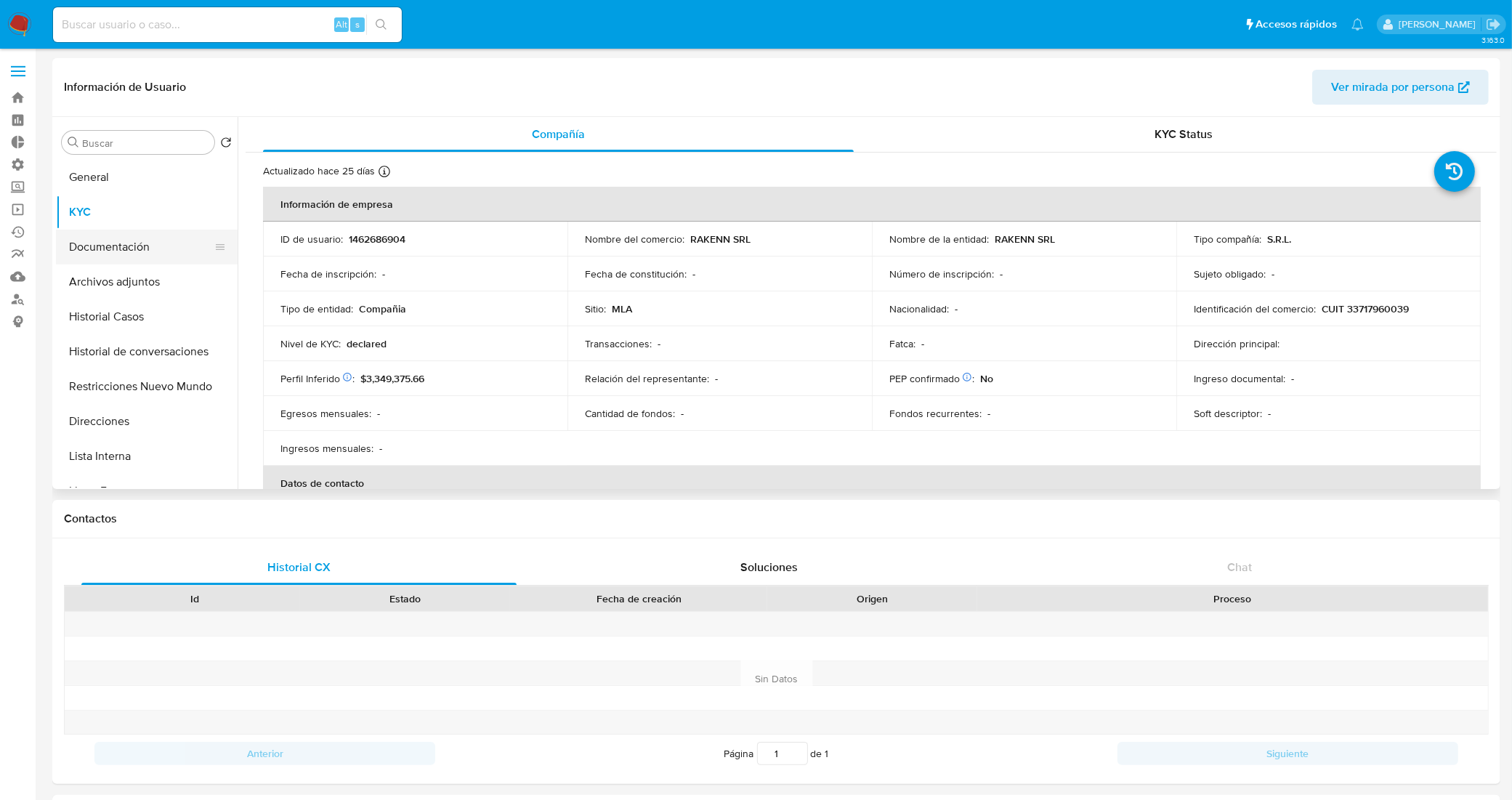
click at [114, 250] on button "Documentación" at bounding box center [140, 246] width 170 height 35
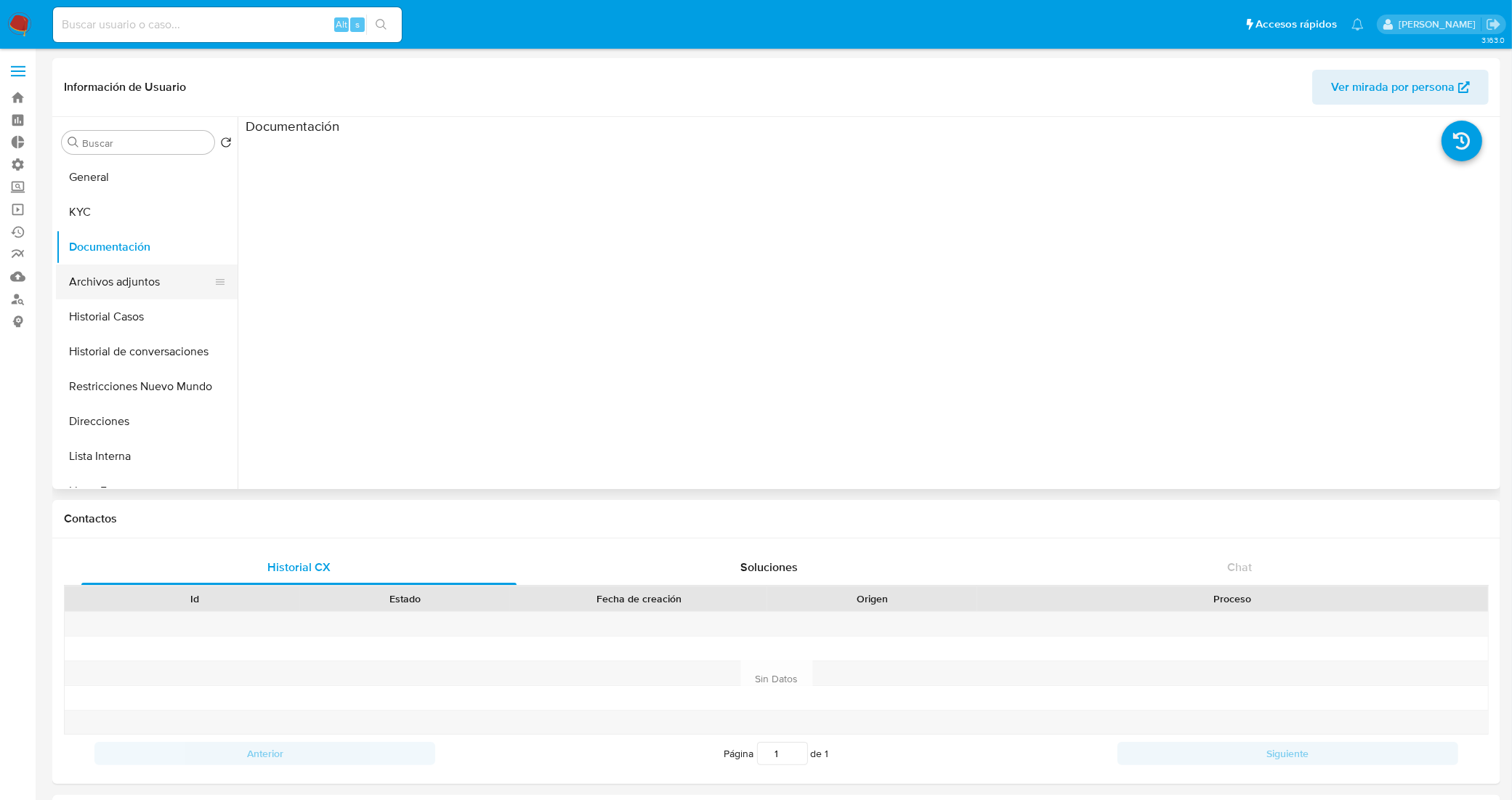
click at [110, 281] on button "Archivos adjuntos" at bounding box center [140, 281] width 170 height 35
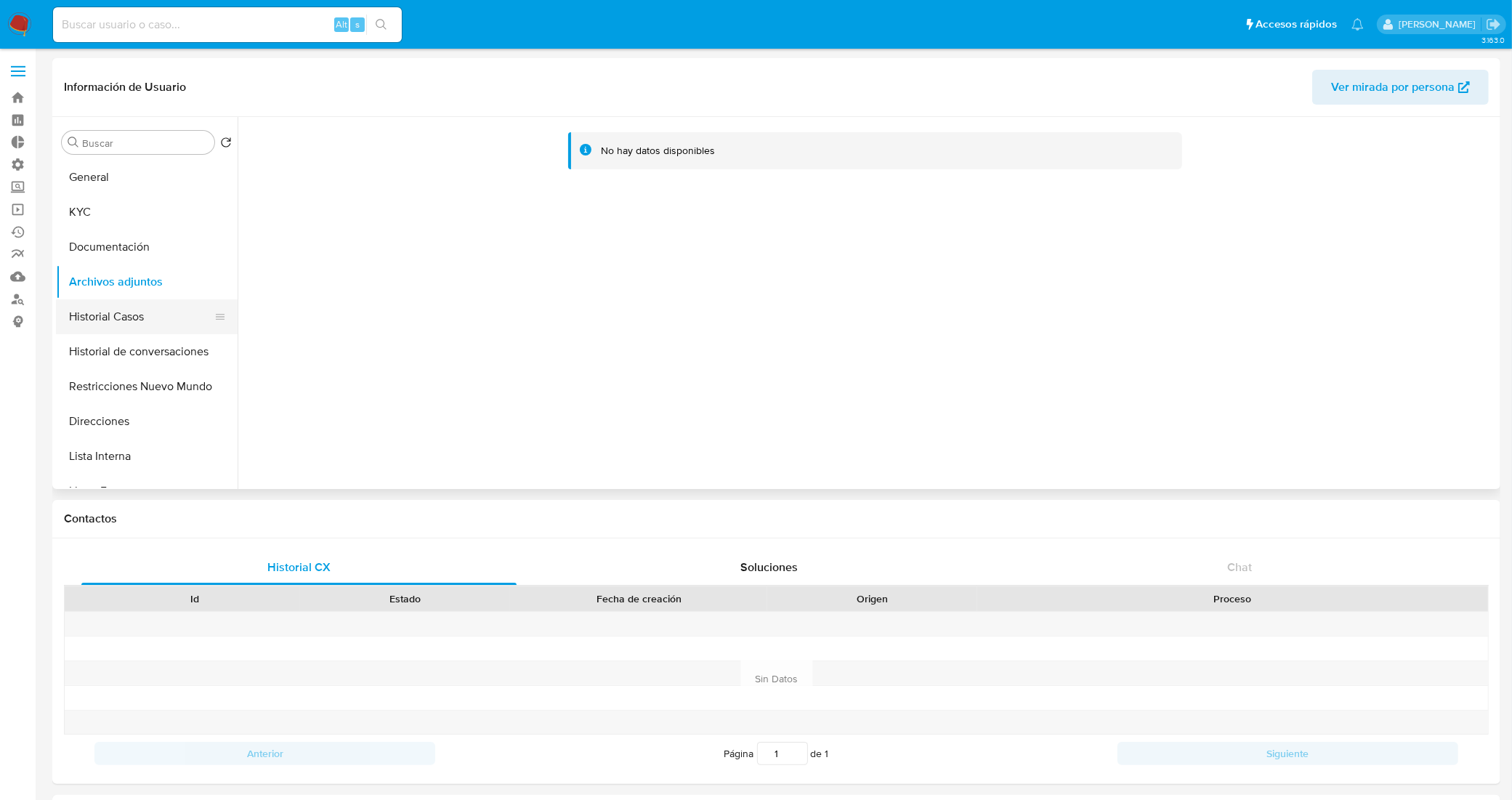
click at [128, 318] on button "Historial Casos" at bounding box center [140, 316] width 170 height 35
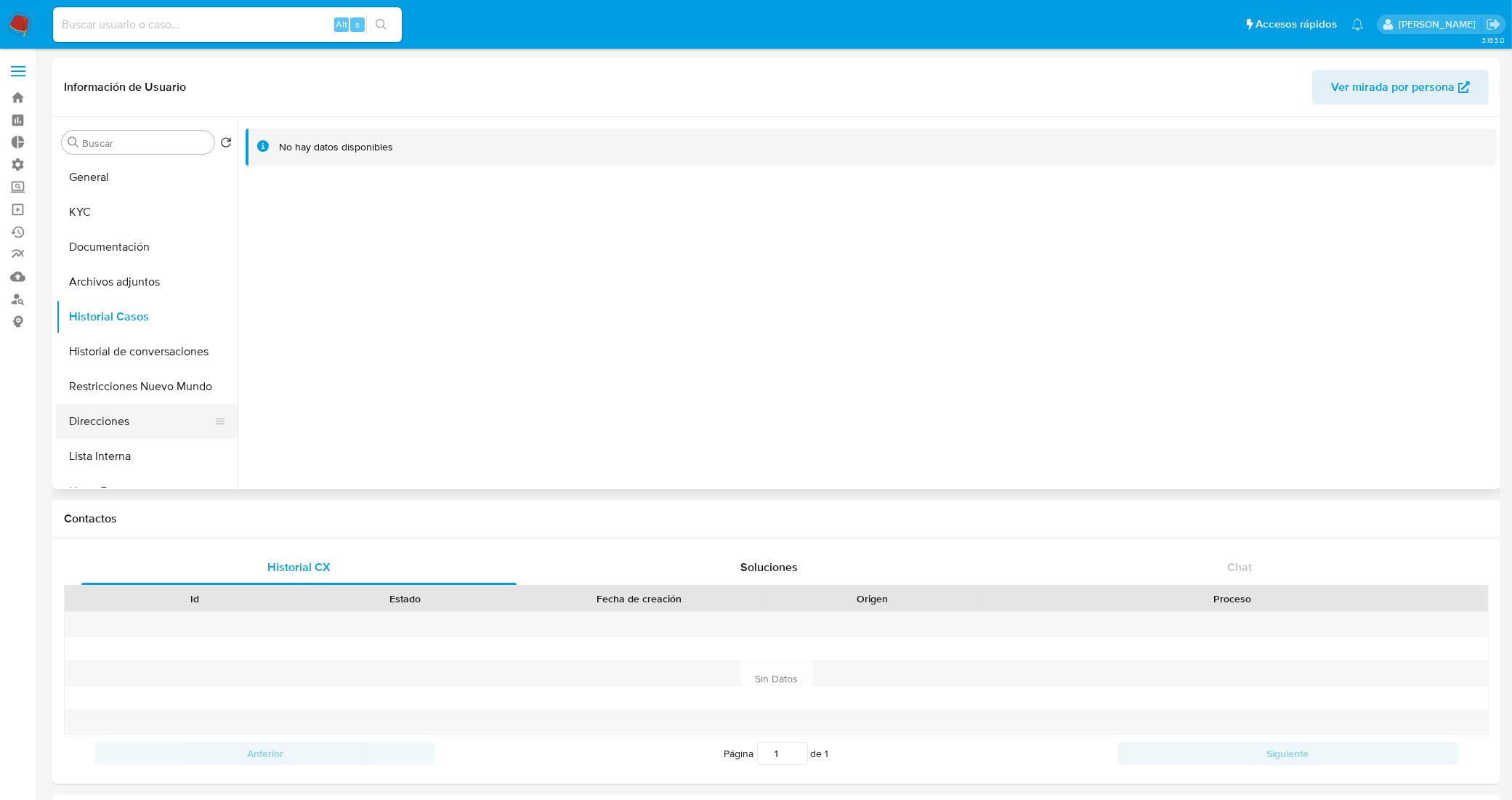
click at [155, 415] on button "Direcciones" at bounding box center [140, 421] width 170 height 35
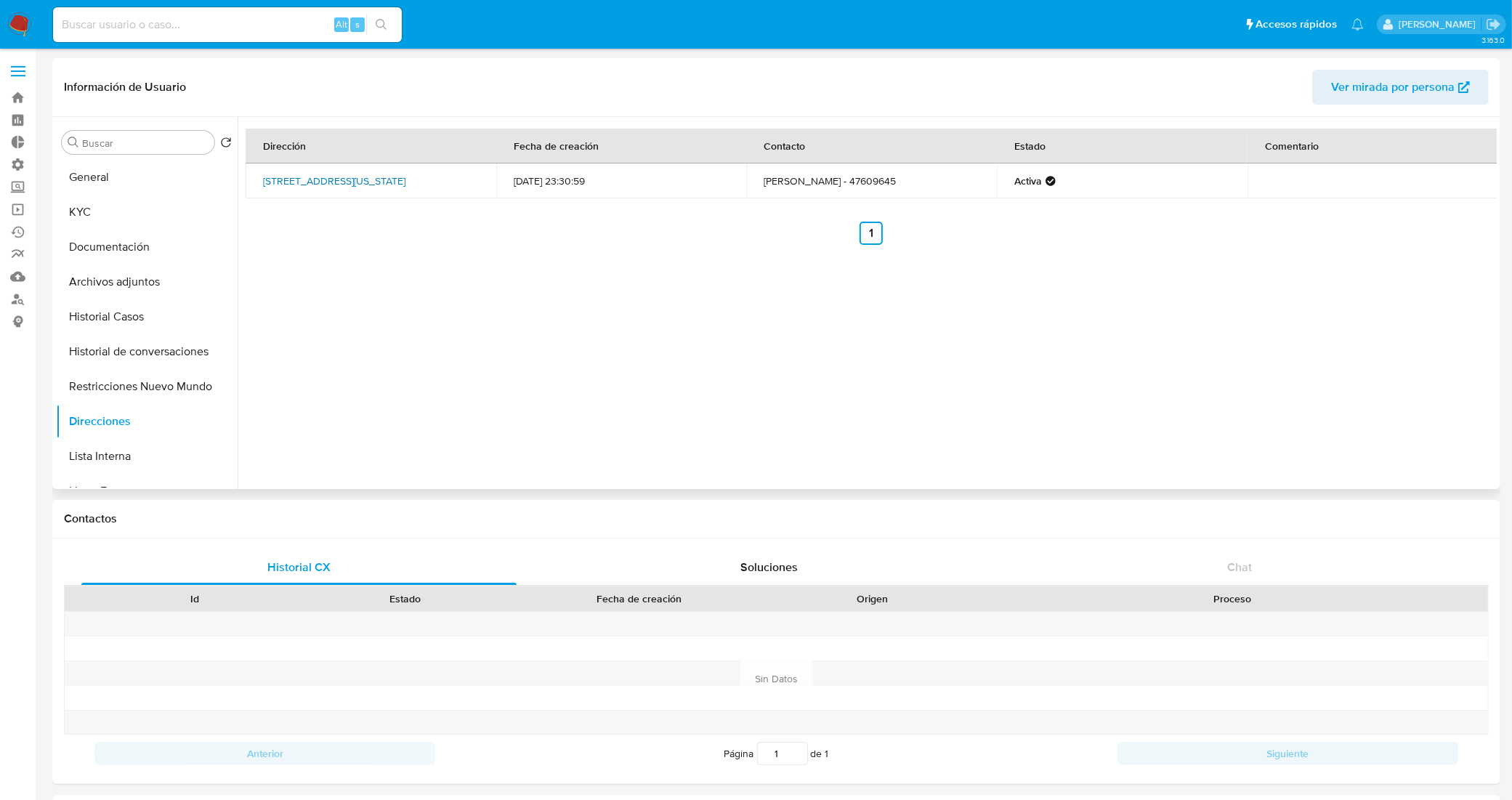
click at [354, 176] on link "Francia 3342, Florida, Buenos Aires, 1602, Argentina 3342" at bounding box center [334, 181] width 142 height 15
click at [131, 197] on button "KYC" at bounding box center [140, 212] width 170 height 35
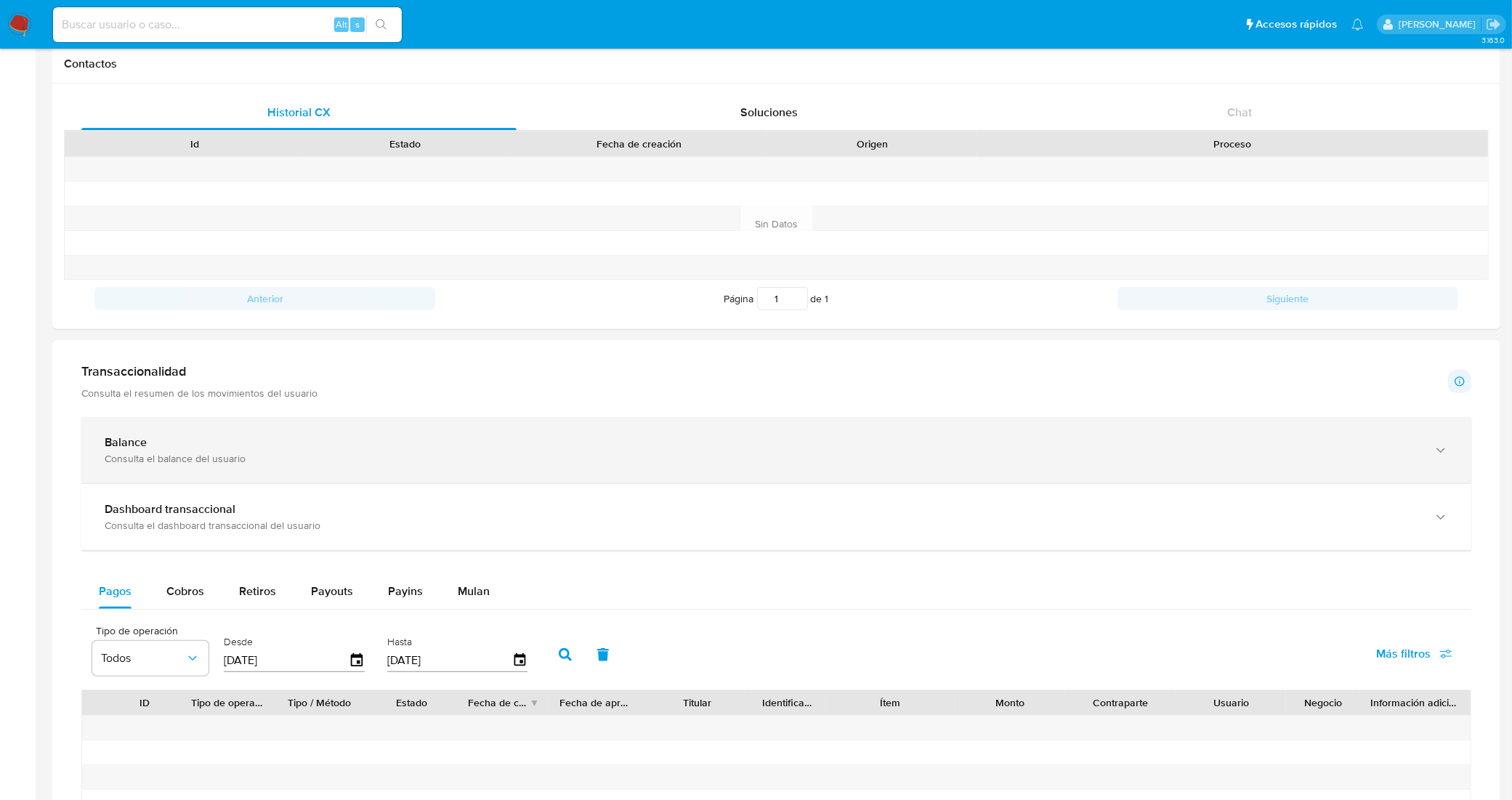
scroll to position [454, 0]
click at [640, 440] on div "Balance" at bounding box center [761, 443] width 1314 height 15
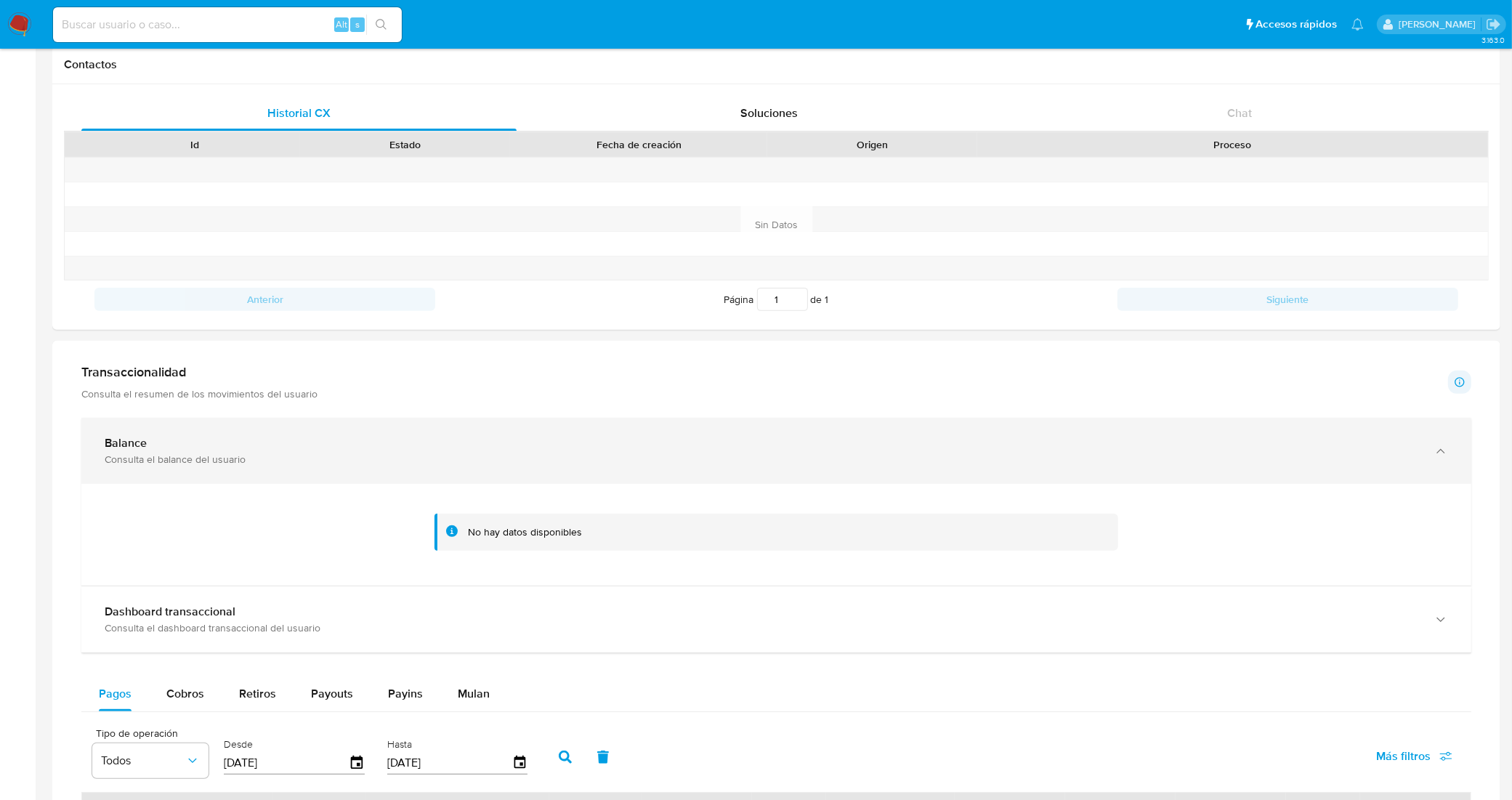
click at [567, 437] on div "Balance" at bounding box center [761, 443] width 1314 height 15
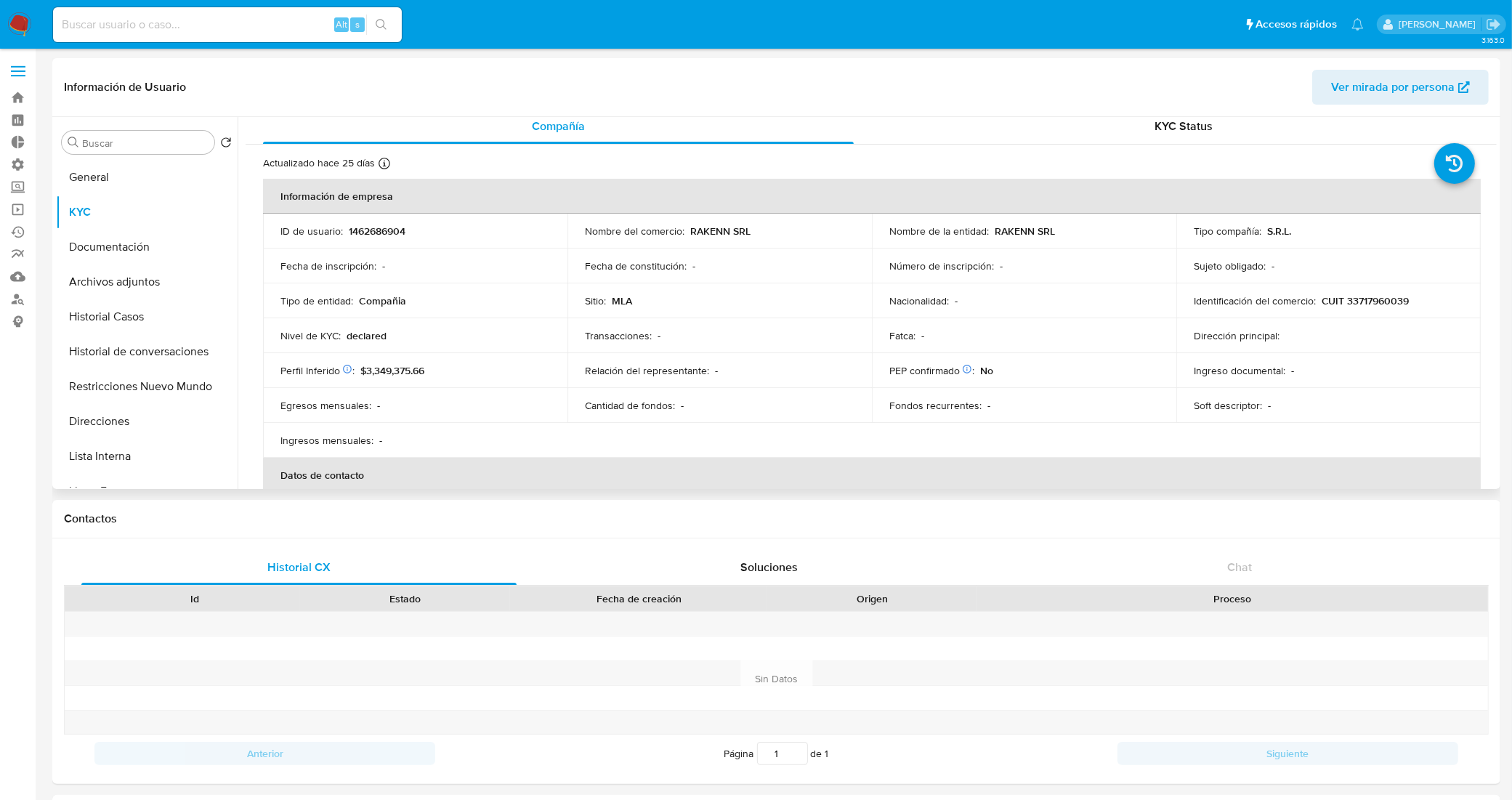
scroll to position [0, 0]
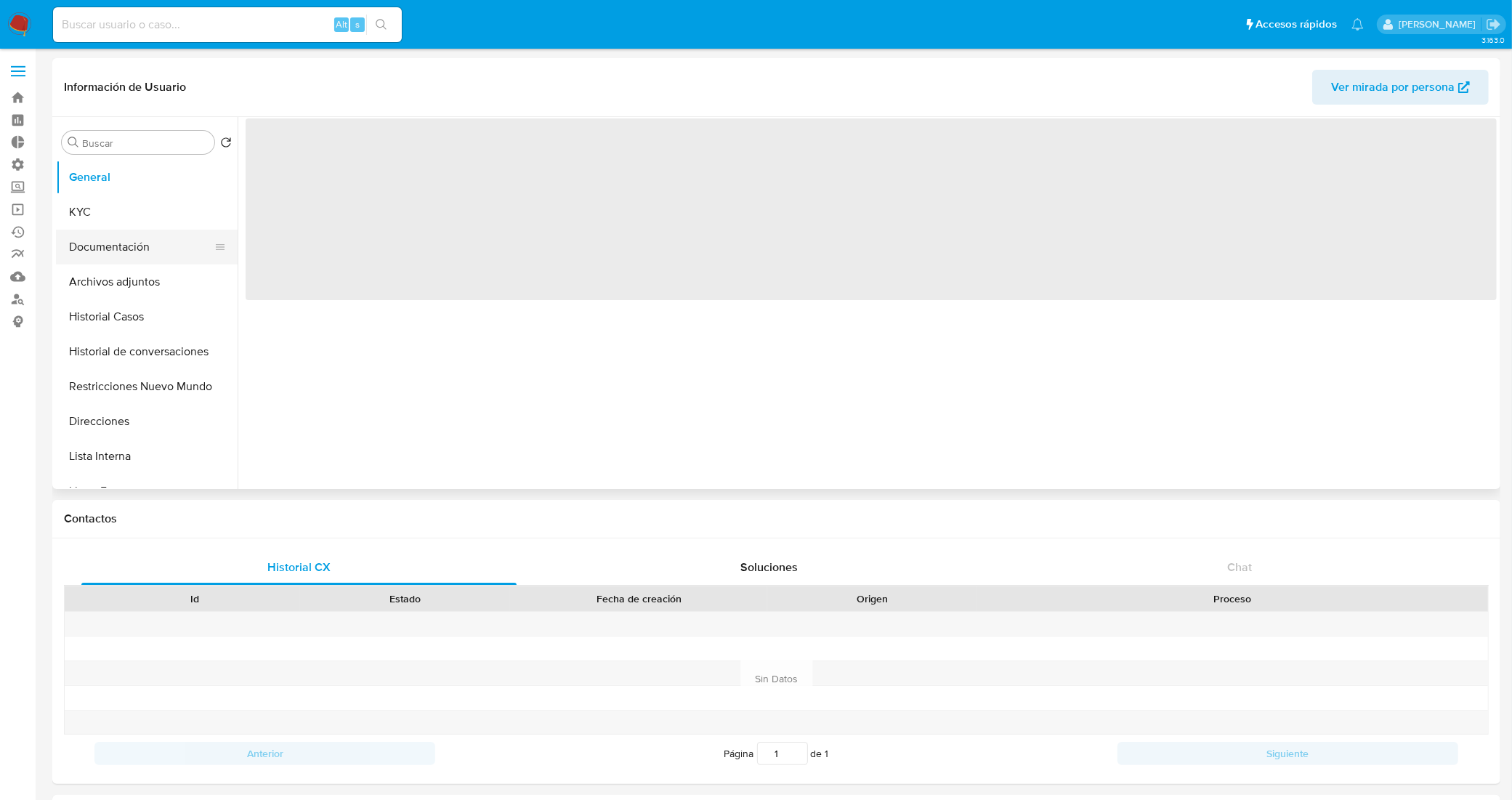
click at [125, 245] on button "Documentación" at bounding box center [140, 246] width 170 height 35
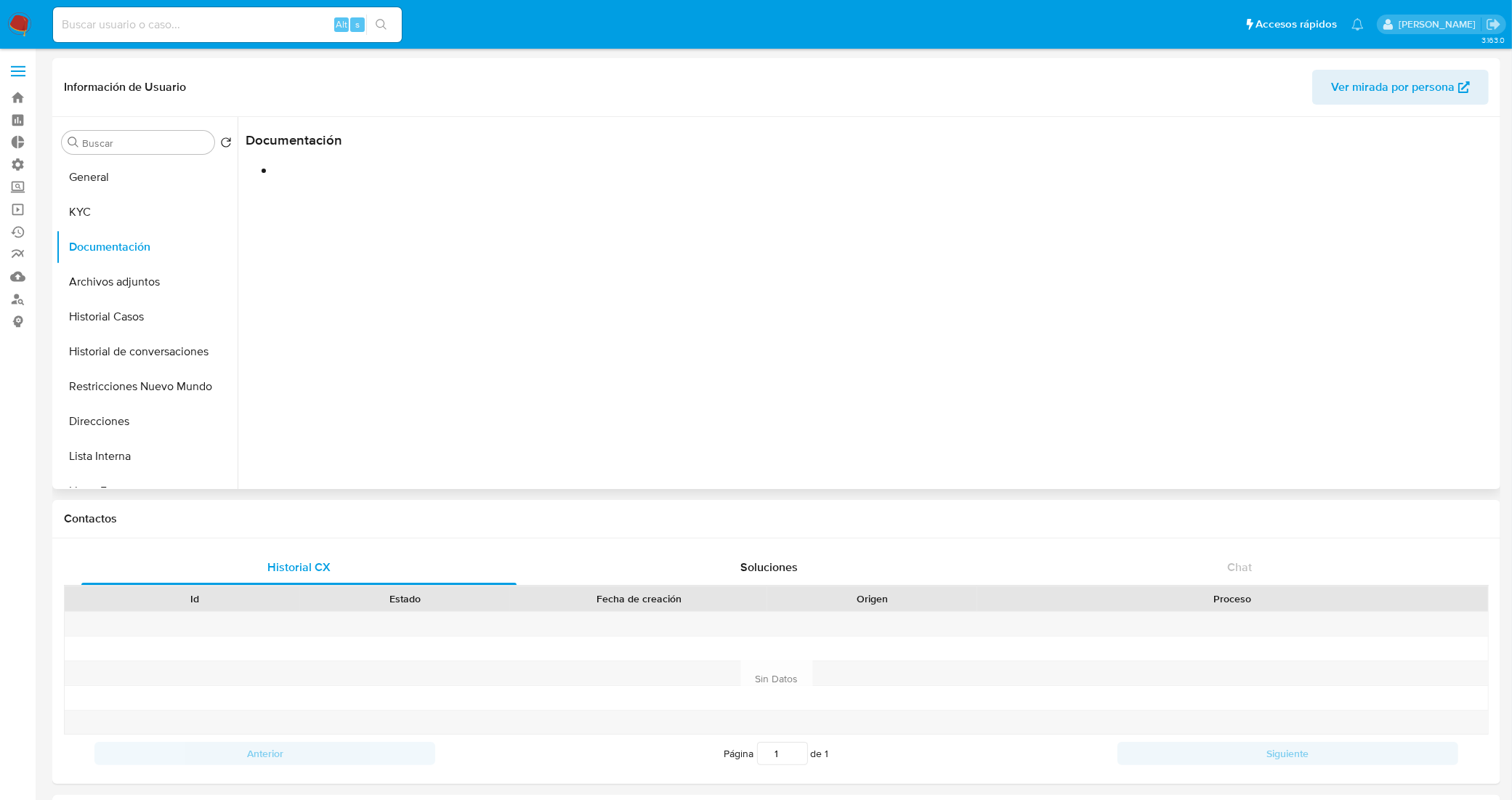
select select "10"
click at [340, 195] on button "Prueba de vida" at bounding box center [390, 188] width 290 height 37
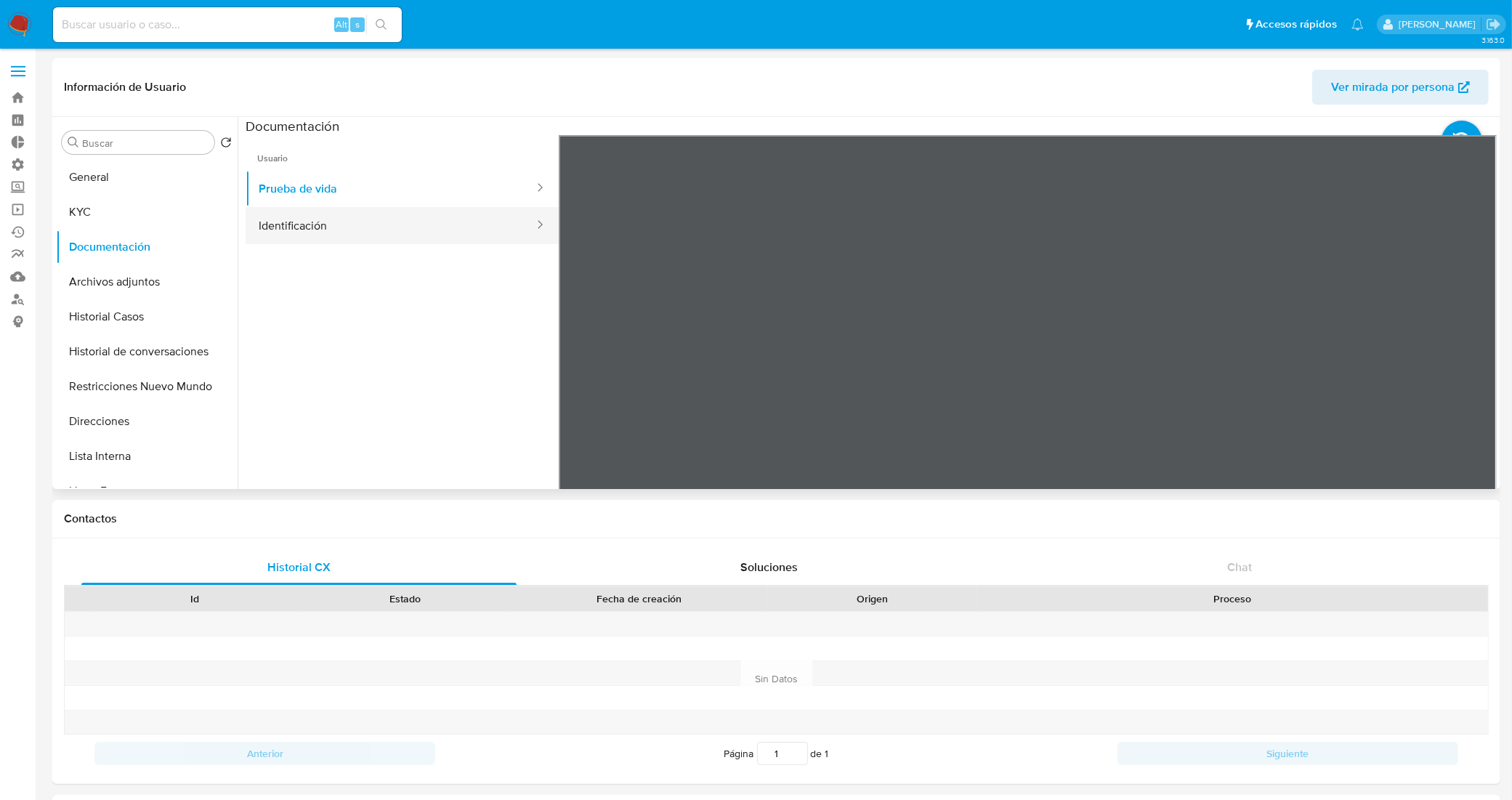
click at [361, 217] on button "Identificación" at bounding box center [390, 225] width 290 height 37
click at [1472, 365] on icon at bounding box center [1478, 371] width 29 height 29
click at [366, 186] on button "Prueba de vida" at bounding box center [390, 188] width 290 height 37
click at [107, 311] on button "Historial Casos" at bounding box center [140, 316] width 170 height 35
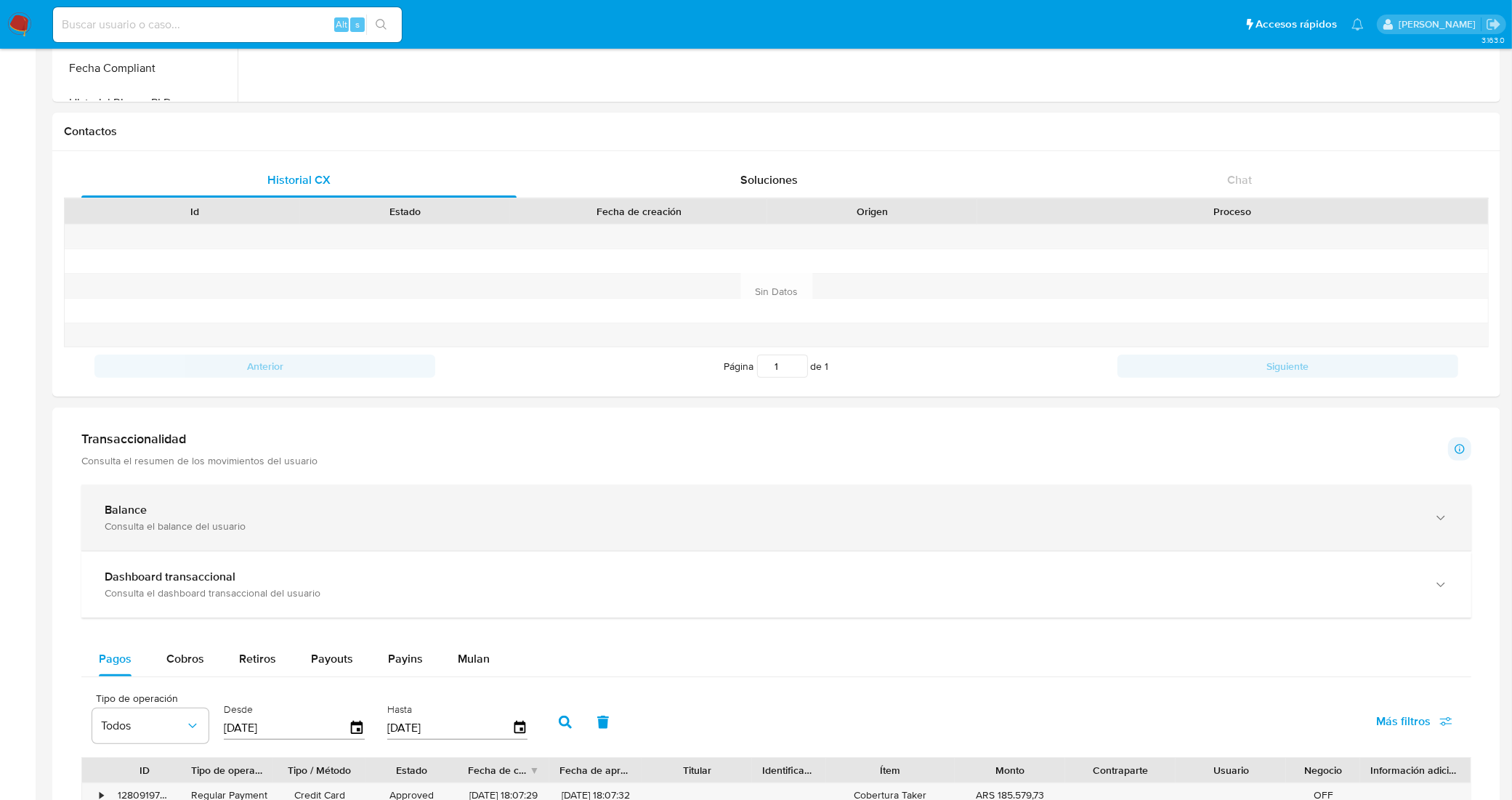
scroll to position [379, 0]
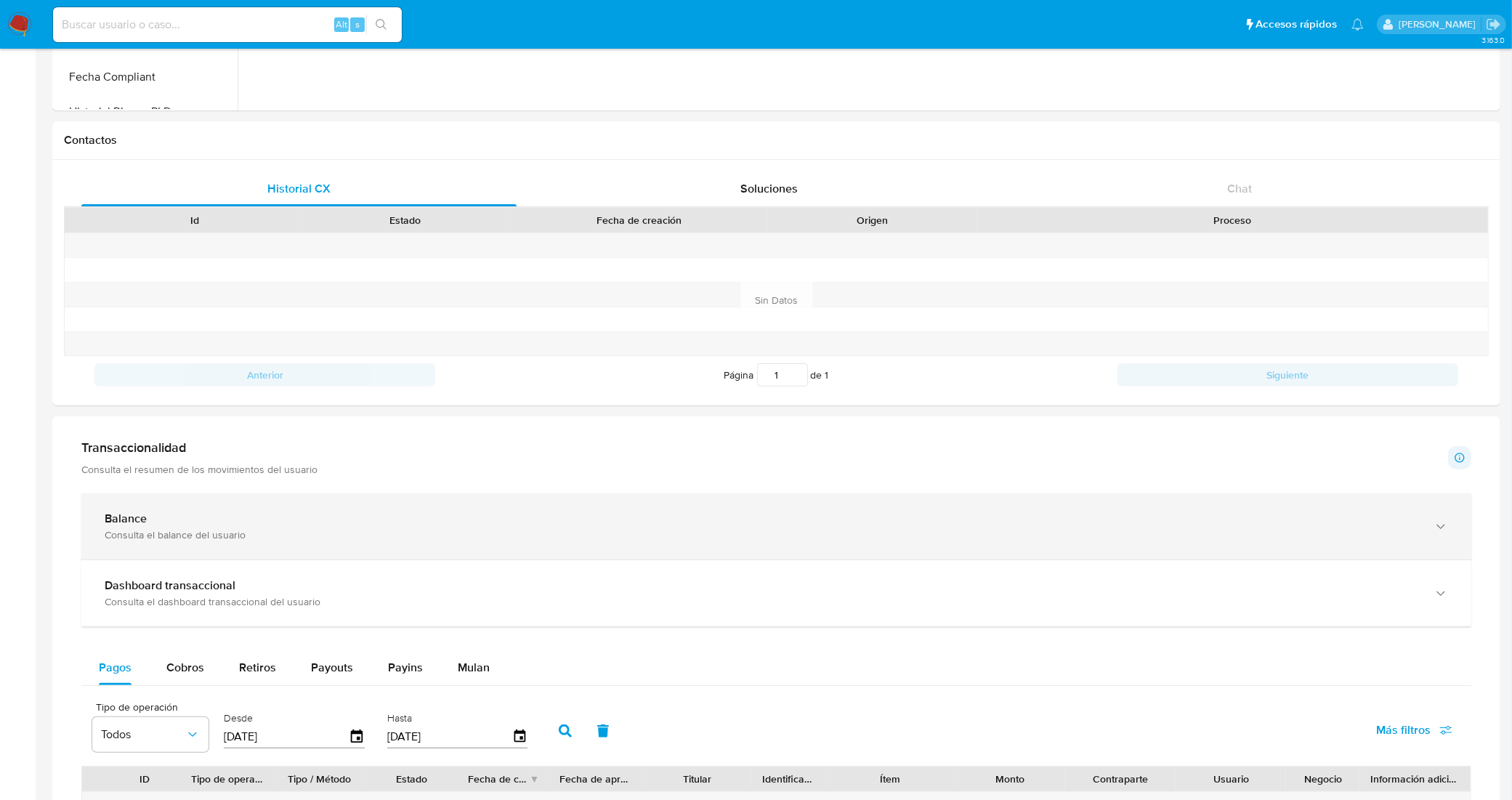
click at [359, 533] on div "Consulta el balance del usuario" at bounding box center [761, 535] width 1314 height 13
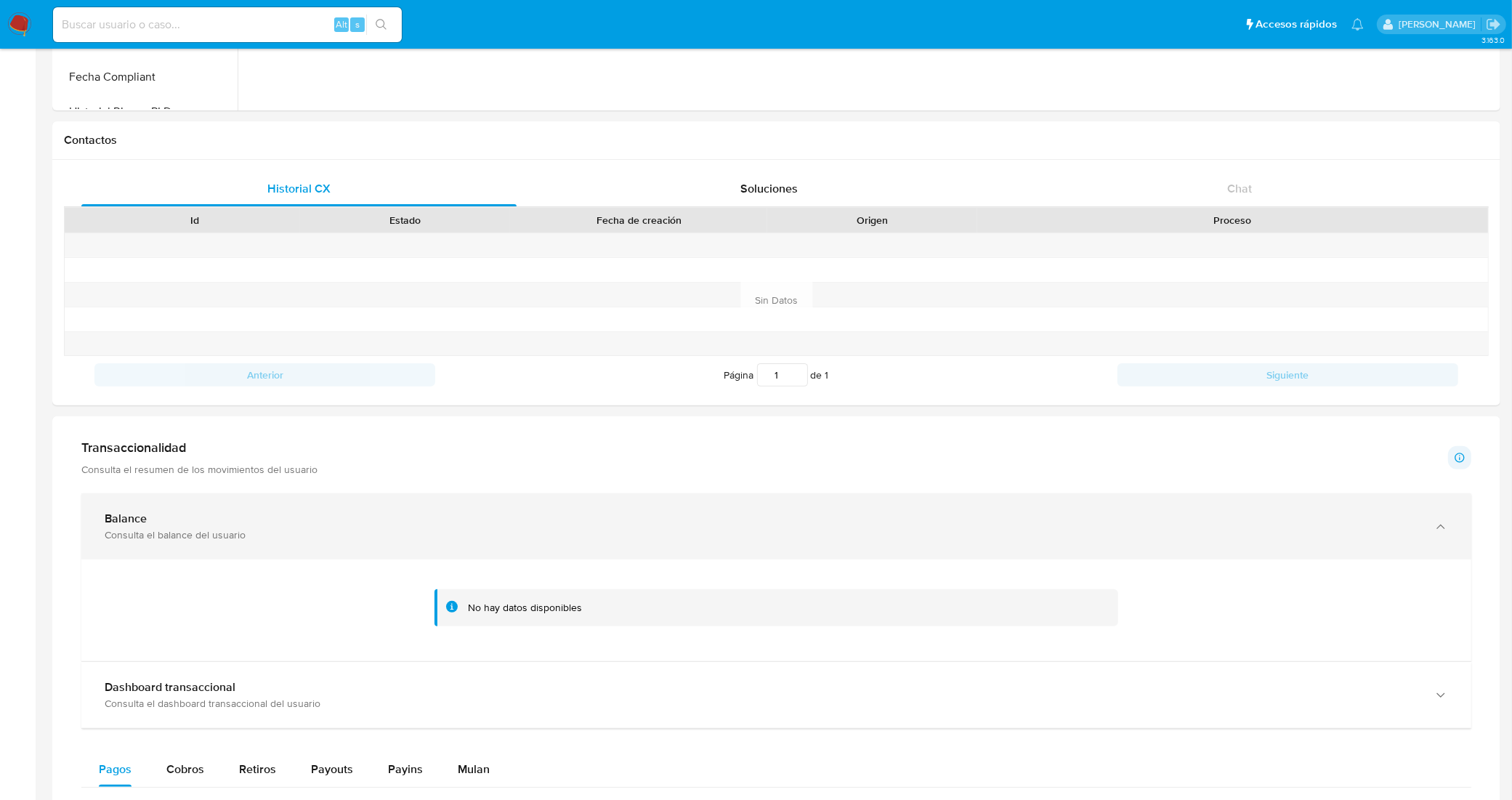
click at [367, 519] on div "Balance" at bounding box center [761, 519] width 1314 height 15
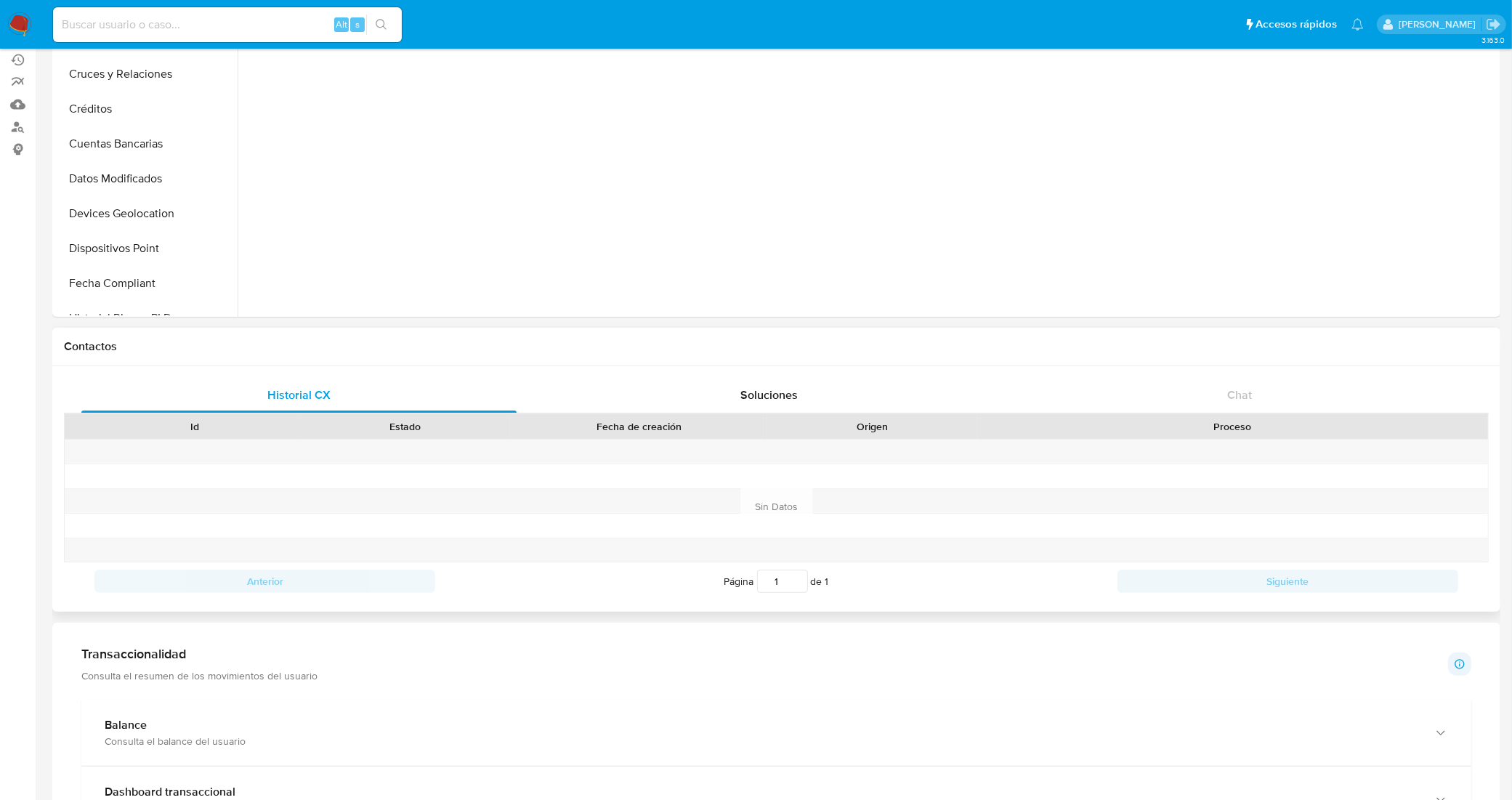
scroll to position [0, 0]
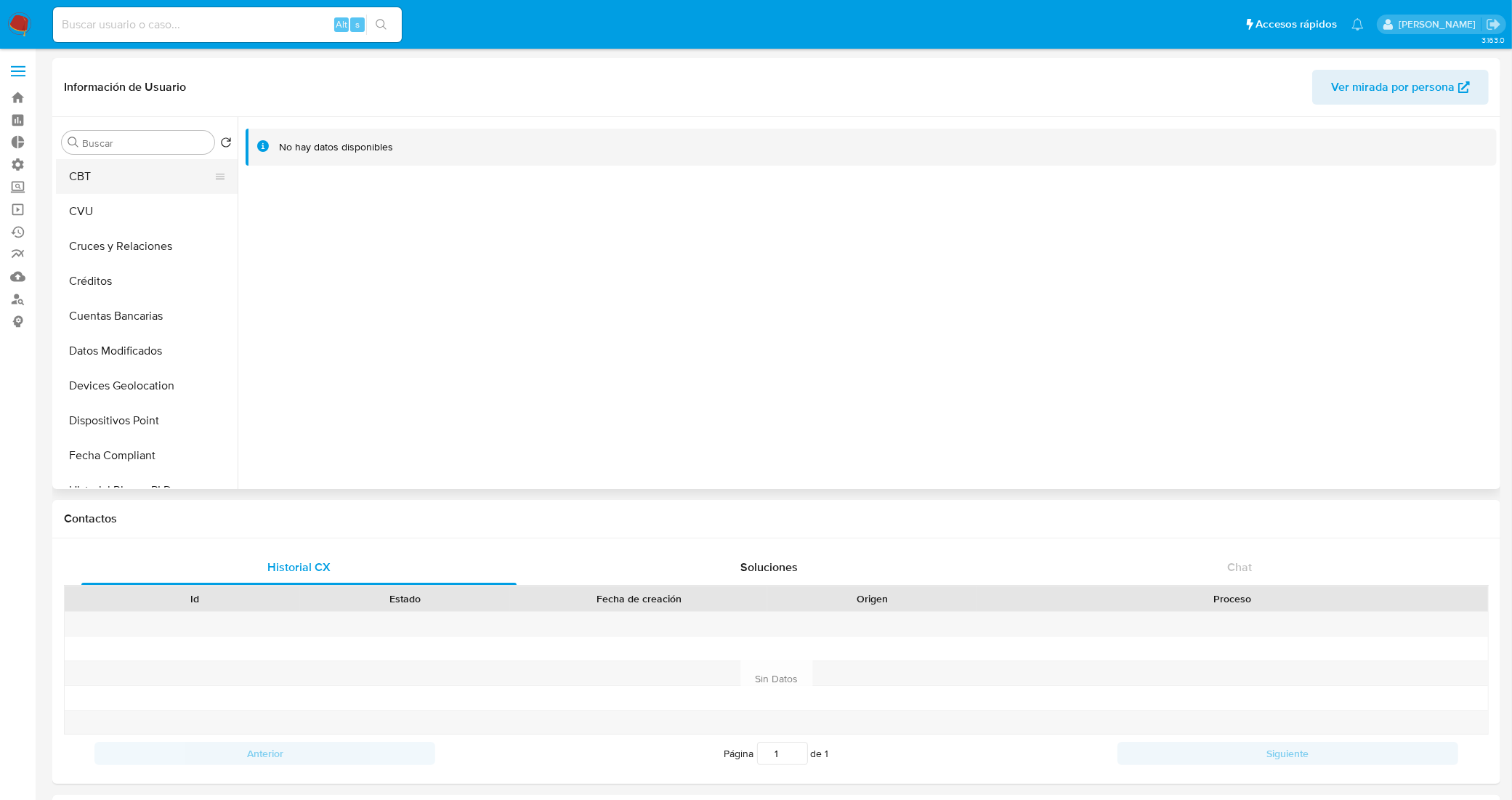
click at [142, 172] on button "CBT" at bounding box center [140, 176] width 170 height 35
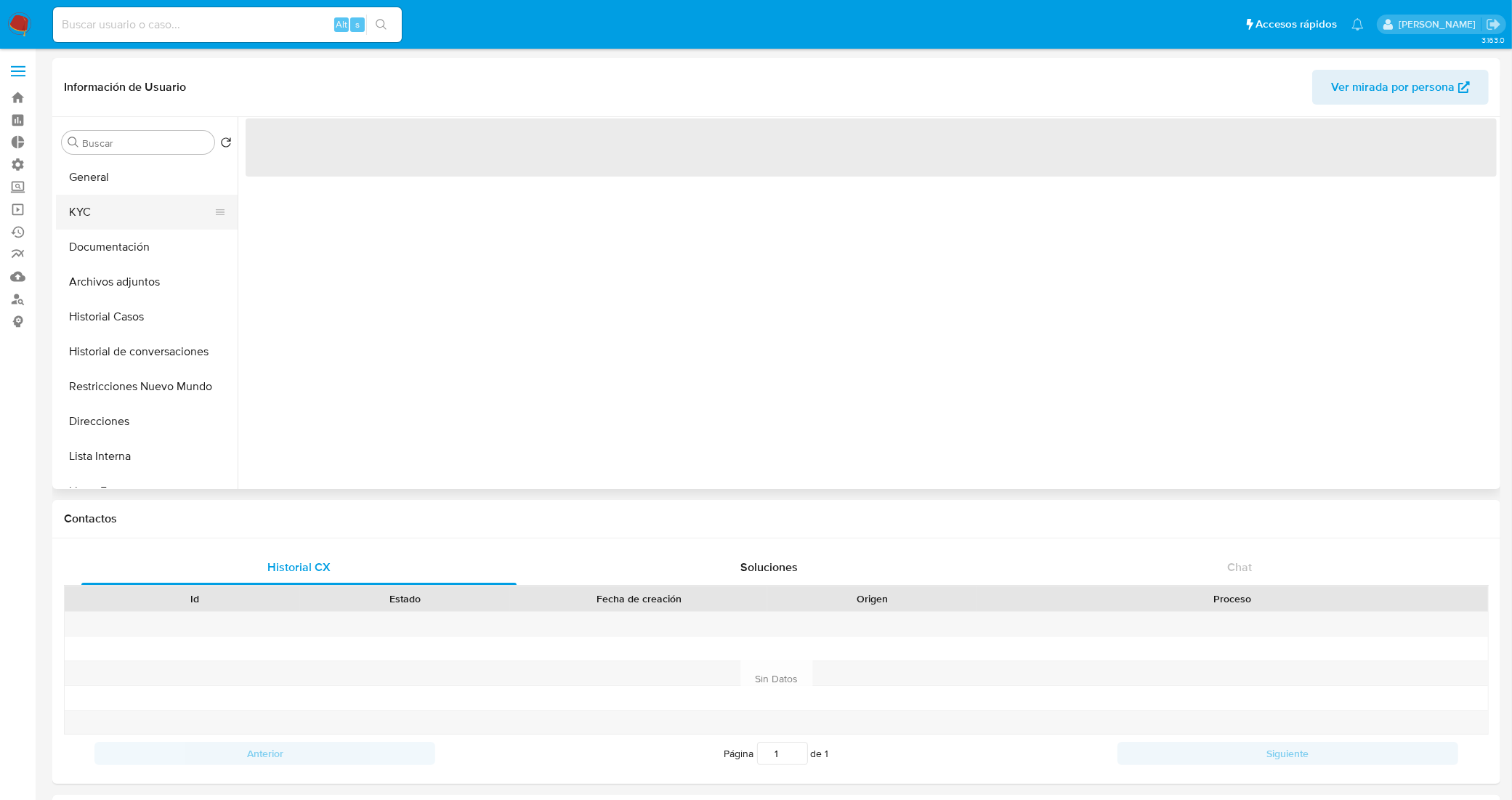
click at [176, 202] on button "KYC" at bounding box center [140, 212] width 170 height 35
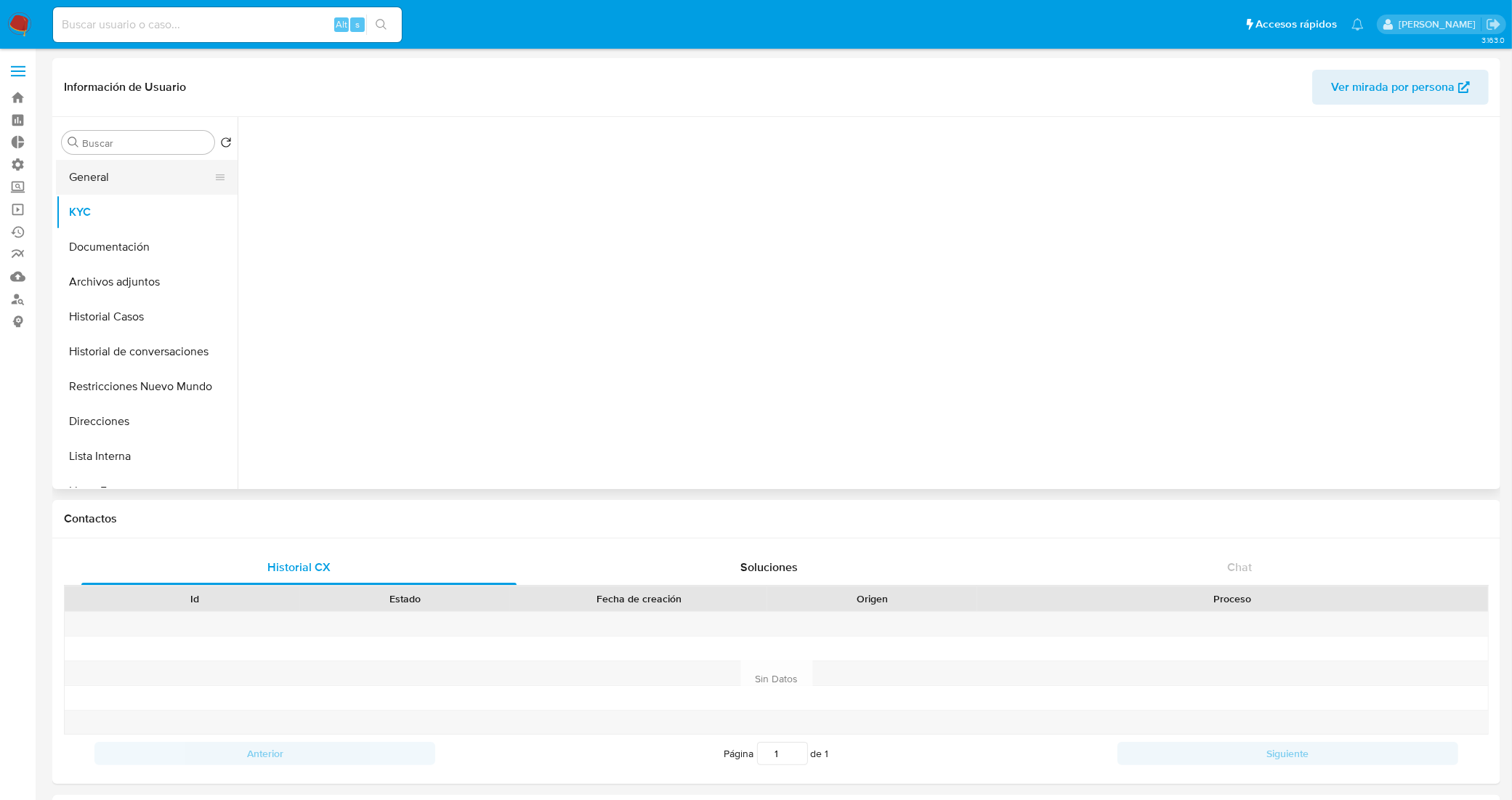
click at [161, 175] on button "General" at bounding box center [140, 177] width 170 height 35
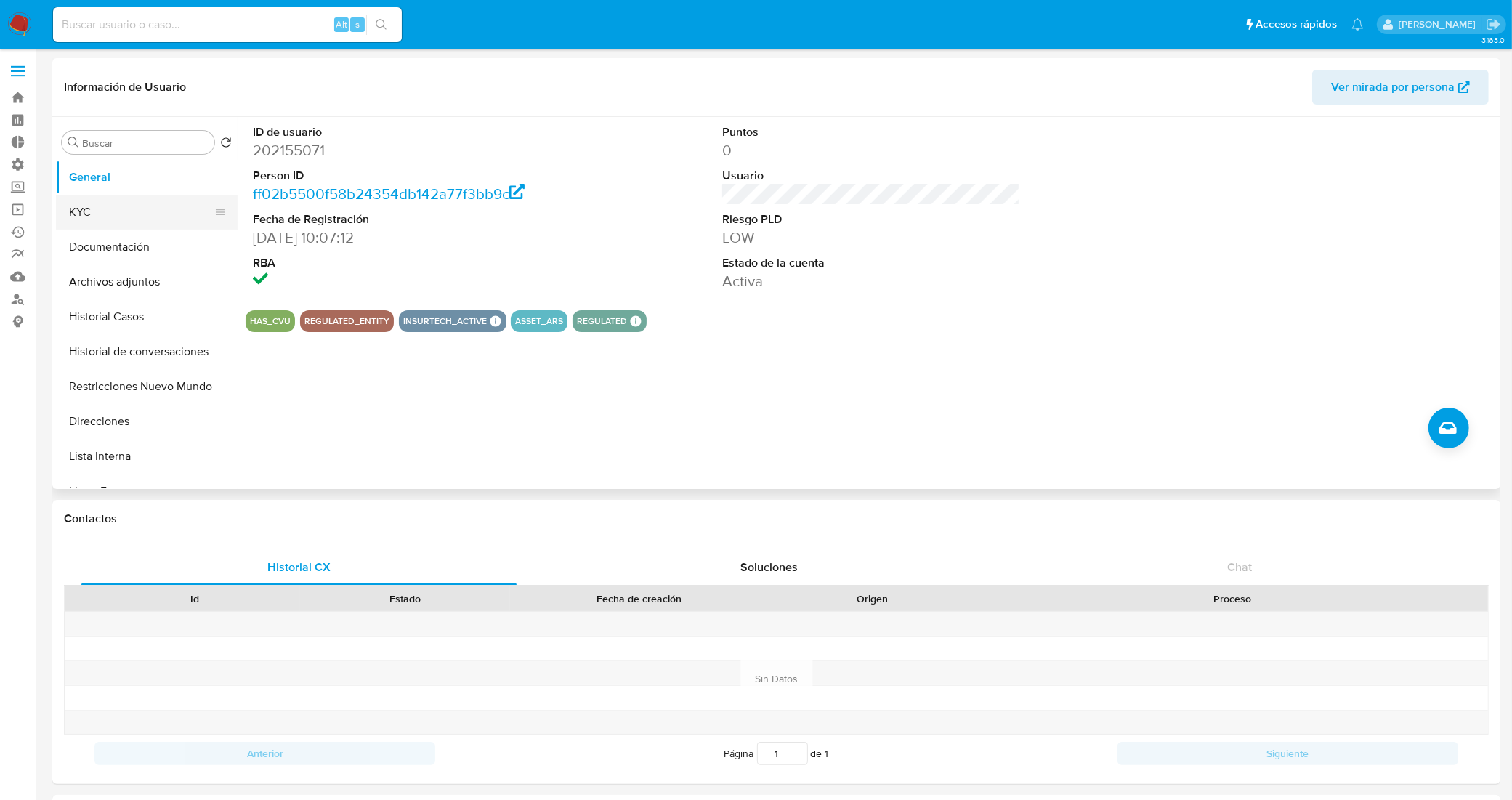
click at [120, 217] on button "KYC" at bounding box center [140, 212] width 170 height 35
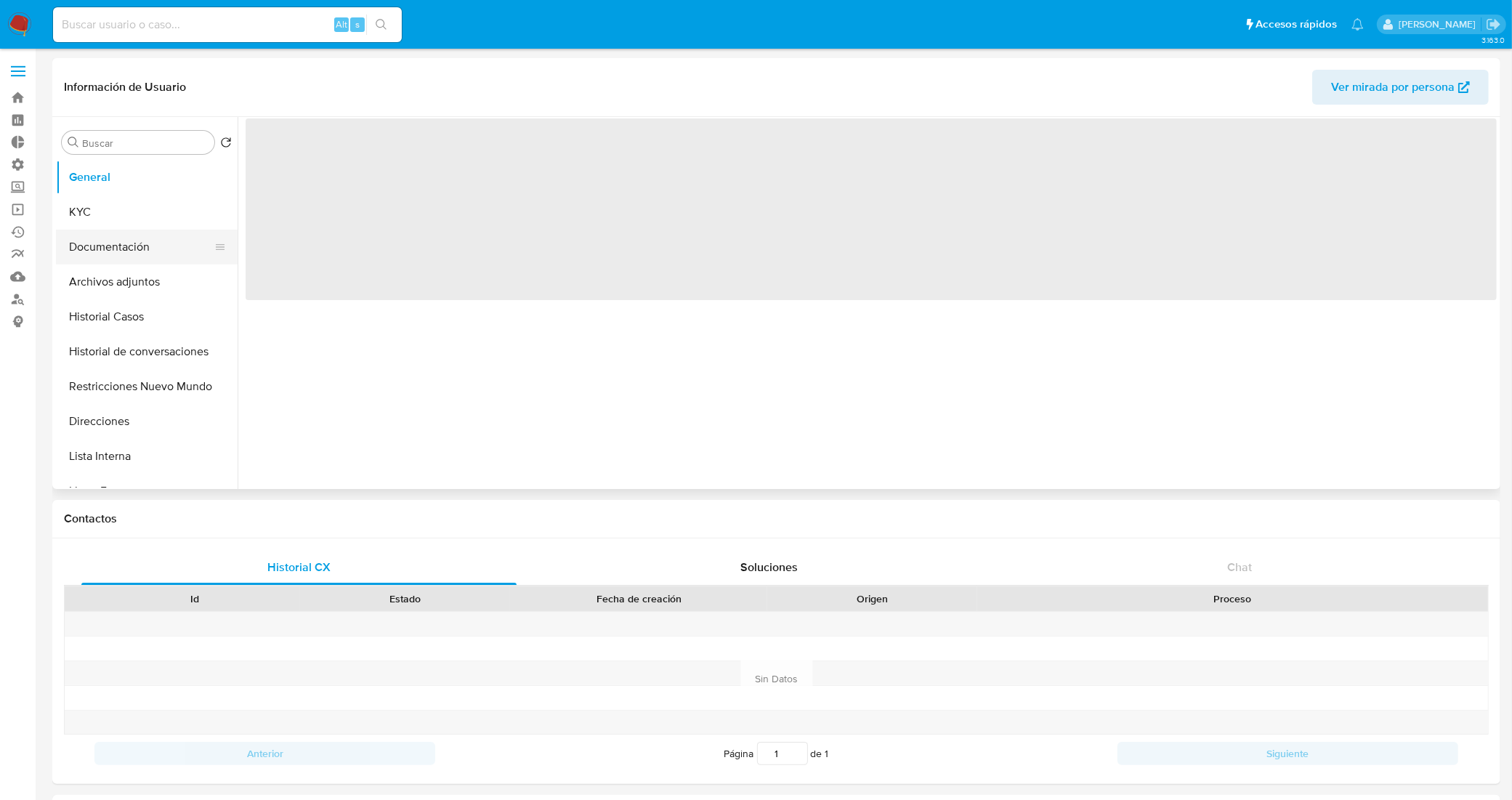
click at [125, 232] on button "Documentación" at bounding box center [140, 246] width 170 height 35
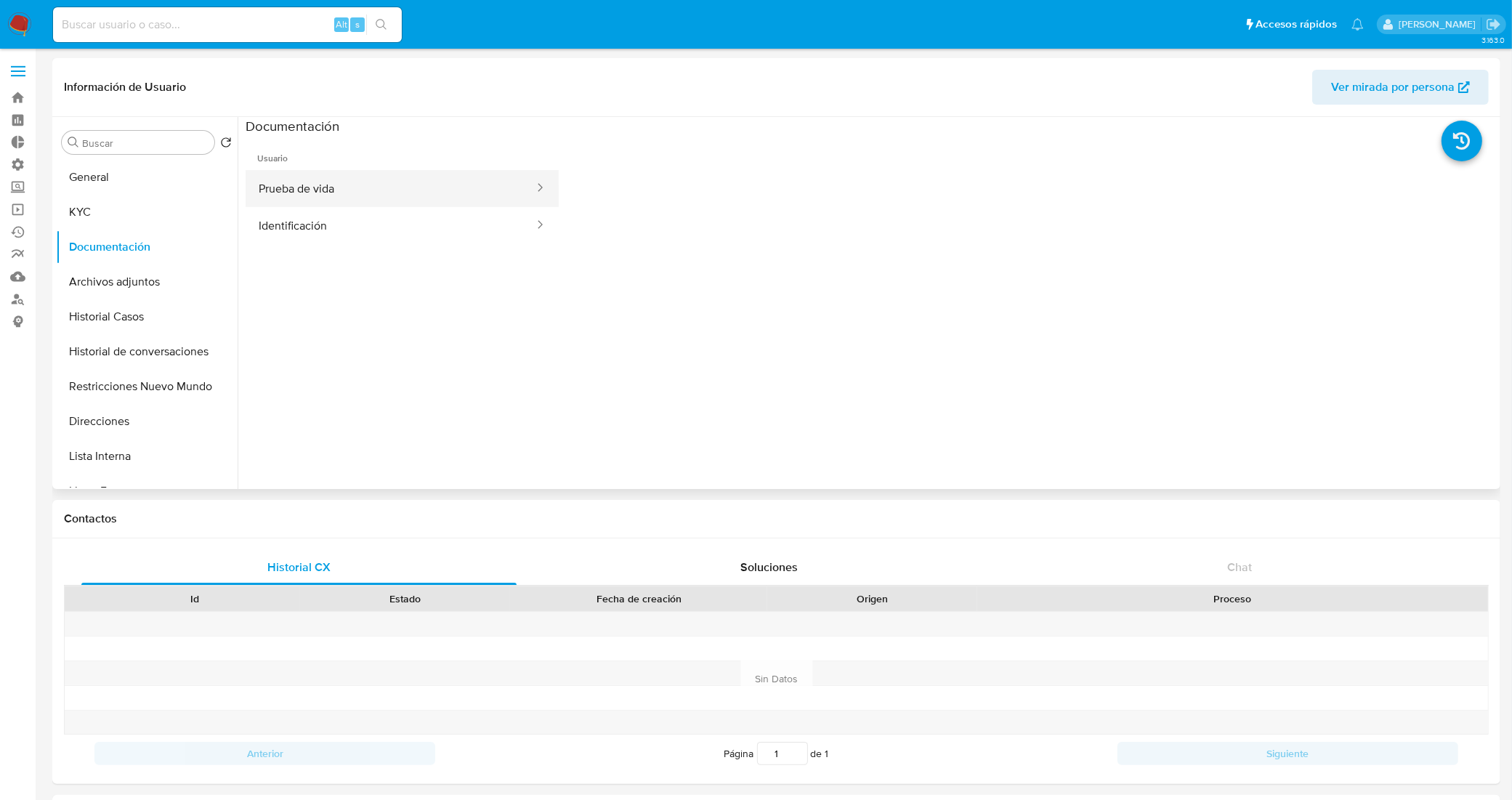
click at [397, 200] on button "Prueba de vida" at bounding box center [390, 188] width 290 height 37
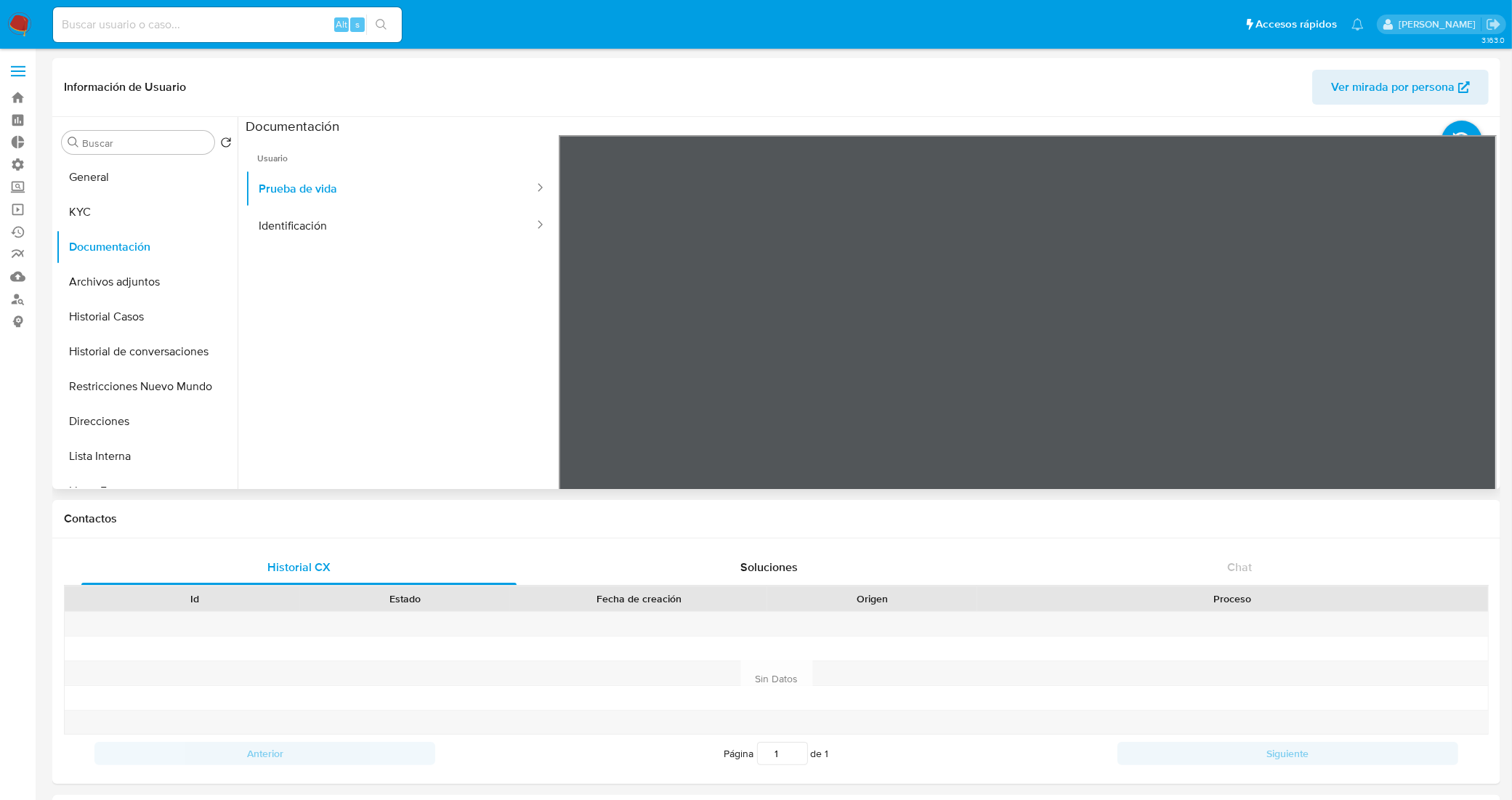
select select "10"
click at [325, 223] on button "Identificación" at bounding box center [390, 225] width 290 height 37
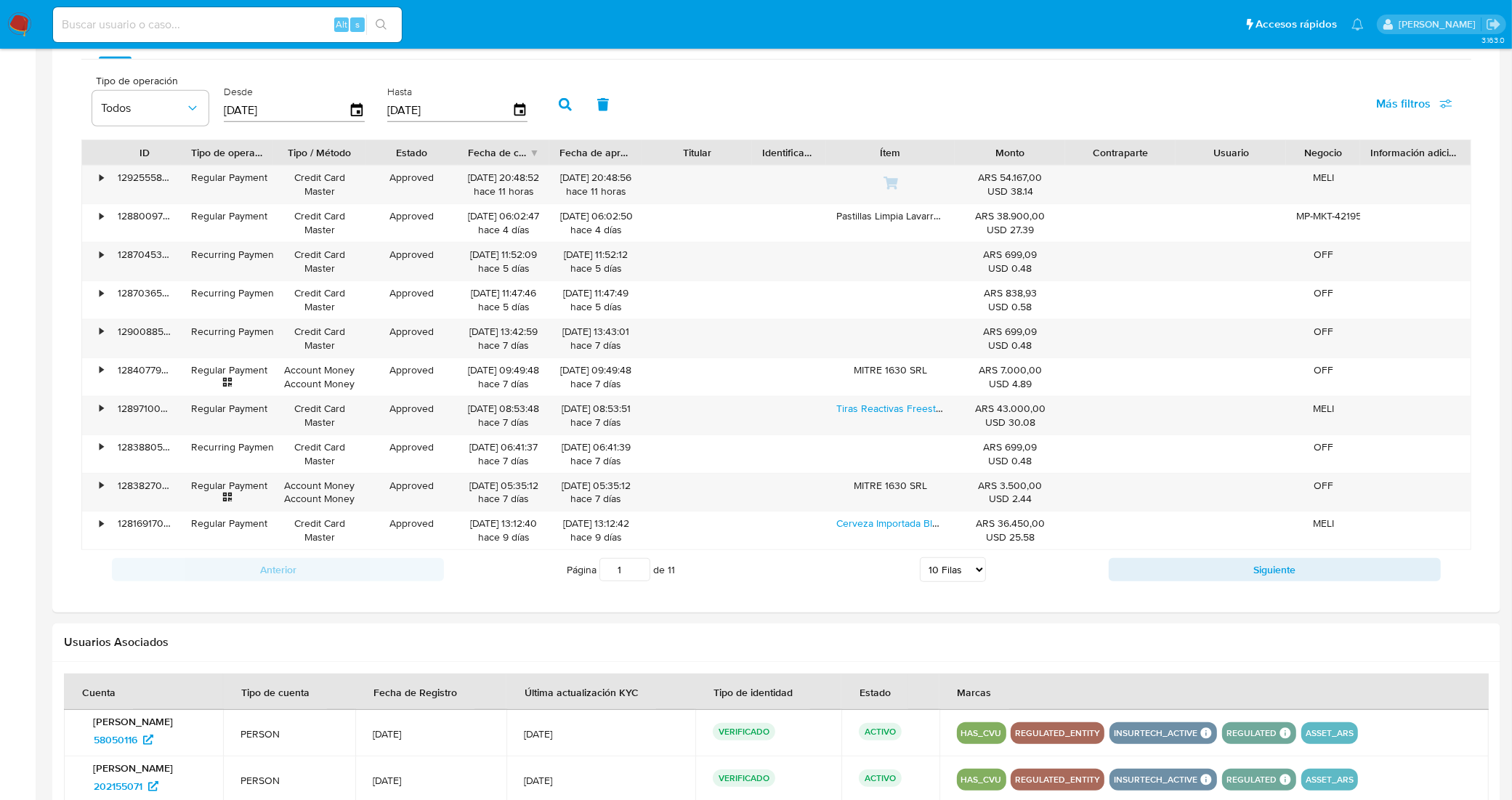
scroll to position [689, 0]
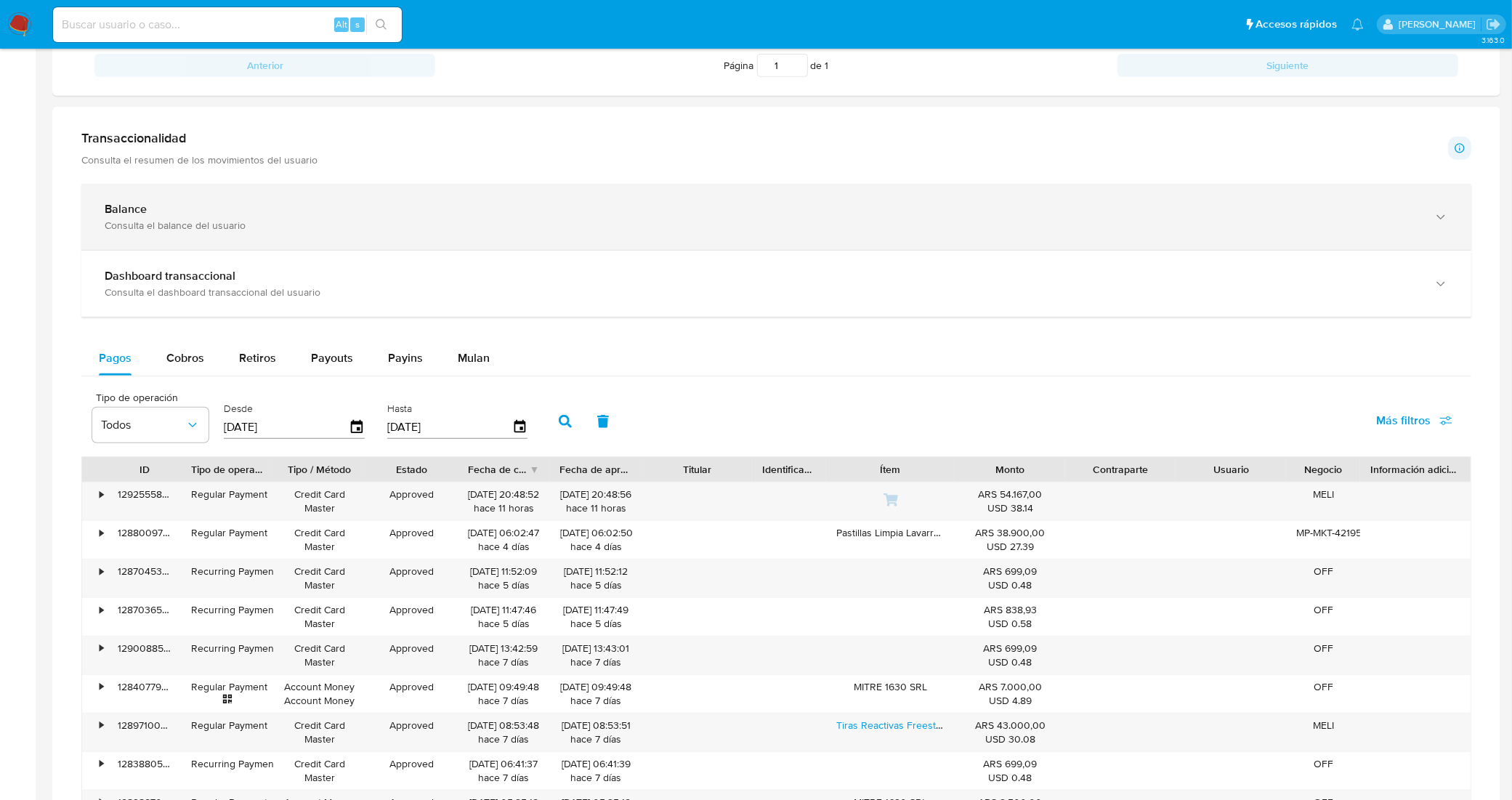
click at [328, 213] on div "Balance" at bounding box center [761, 209] width 1314 height 15
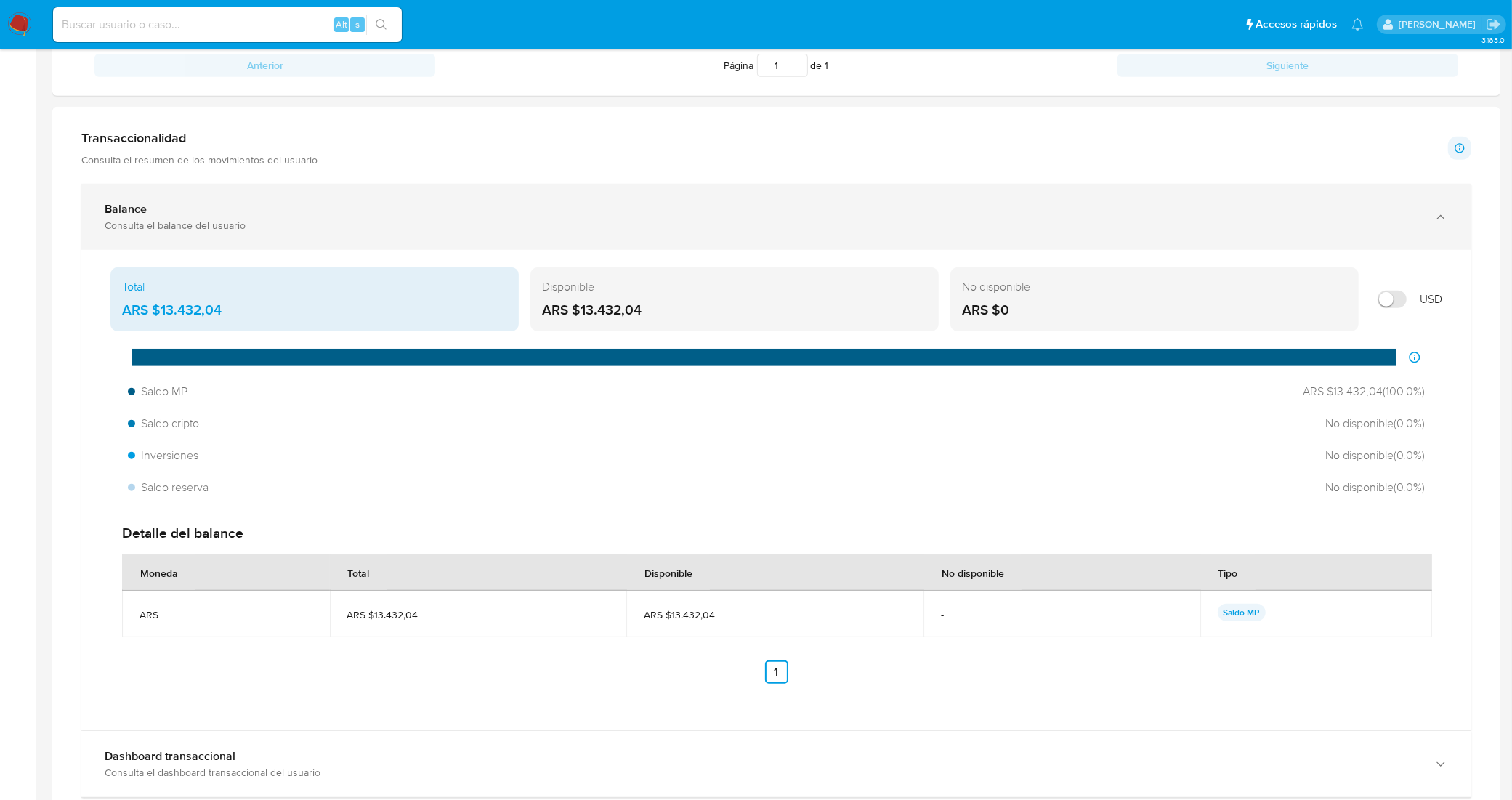
click at [328, 213] on div "Balance" at bounding box center [761, 209] width 1314 height 15
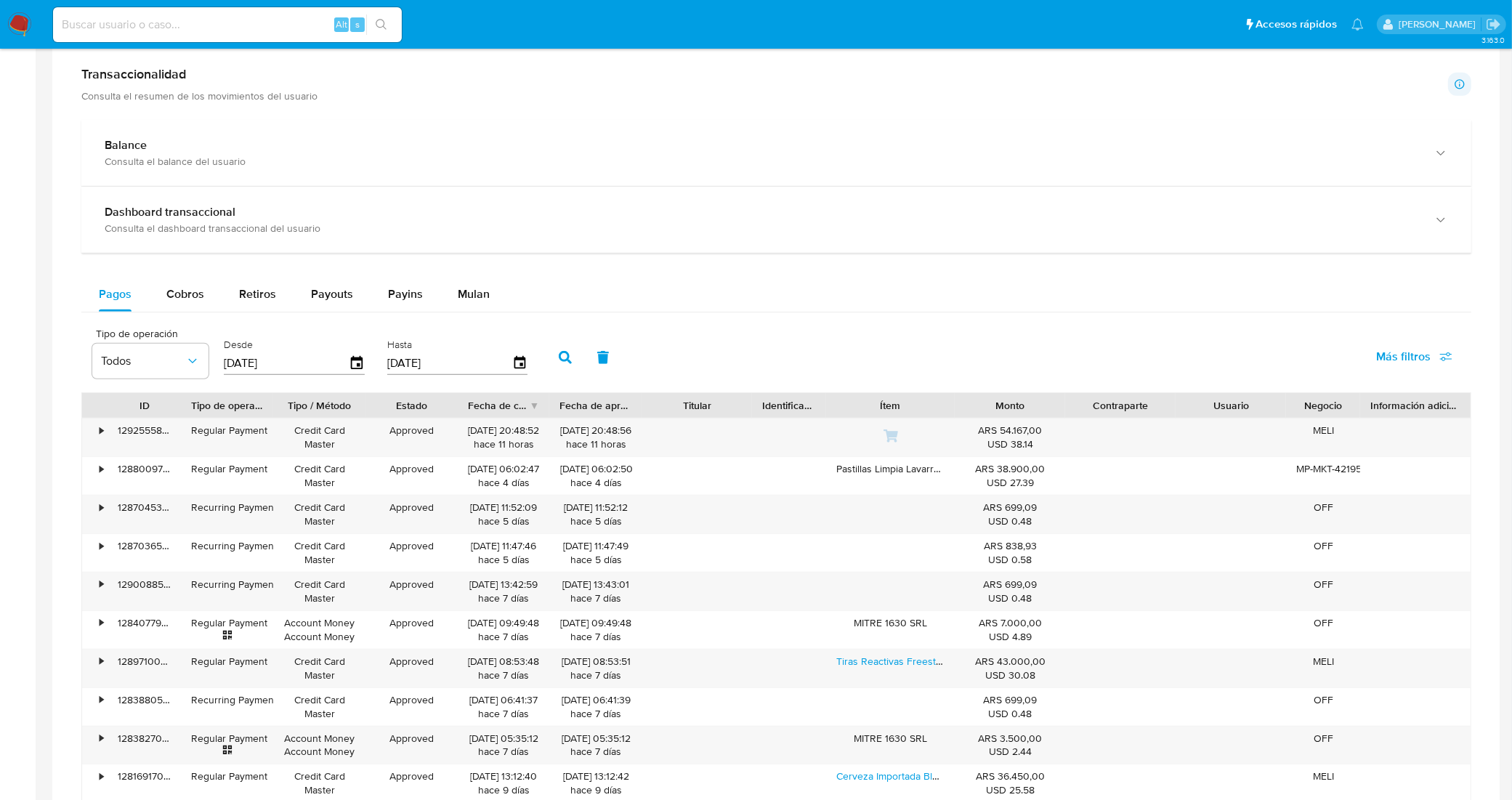
scroll to position [779, 0]
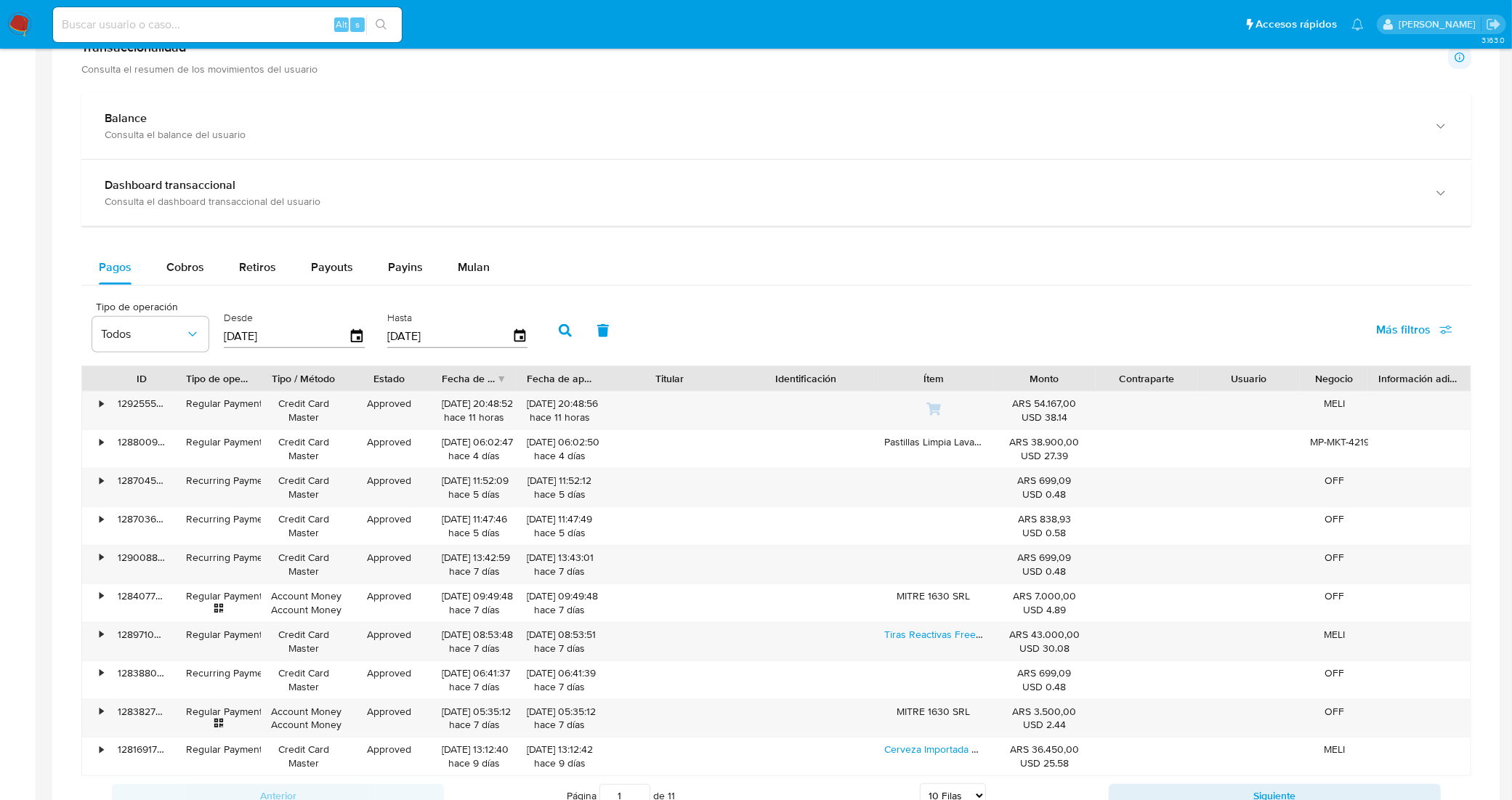
drag, startPoint x: 746, startPoint y: 386, endPoint x: 772, endPoint y: 384, distance: 26.1
click at [772, 384] on div "ID Tipo de operación Tipo / Método Estado Fecha de creación Fecha de aprobación…" at bounding box center [777, 379] width 1389 height 25
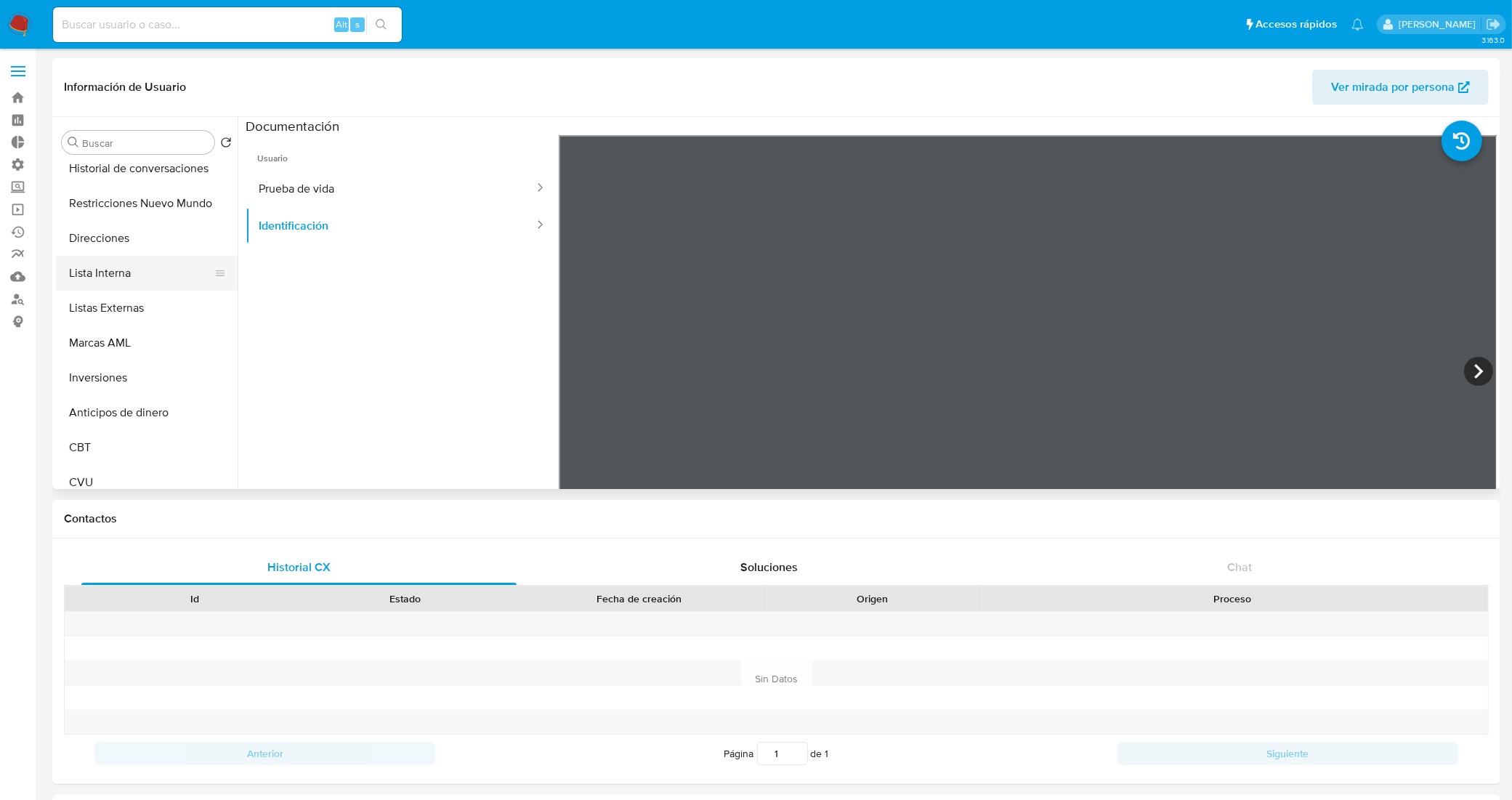
scroll to position [182, 0]
click at [125, 254] on button "Direcciones" at bounding box center [140, 240] width 170 height 35
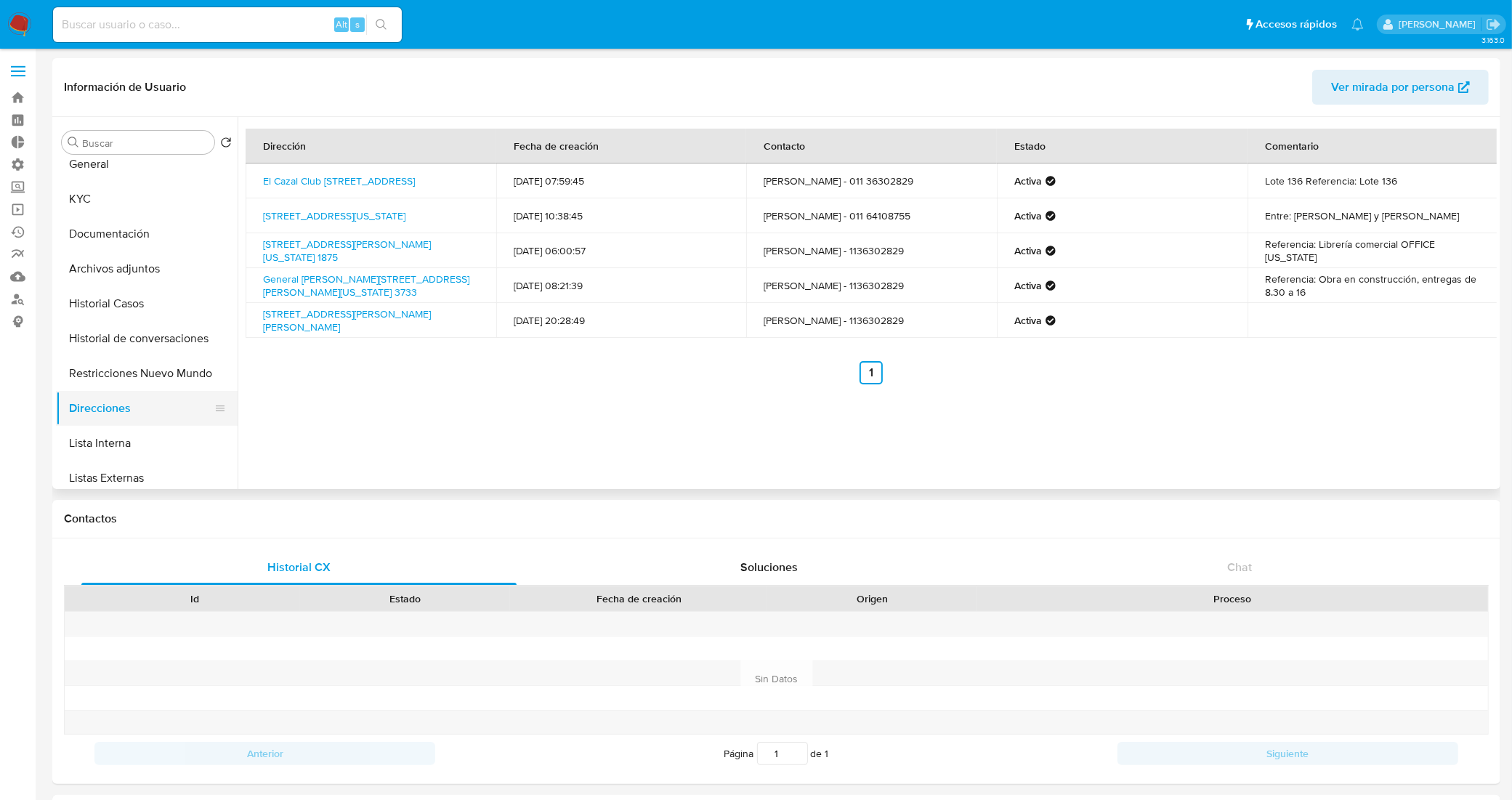
scroll to position [0, 0]
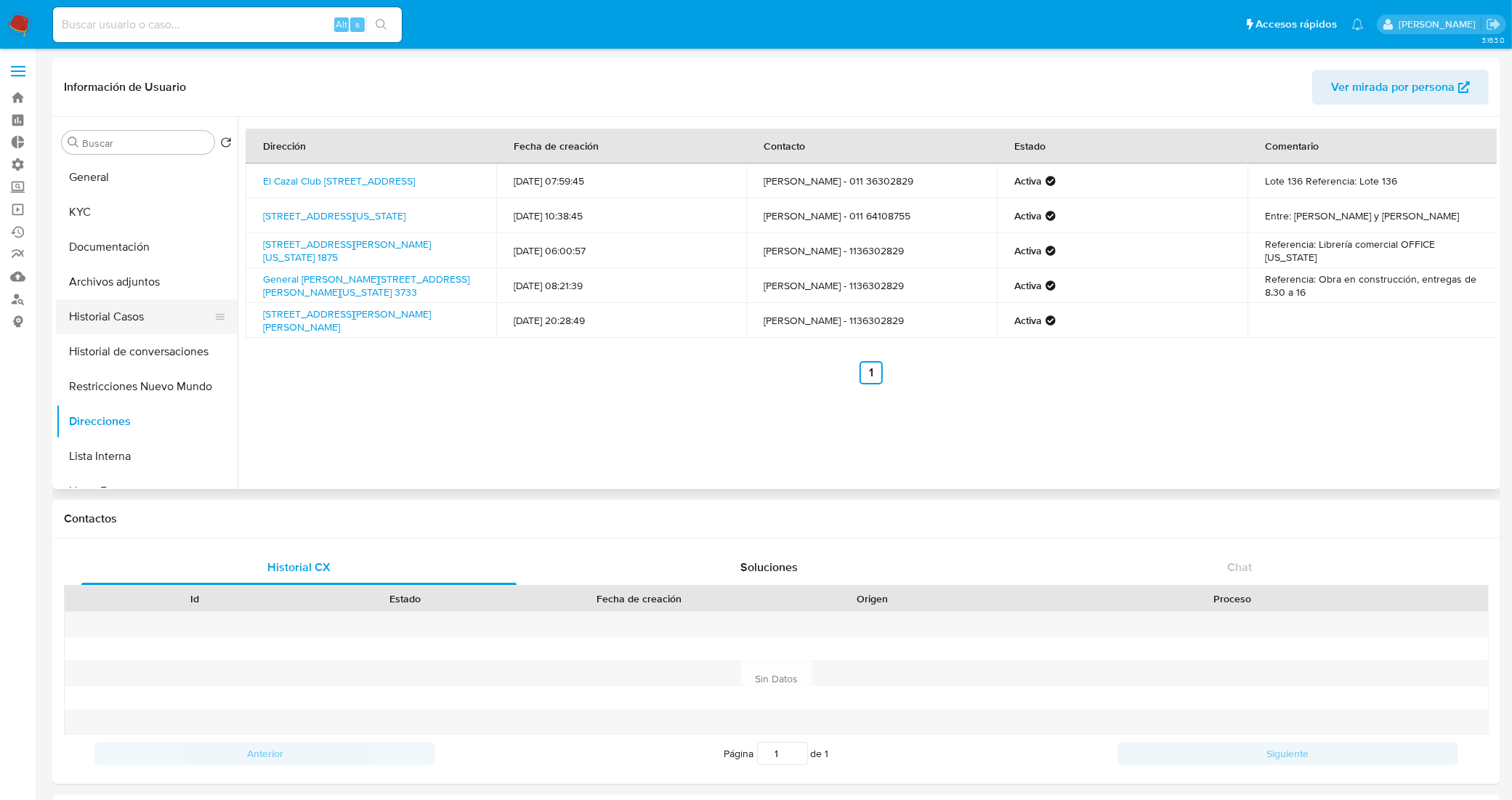
click at [107, 309] on button "Historial Casos" at bounding box center [140, 316] width 170 height 35
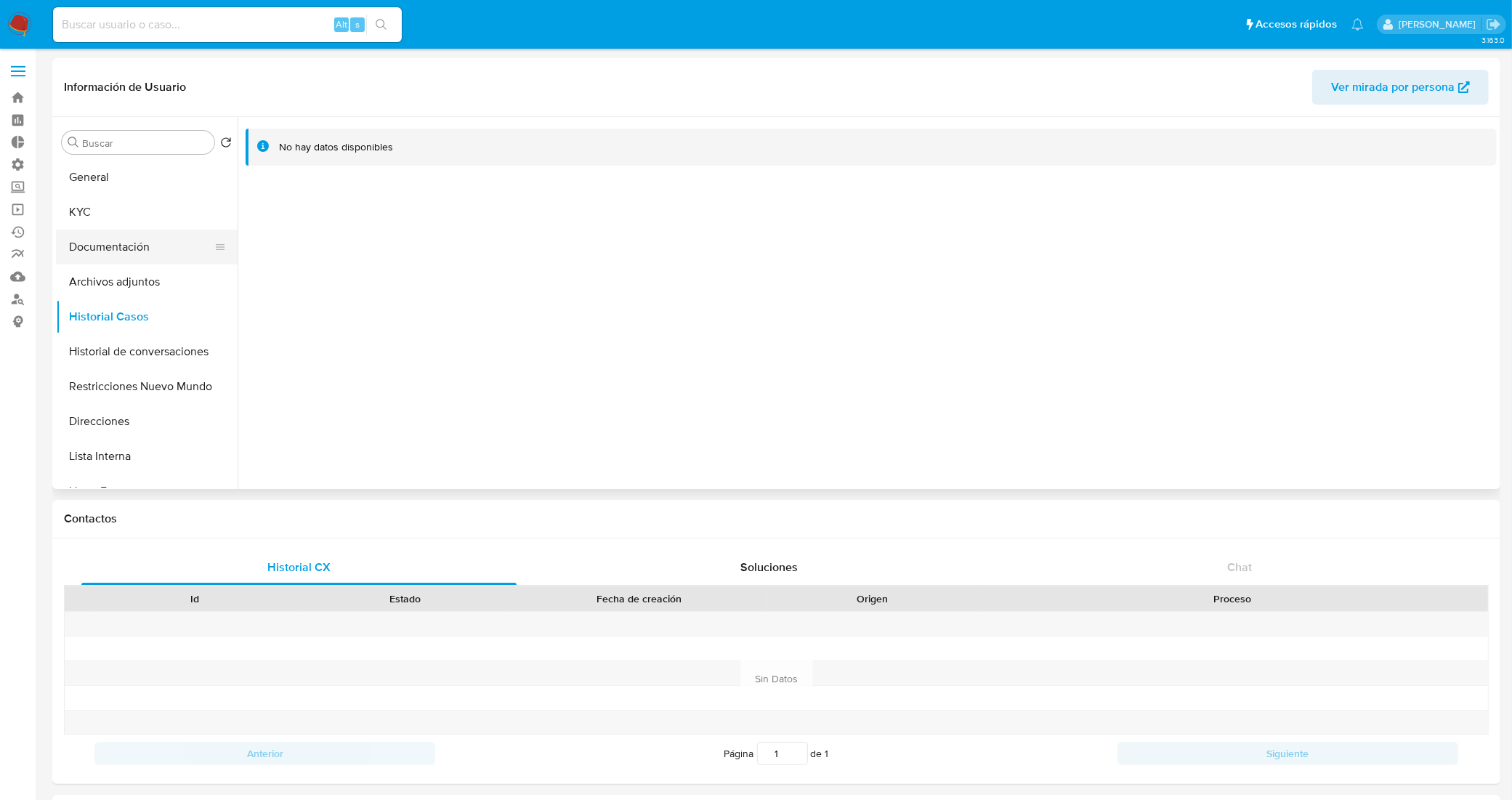
click at [126, 234] on button "Documentación" at bounding box center [140, 246] width 170 height 35
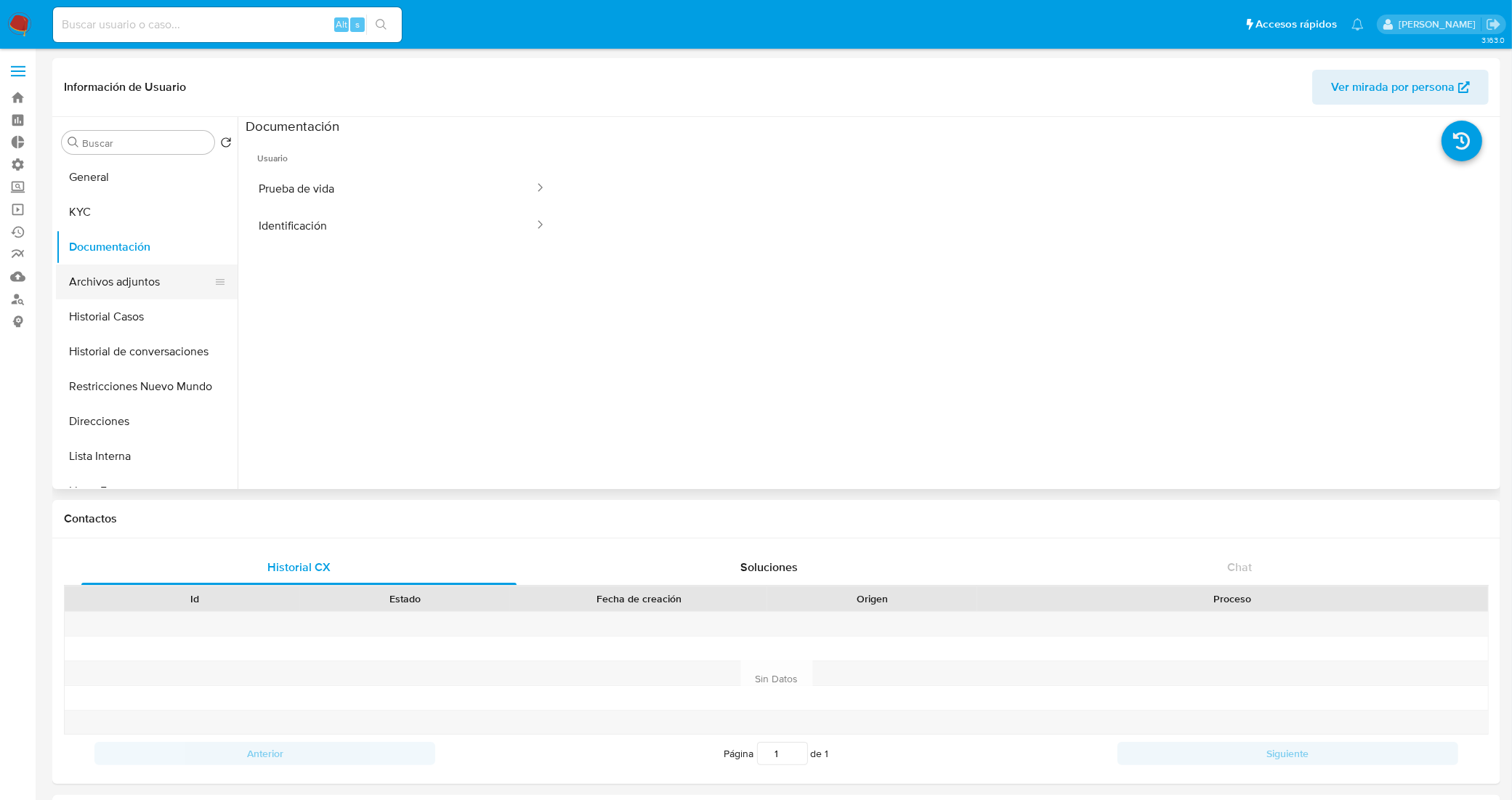
click at [128, 285] on button "Archivos adjuntos" at bounding box center [140, 281] width 170 height 35
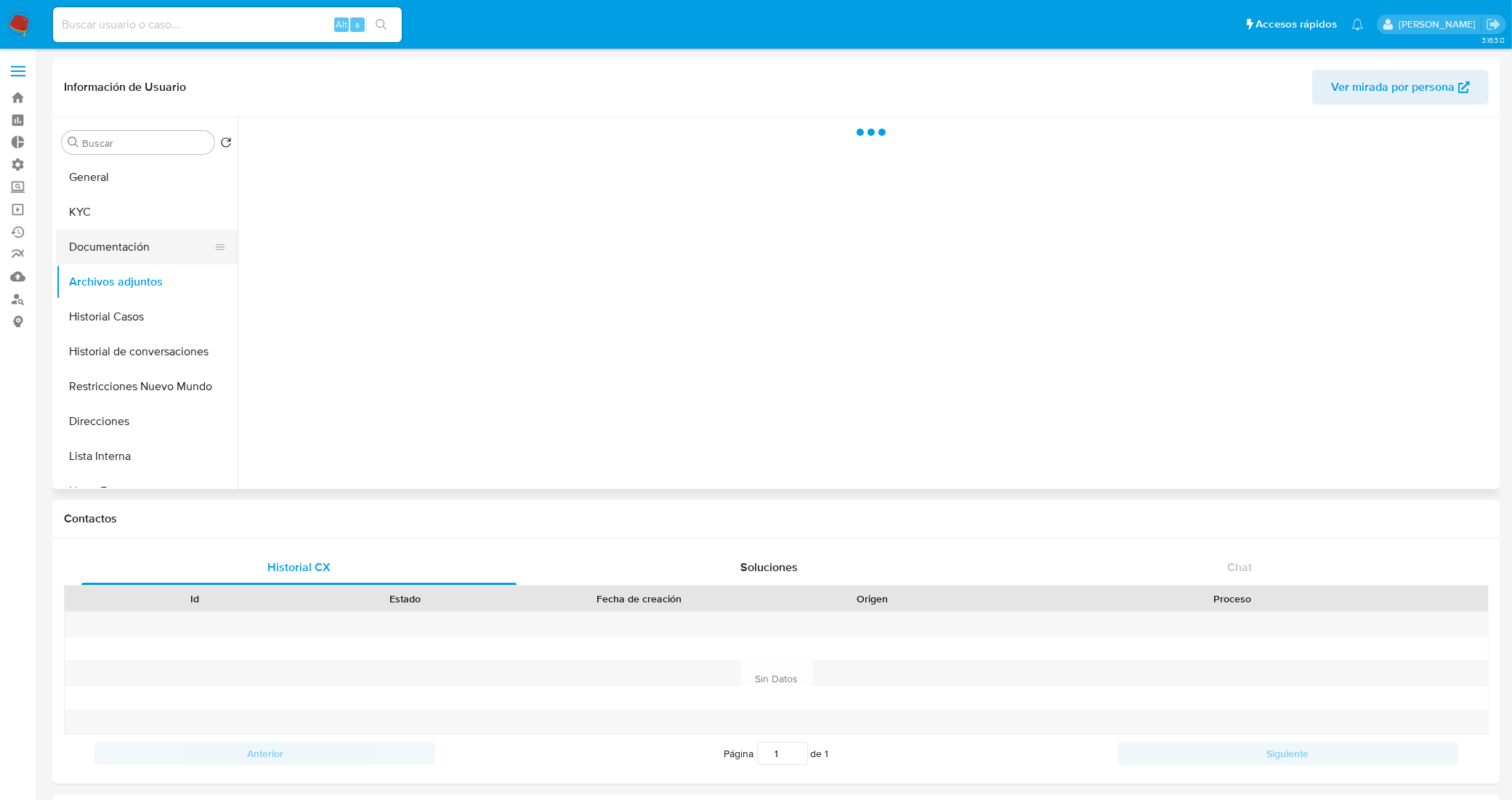
click at [147, 252] on button "Documentación" at bounding box center [140, 246] width 170 height 35
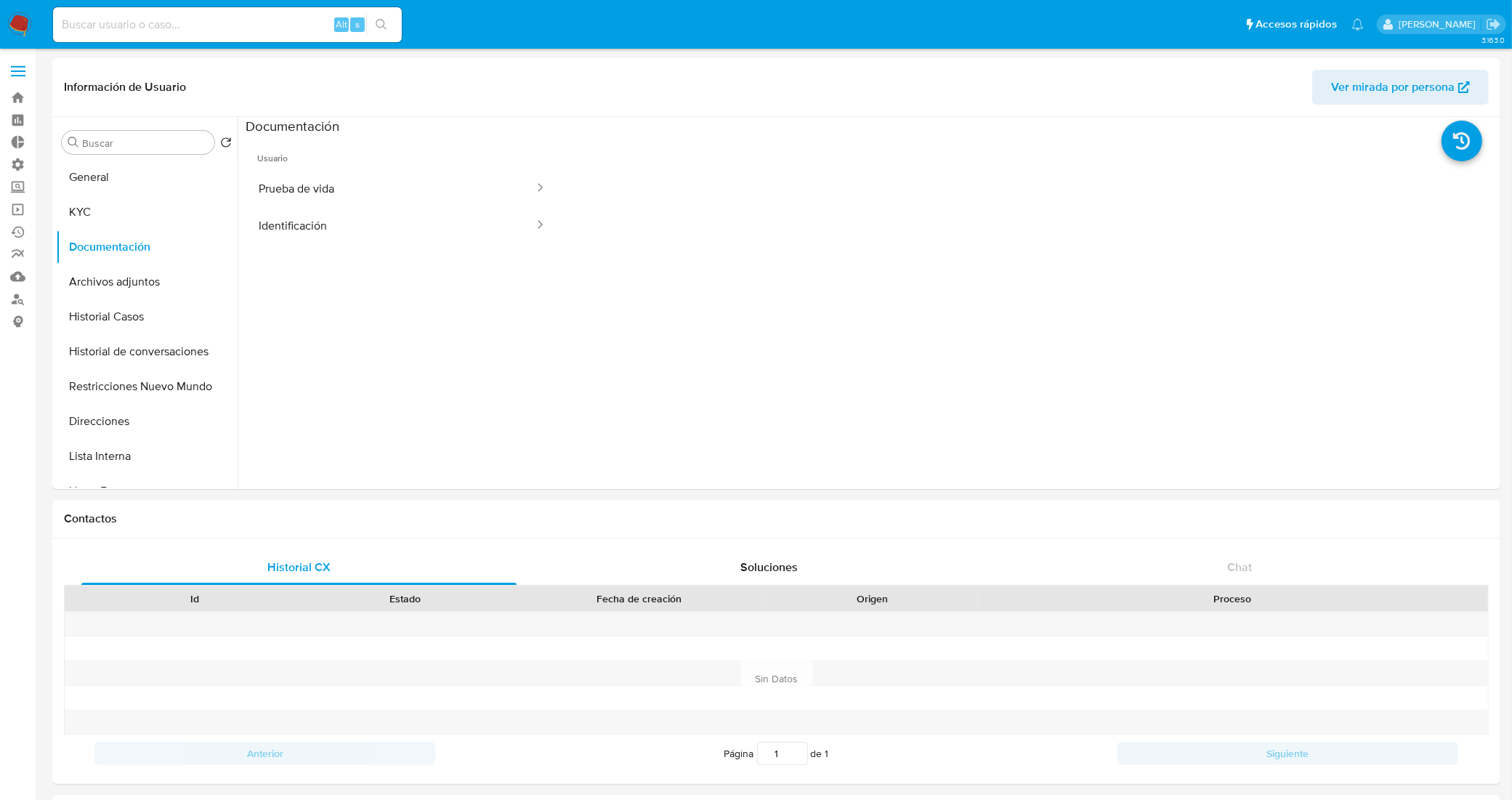
click at [358, 172] on button "Prueba de vida" at bounding box center [390, 188] width 290 height 37
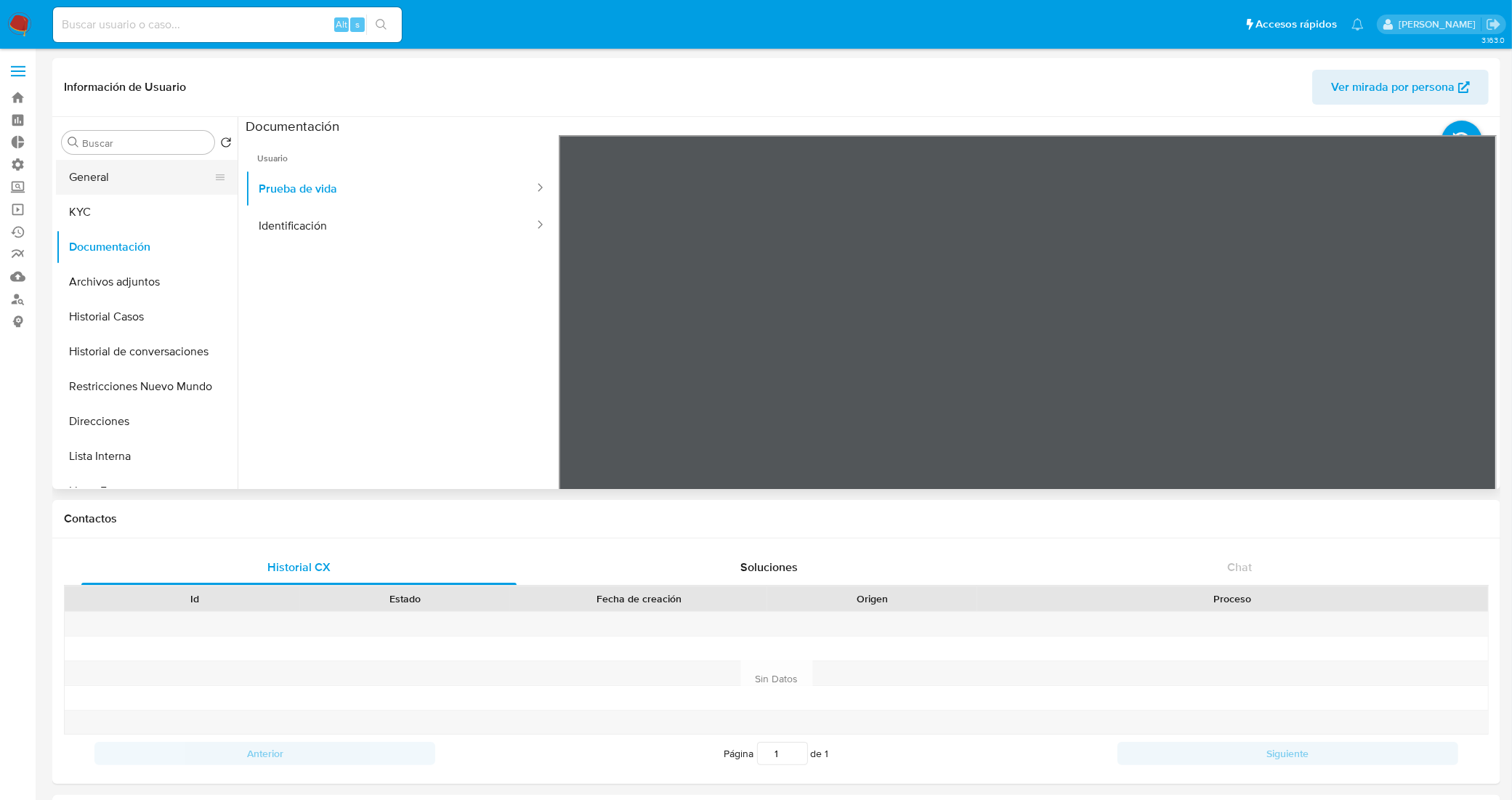
click at [151, 166] on button "General" at bounding box center [140, 177] width 170 height 35
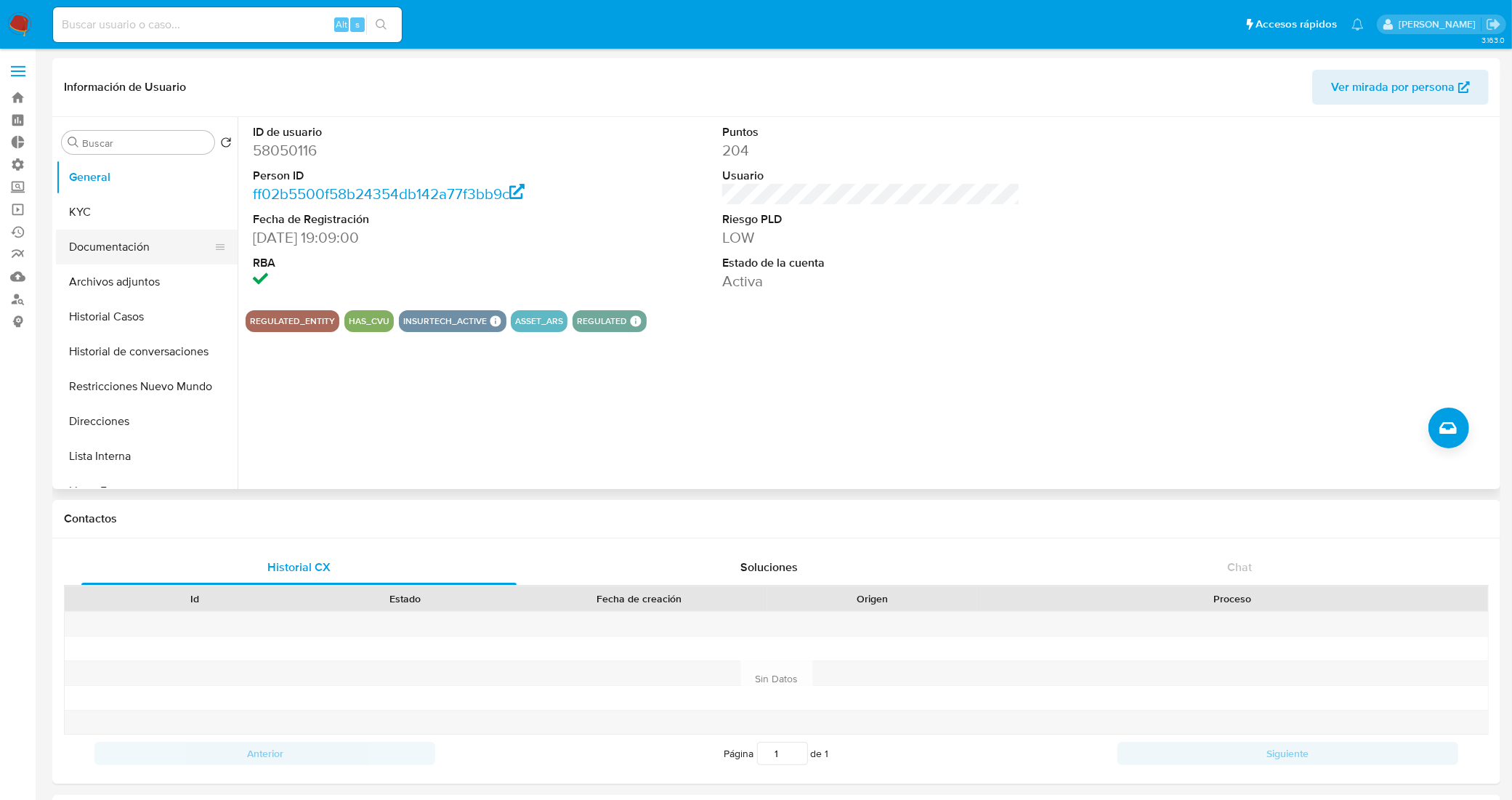
click at [140, 232] on button "Documentación" at bounding box center [140, 246] width 170 height 35
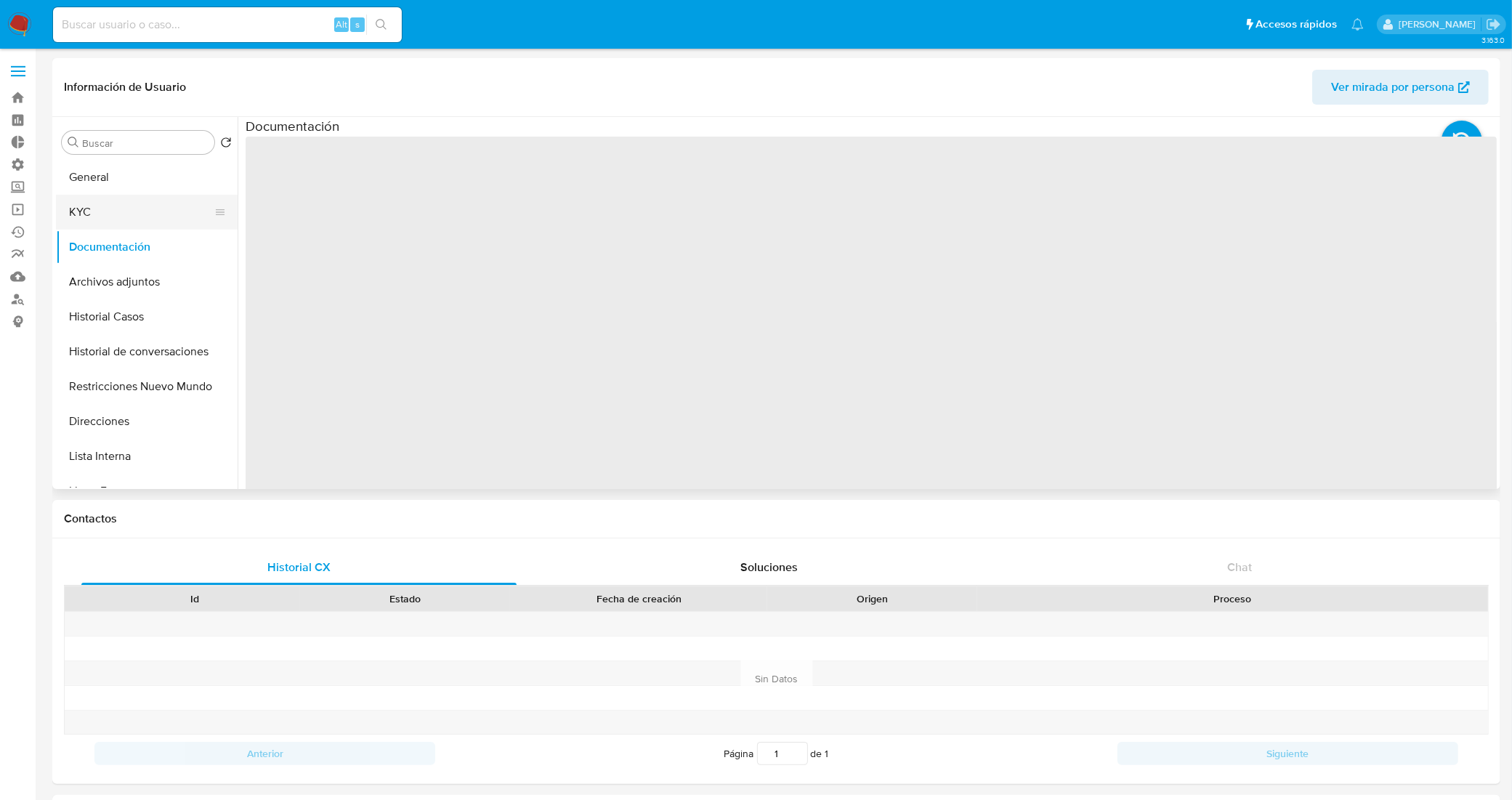
click at [147, 202] on button "KYC" at bounding box center [140, 212] width 170 height 35
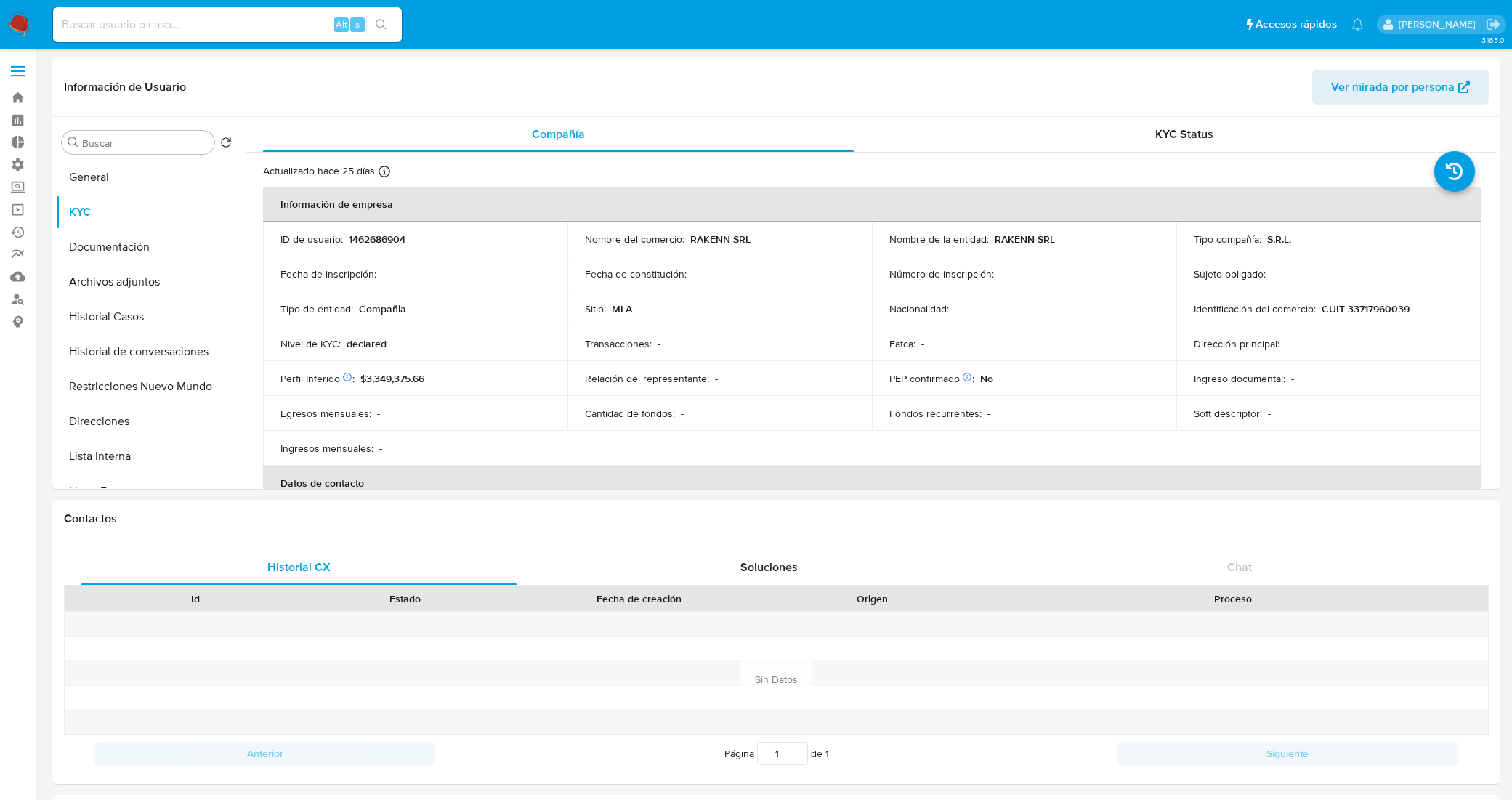
select select "10"
